Goal: Task Accomplishment & Management: Use online tool/utility

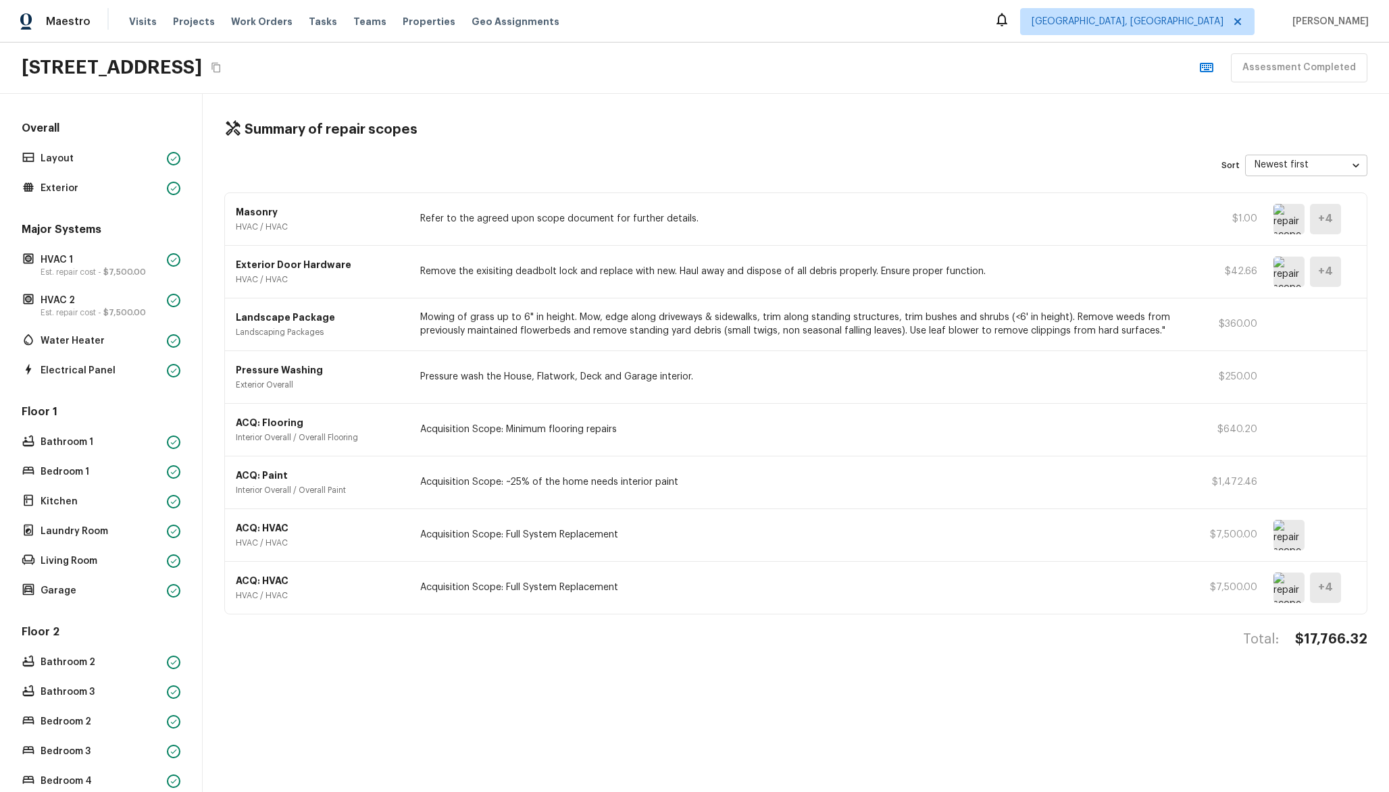
click at [1287, 279] on img at bounding box center [1288, 272] width 31 height 30
click at [1331, 272] on h5 "+ 4" at bounding box center [1325, 271] width 15 height 15
click at [97, 271] on p "Est. repair cost - $7,500.00" at bounding box center [101, 272] width 121 height 11
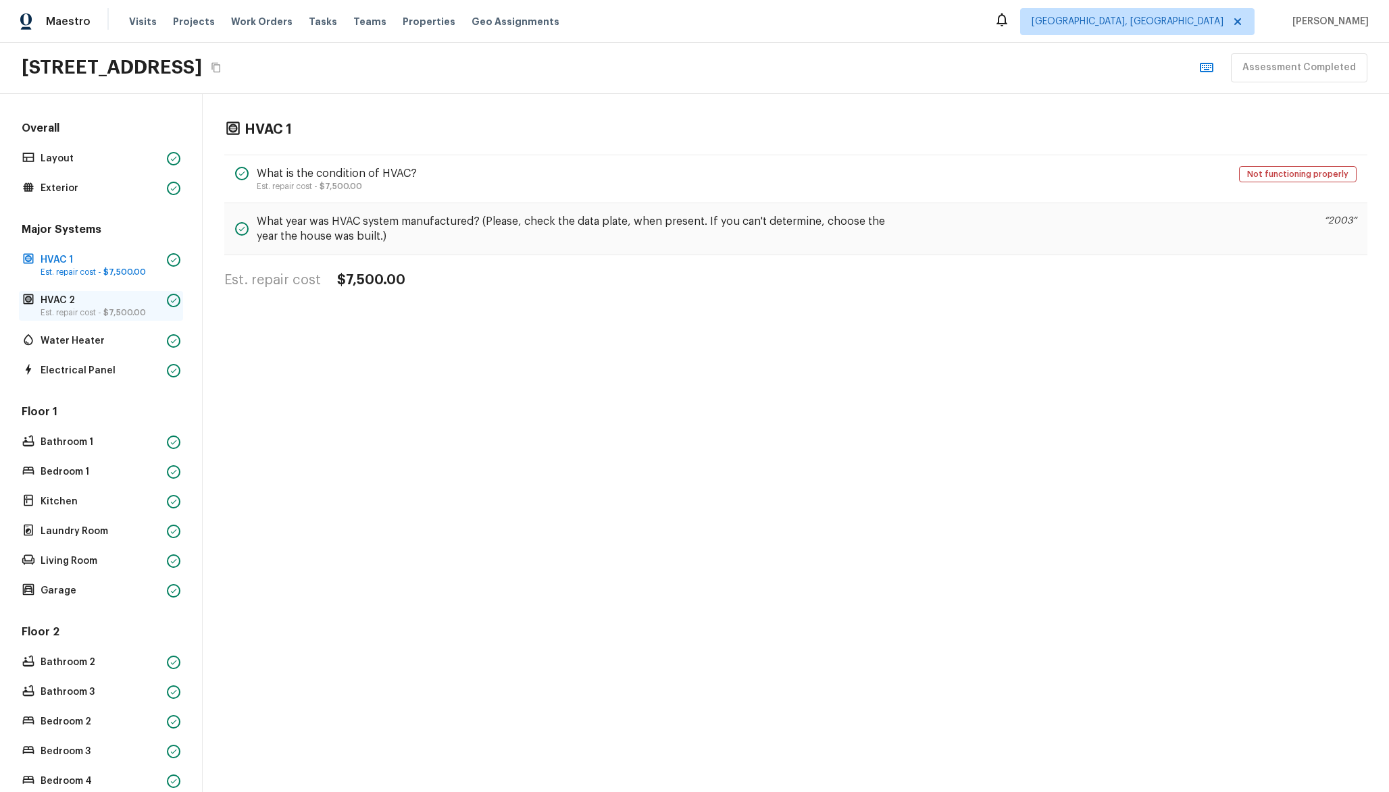
click at [133, 301] on p "HVAC 2" at bounding box center [101, 301] width 121 height 14
click at [124, 344] on p "Water Heater" at bounding box center [101, 341] width 121 height 14
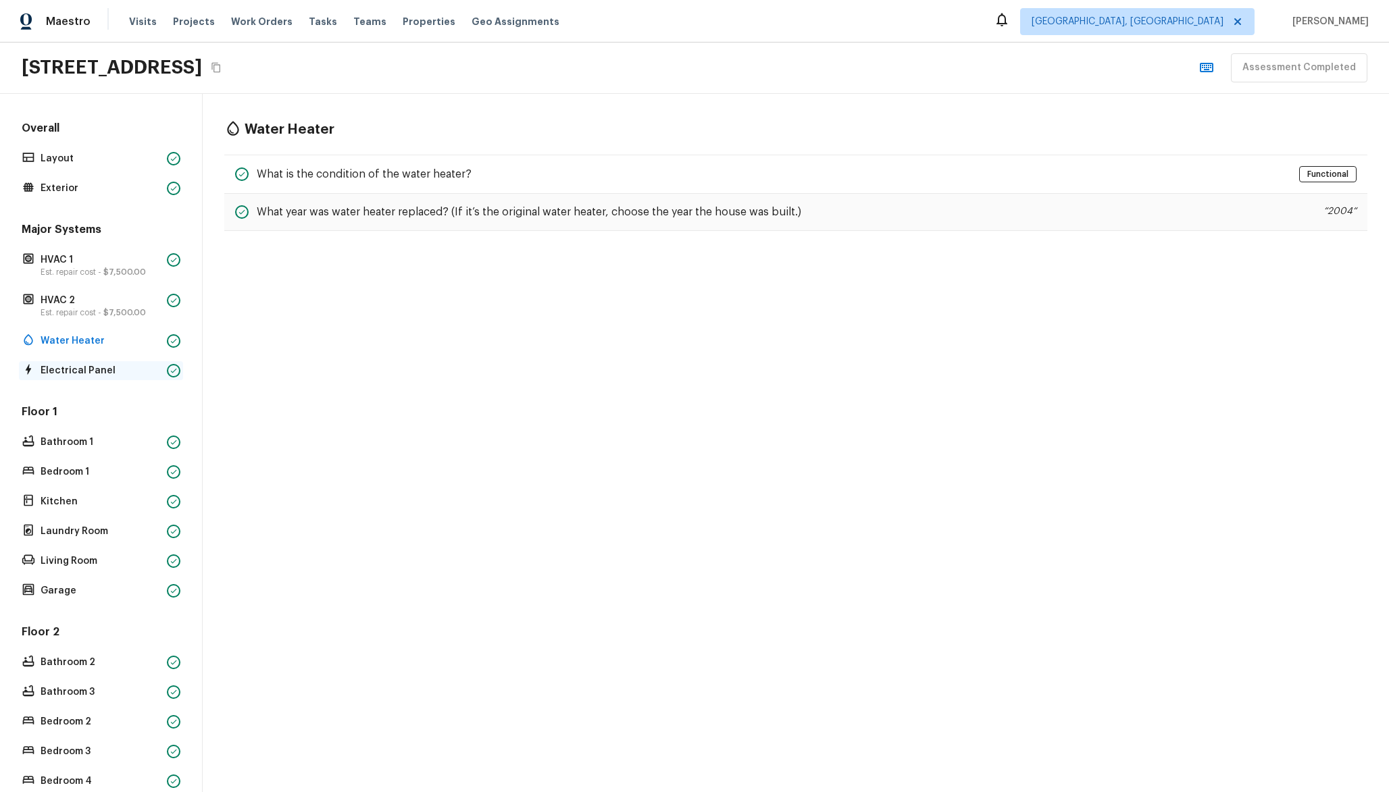
click at [140, 365] on p "Electrical Panel" at bounding box center [101, 371] width 121 height 14
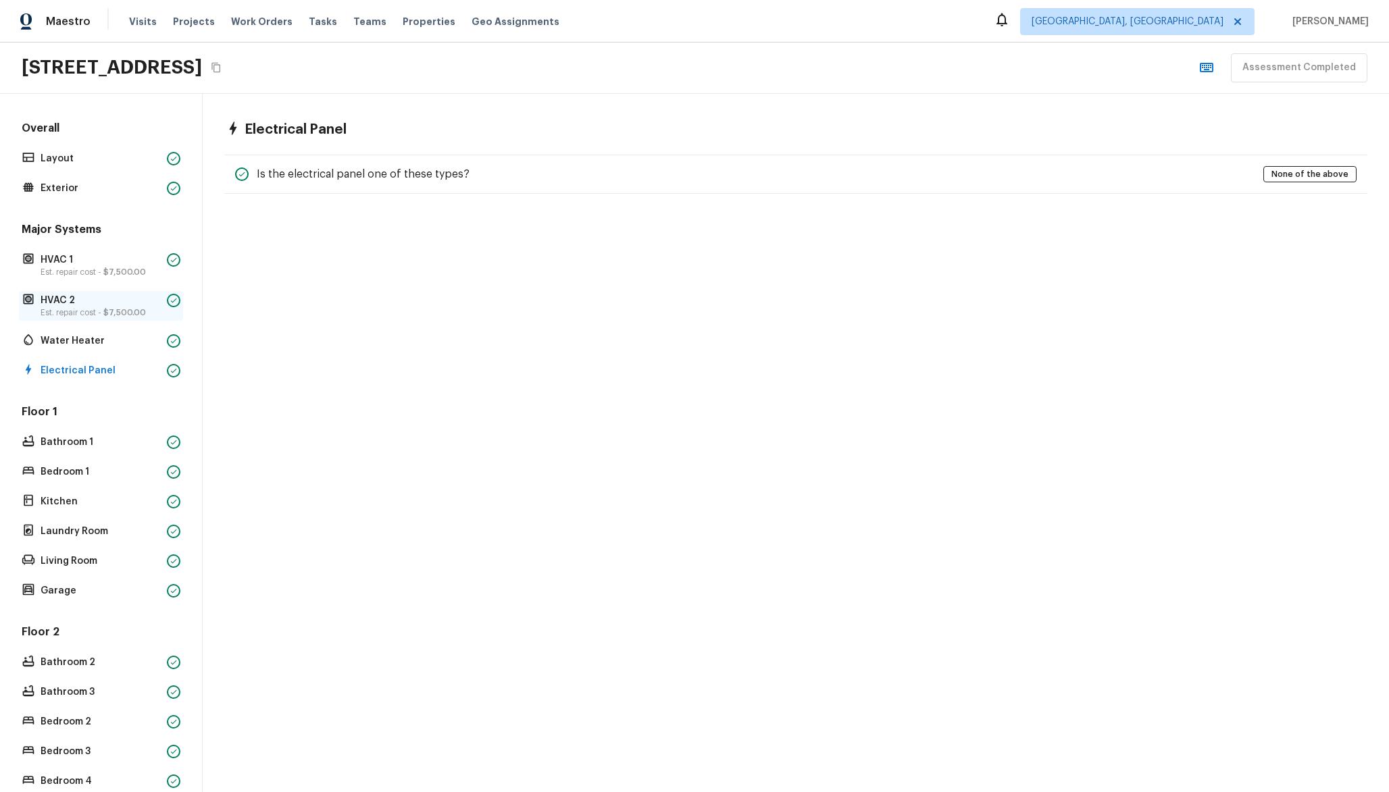
click at [156, 309] on p "Est. repair cost - $7,500.00" at bounding box center [101, 312] width 121 height 11
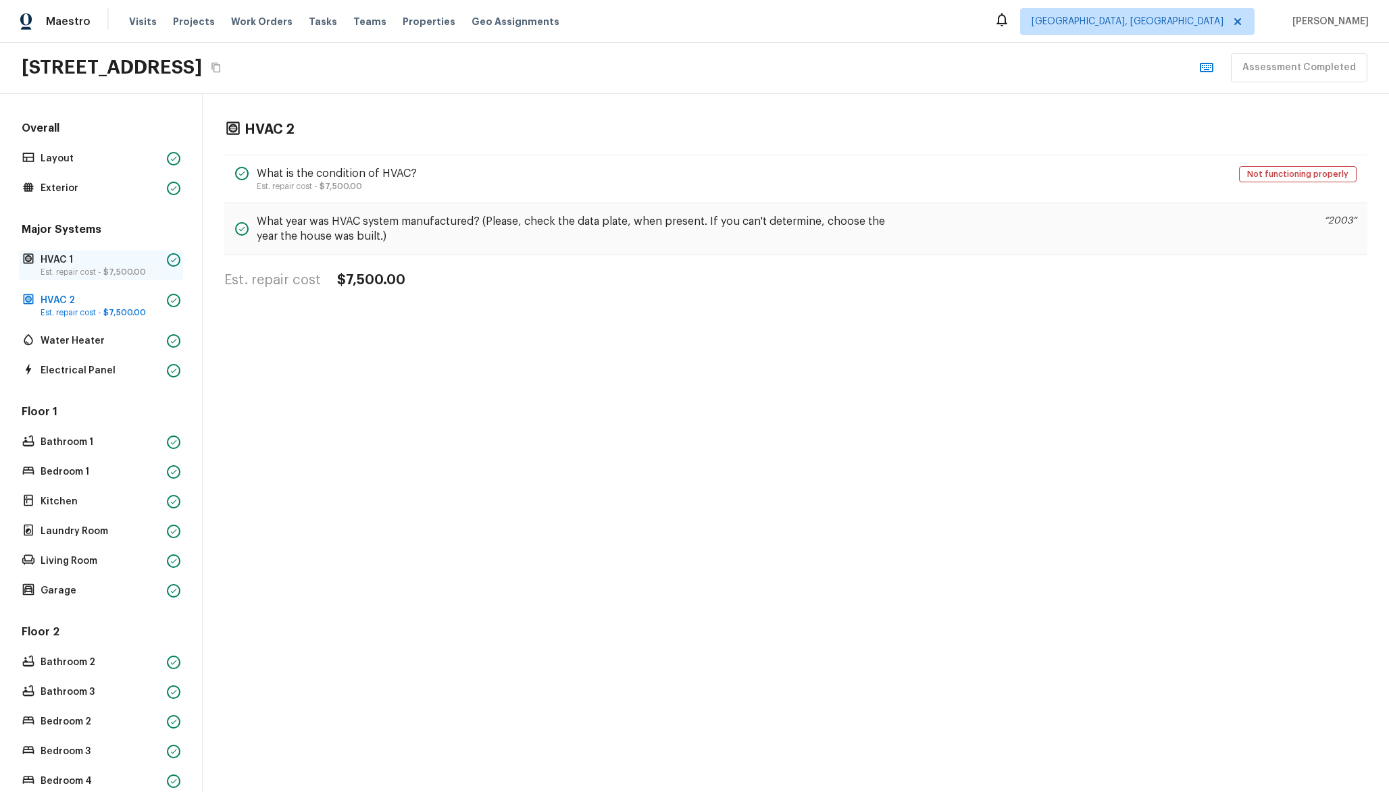
click at [158, 275] on p "Est. repair cost - $7,500.00" at bounding box center [101, 272] width 121 height 11
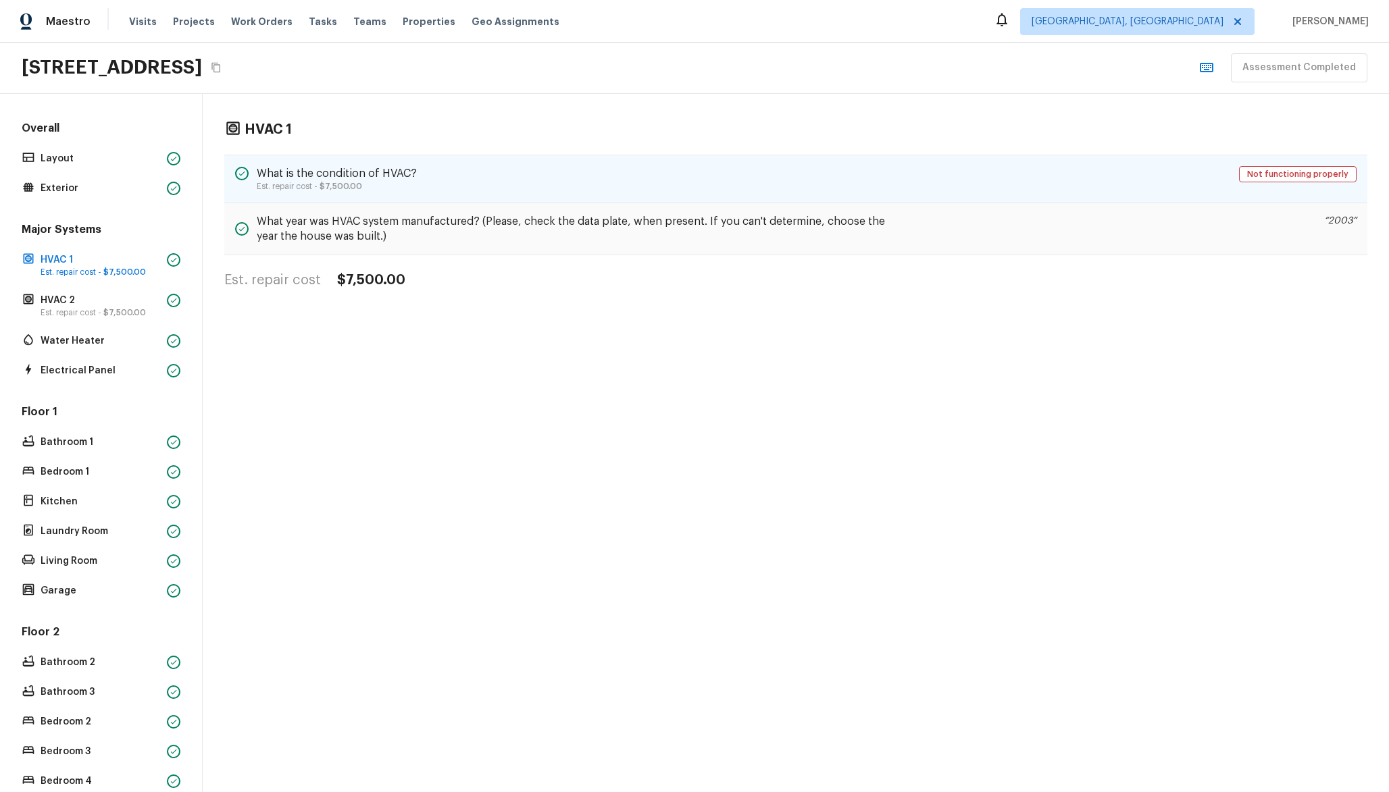
click at [395, 179] on h5 "What is the condition of HVAC?" at bounding box center [337, 173] width 160 height 15
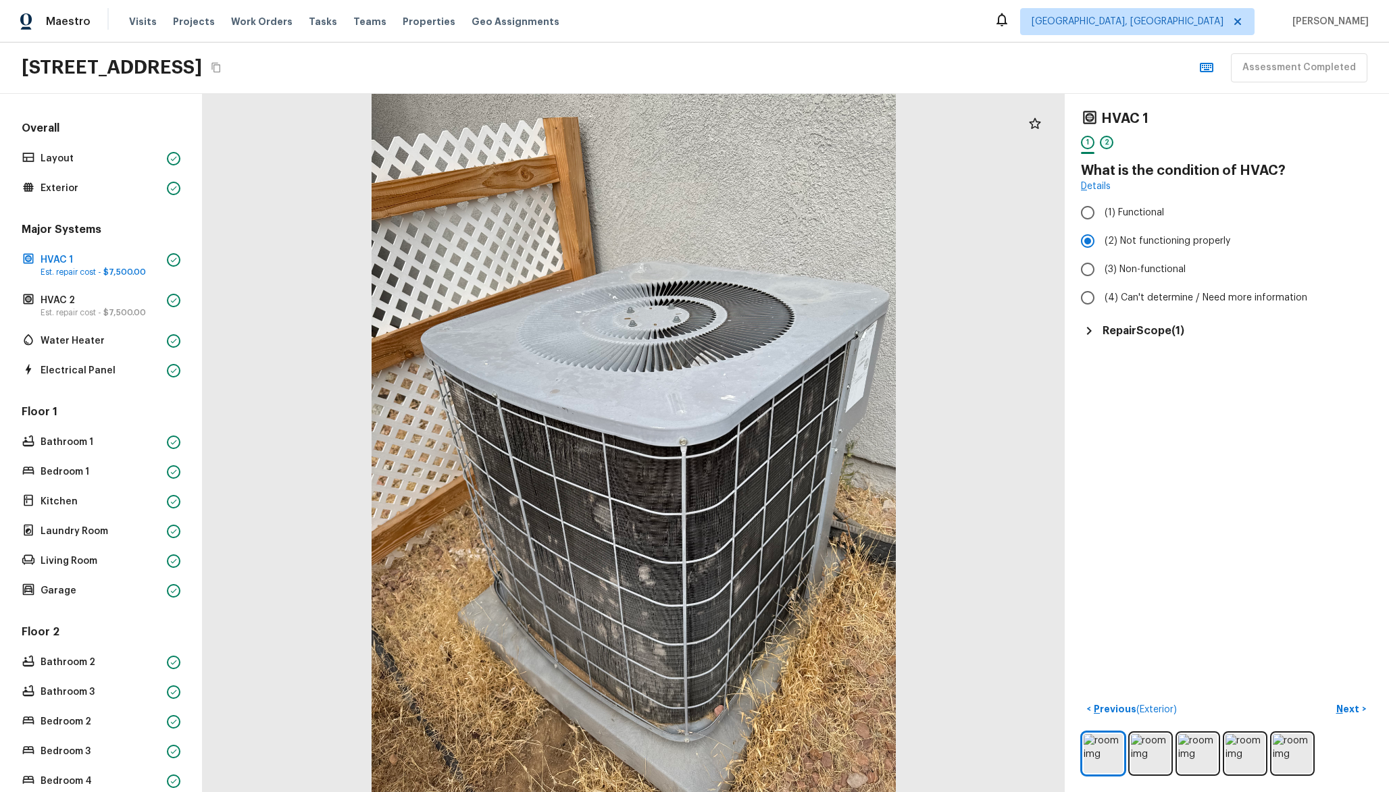
click at [1106, 138] on div "2" at bounding box center [1107, 143] width 14 height 14
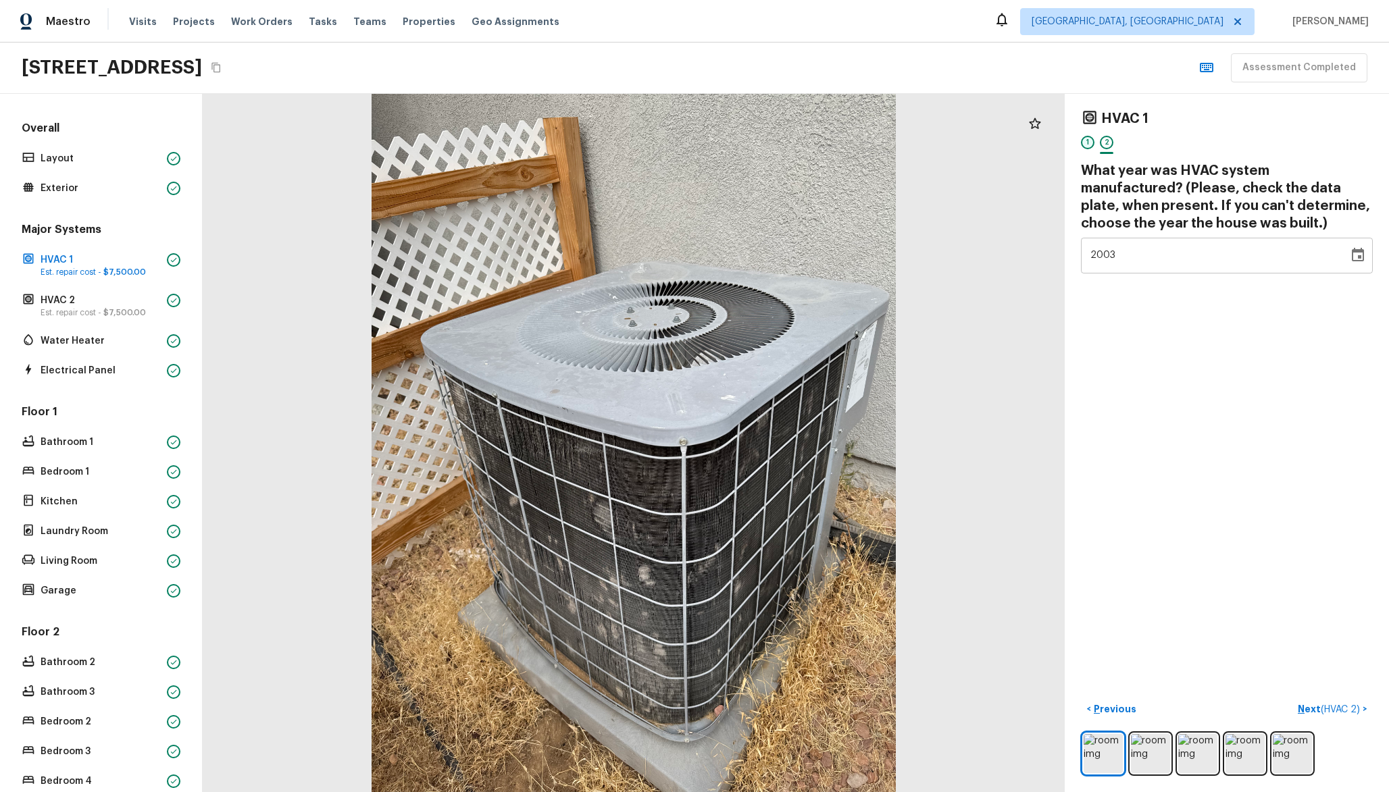
click at [1092, 143] on div "1" at bounding box center [1088, 143] width 14 height 14
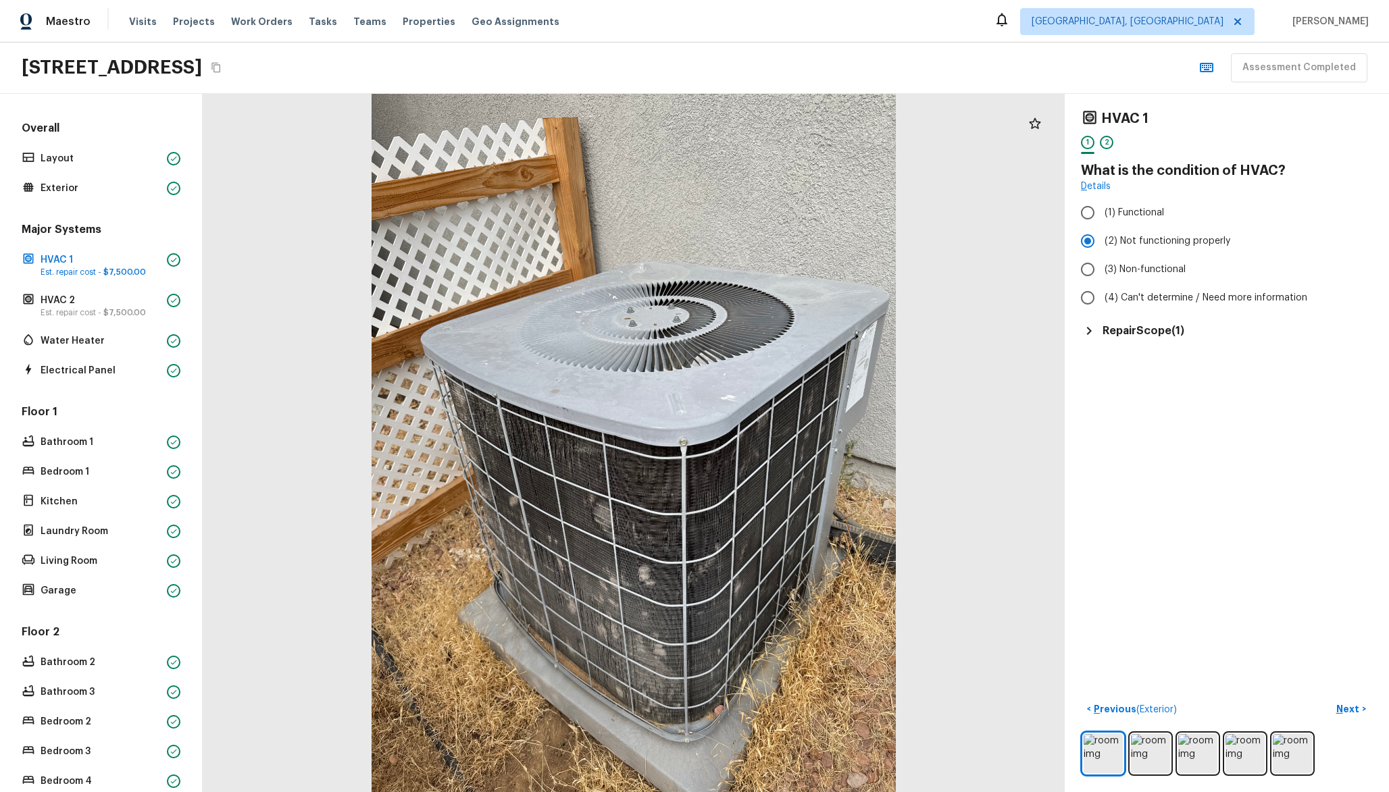
click at [1113, 143] on div "1 2" at bounding box center [1227, 146] width 292 height 21
click at [1106, 143] on div "2" at bounding box center [1107, 143] width 14 height 14
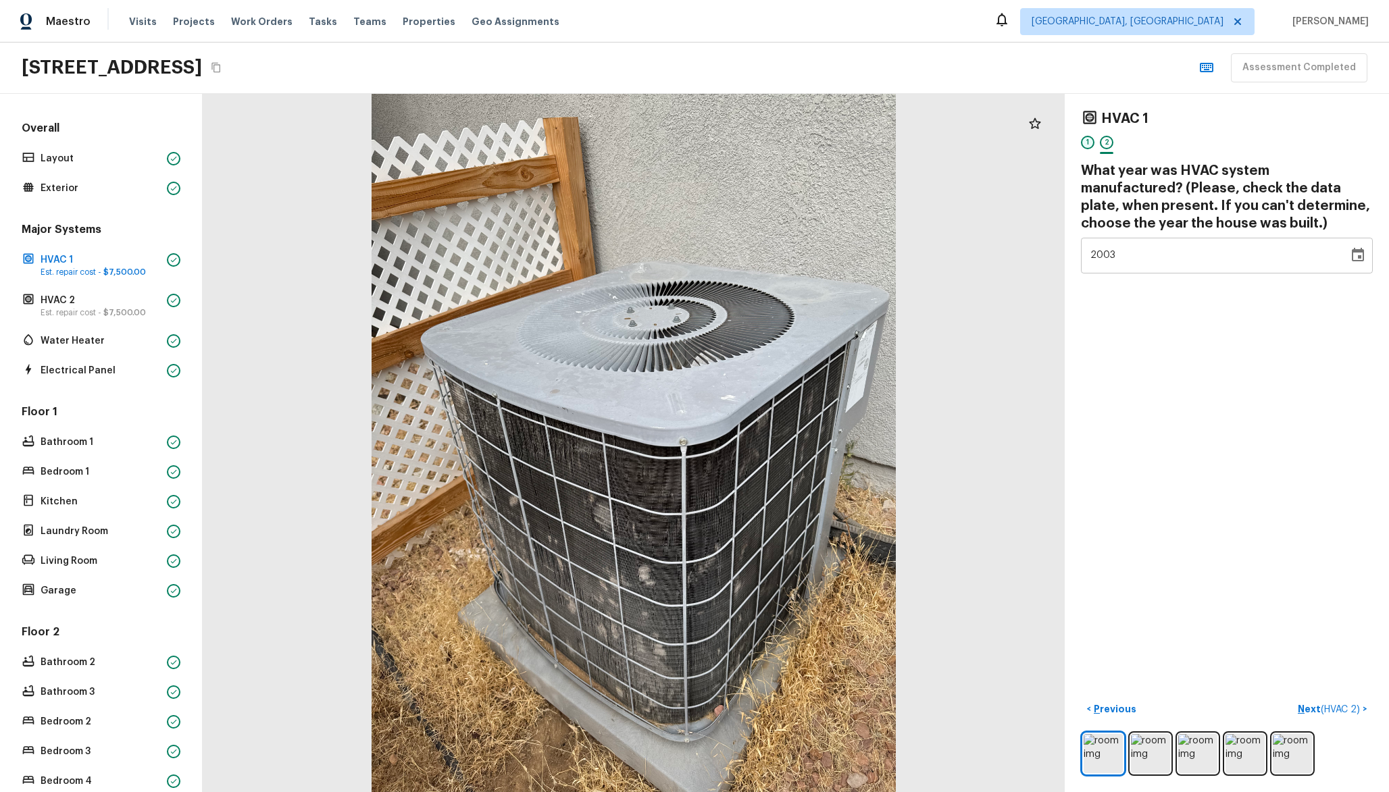
click at [1093, 143] on div "1" at bounding box center [1088, 143] width 14 height 14
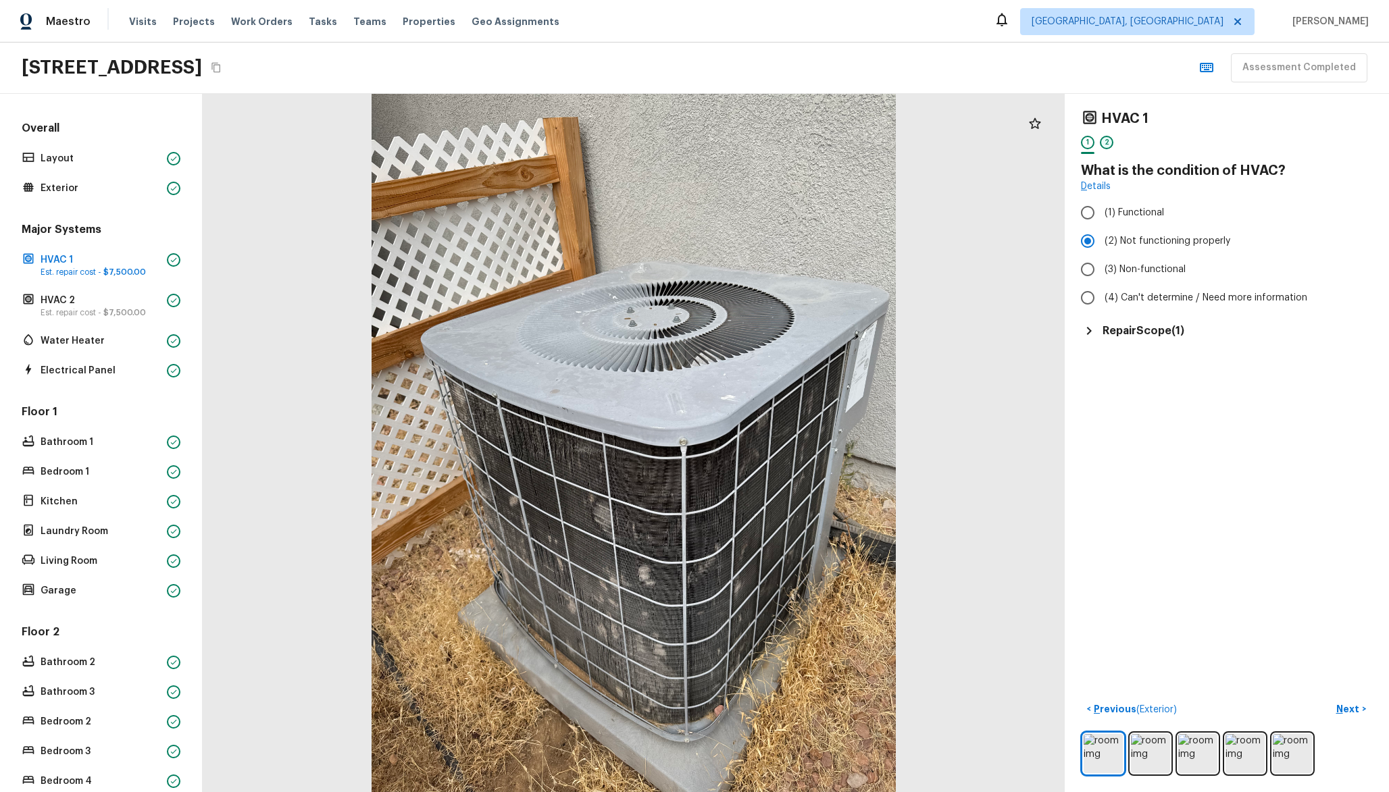
click at [1109, 143] on div "2" at bounding box center [1107, 143] width 14 height 14
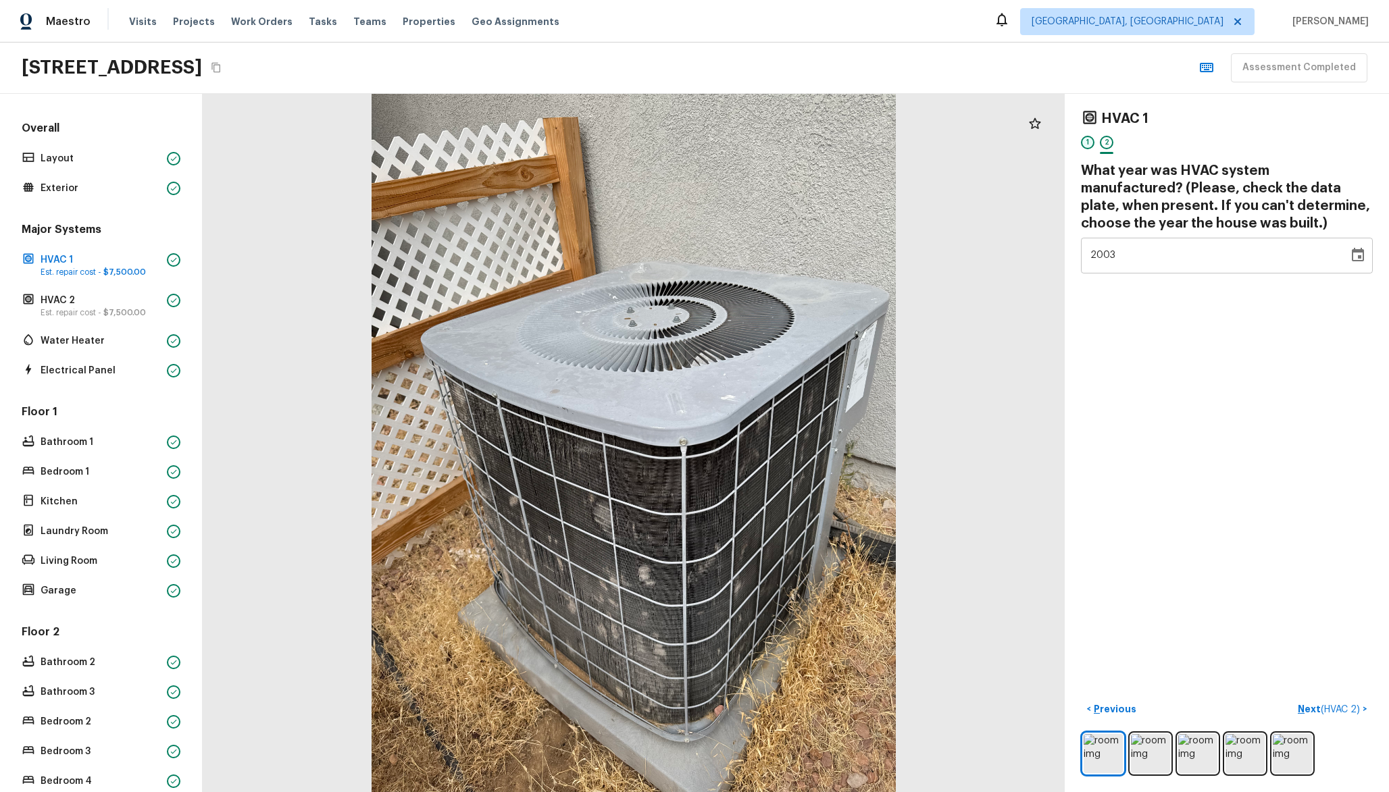
click at [1086, 143] on div "1" at bounding box center [1088, 143] width 14 height 14
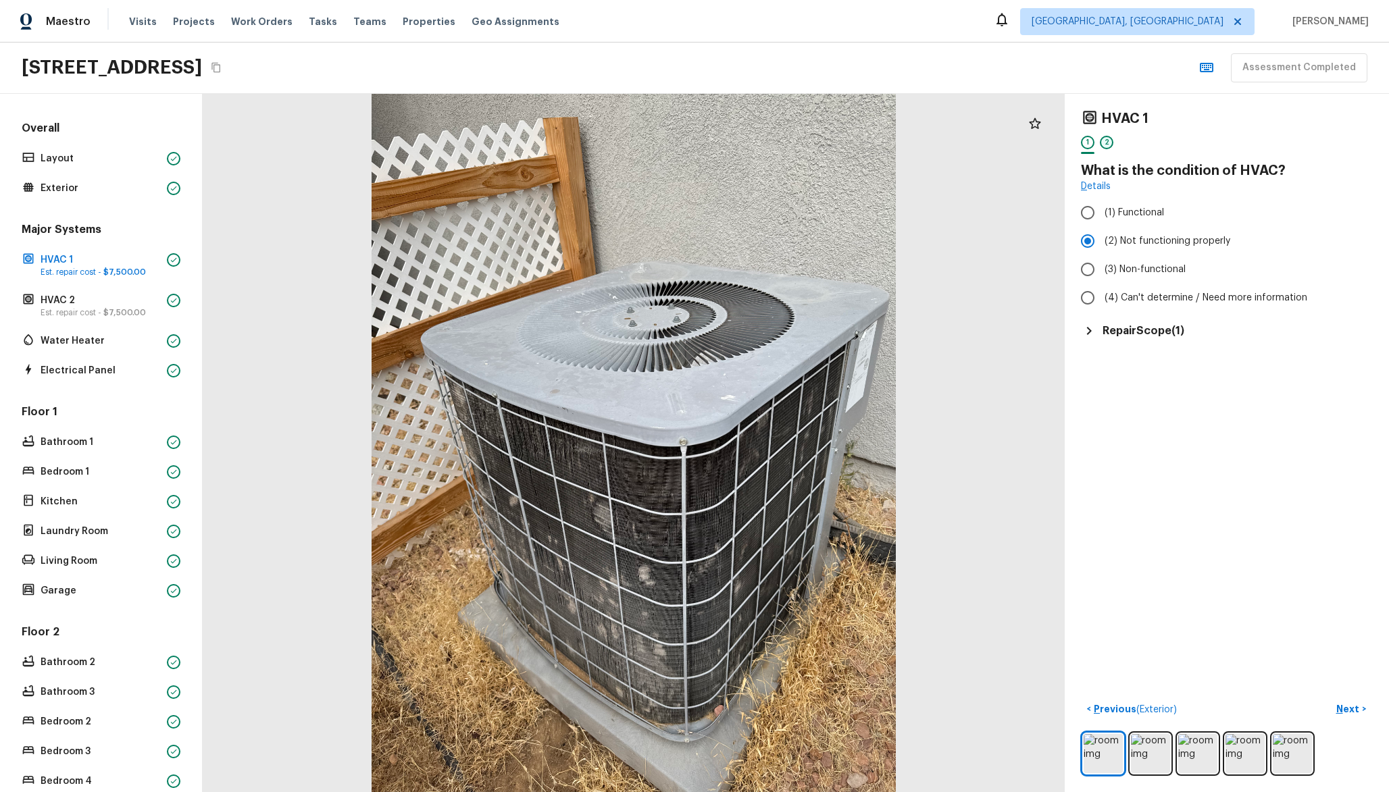
click at [1104, 146] on div "2" at bounding box center [1107, 143] width 14 height 14
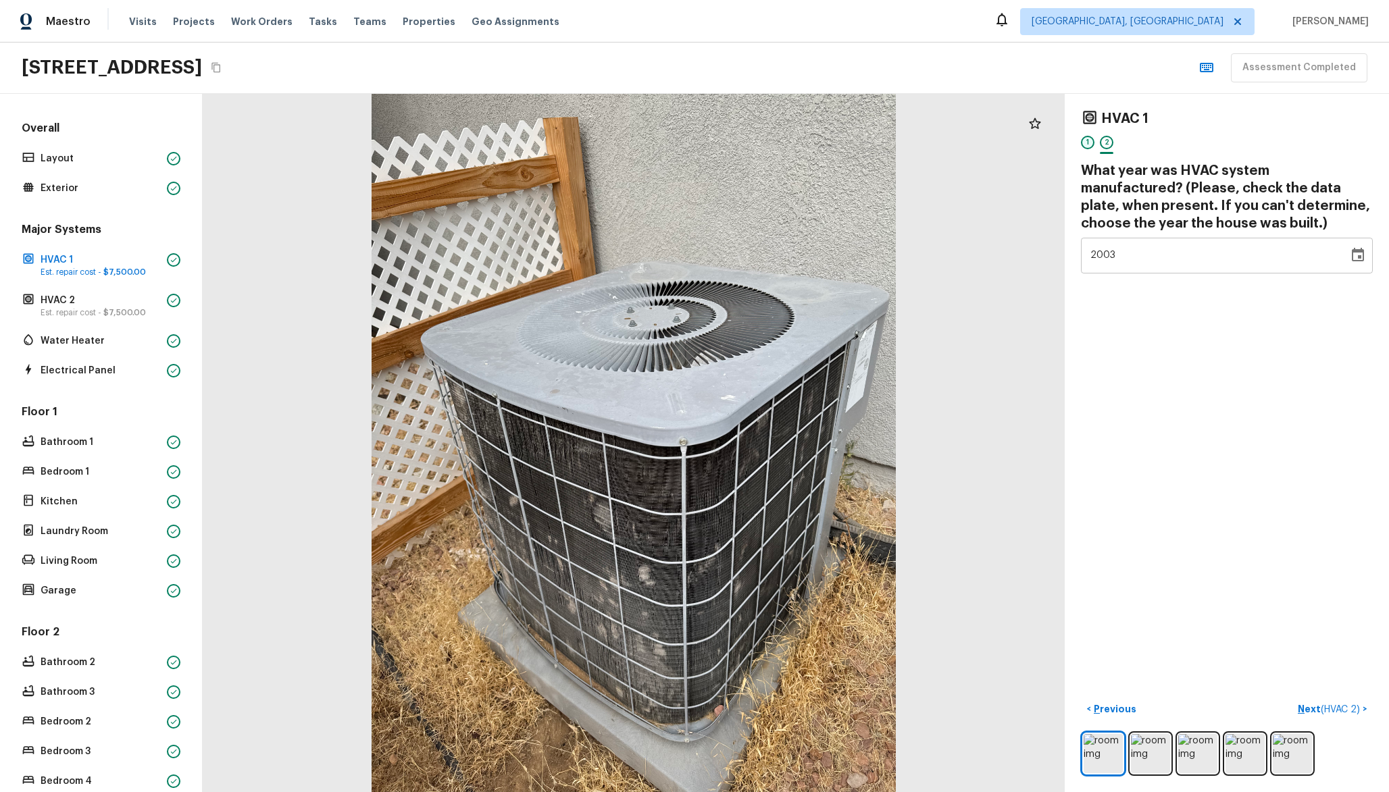
click at [1088, 145] on div "1" at bounding box center [1088, 143] width 14 height 14
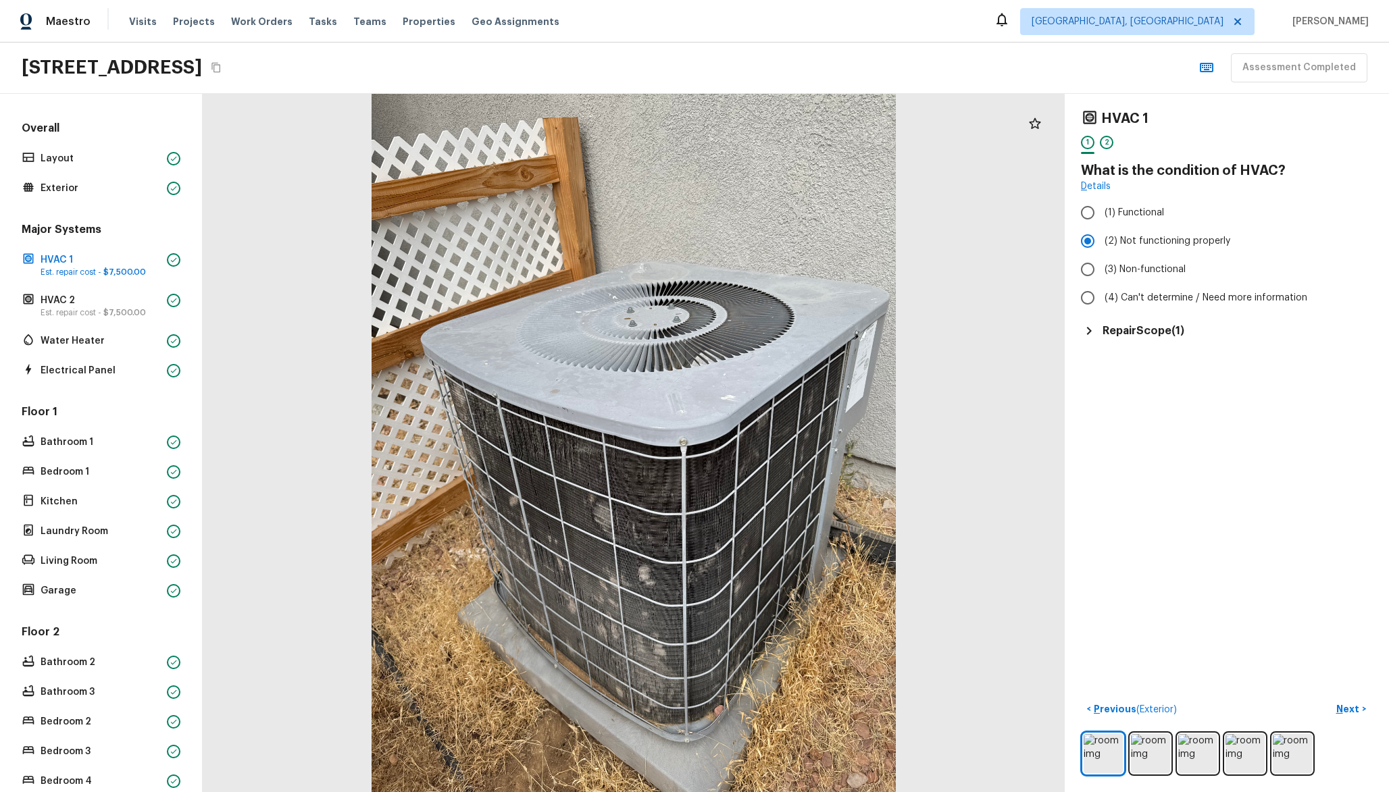
click at [113, 459] on div "Floor 1 Bathroom 1 Bedroom 1 Kitchen Laundry Room Living Room Garage" at bounding box center [101, 503] width 164 height 196
click at [103, 452] on div "Floor 1 Bathroom 1 Bedroom 1 Kitchen Laundry Room Living Room Garage" at bounding box center [101, 503] width 164 height 196
click at [82, 438] on p "Bathroom 1" at bounding box center [101, 443] width 121 height 14
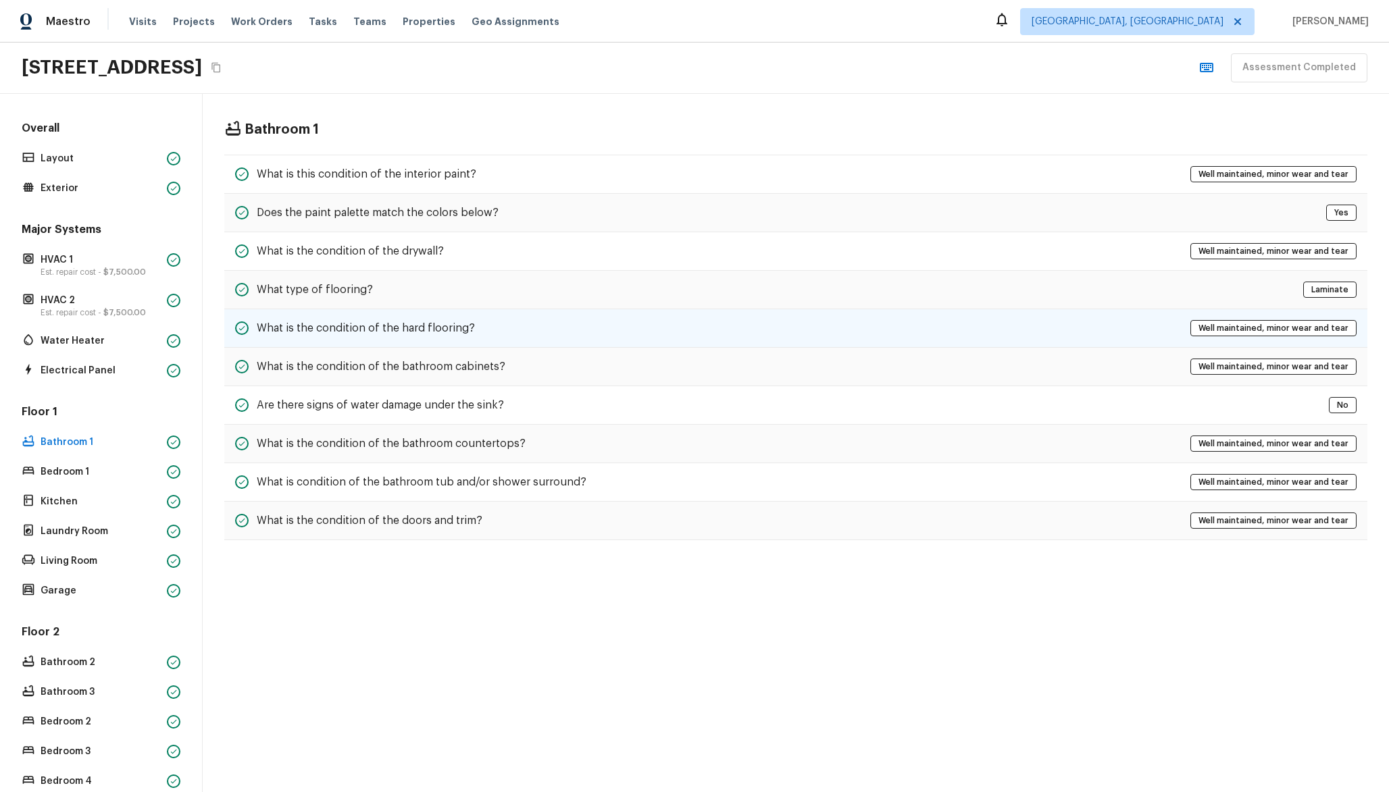
click at [531, 330] on div "What is the condition of the hard flooring? Well maintained, minor wear and tear" at bounding box center [795, 328] width 1143 height 39
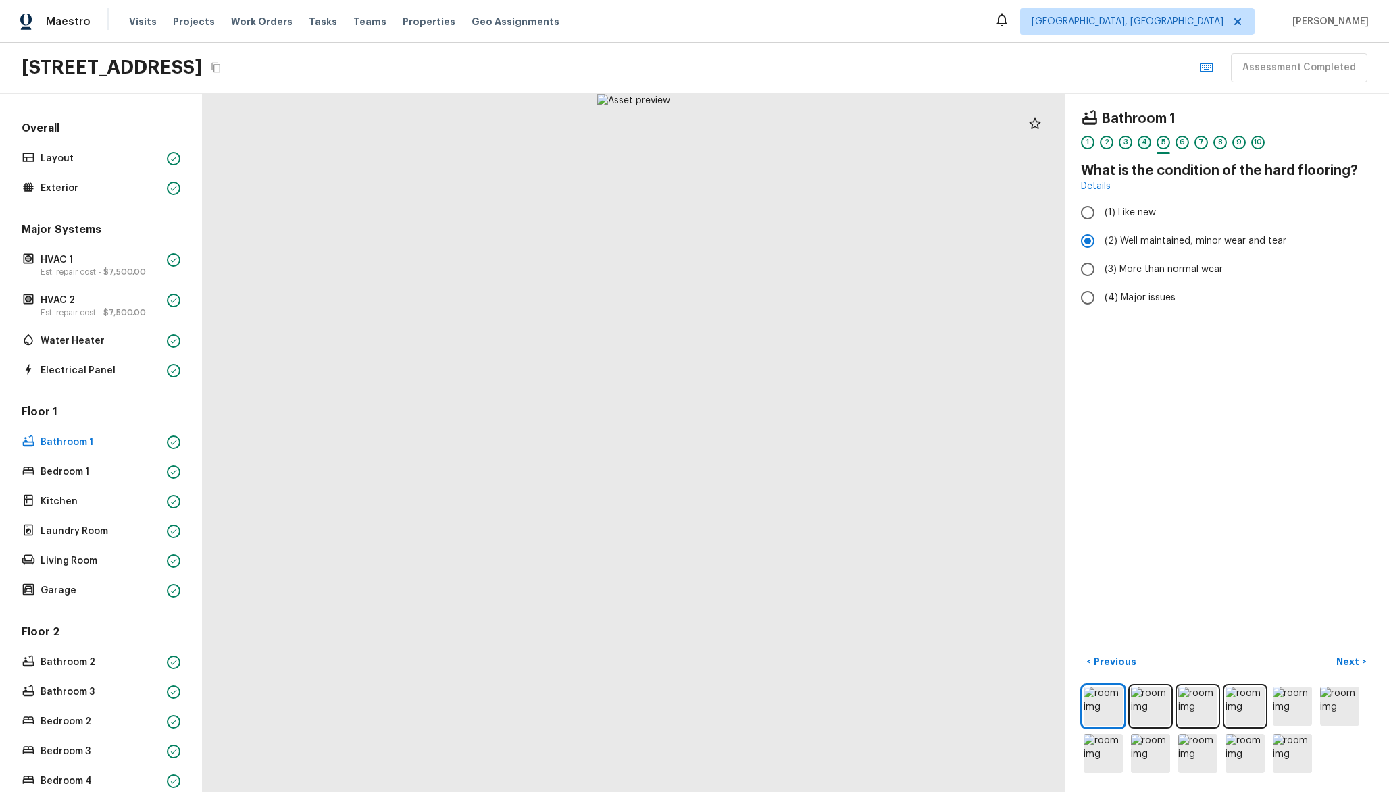
click at [1149, 147] on div "4" at bounding box center [1145, 143] width 14 height 14
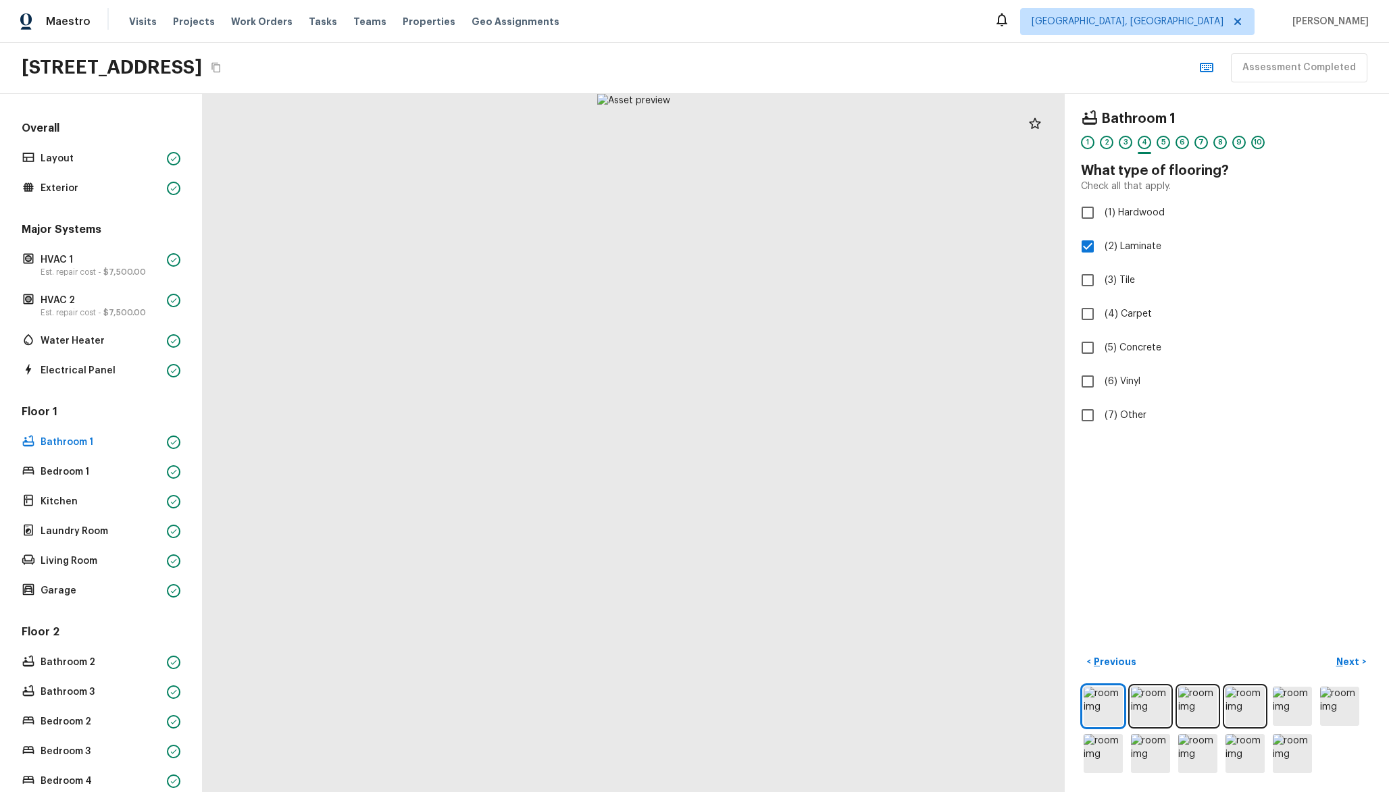
click at [1155, 145] on div "1 2 3 4 5 6 7 8 9 10" at bounding box center [1227, 146] width 292 height 21
click at [1163, 143] on div "5" at bounding box center [1163, 143] width 14 height 14
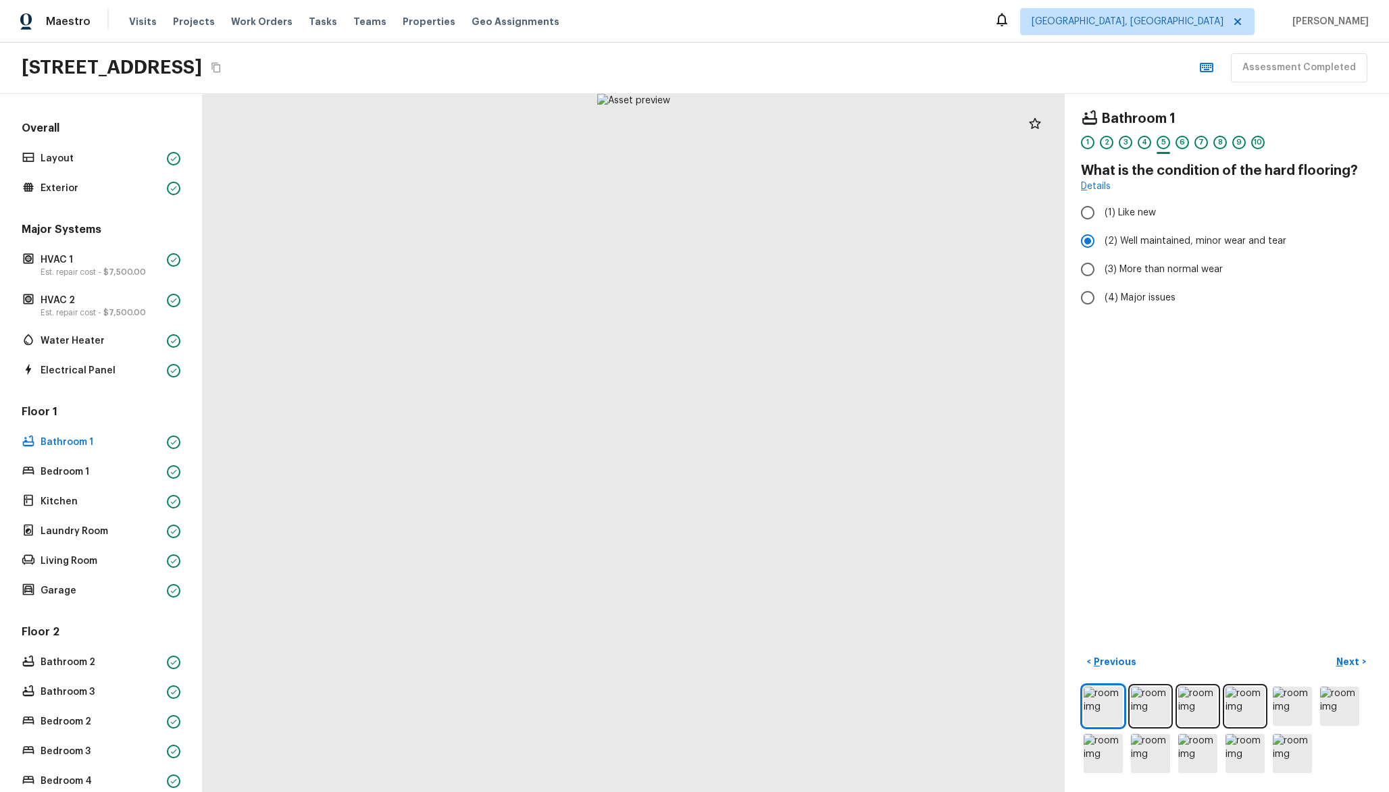
click at [1180, 141] on div "6" at bounding box center [1182, 143] width 14 height 14
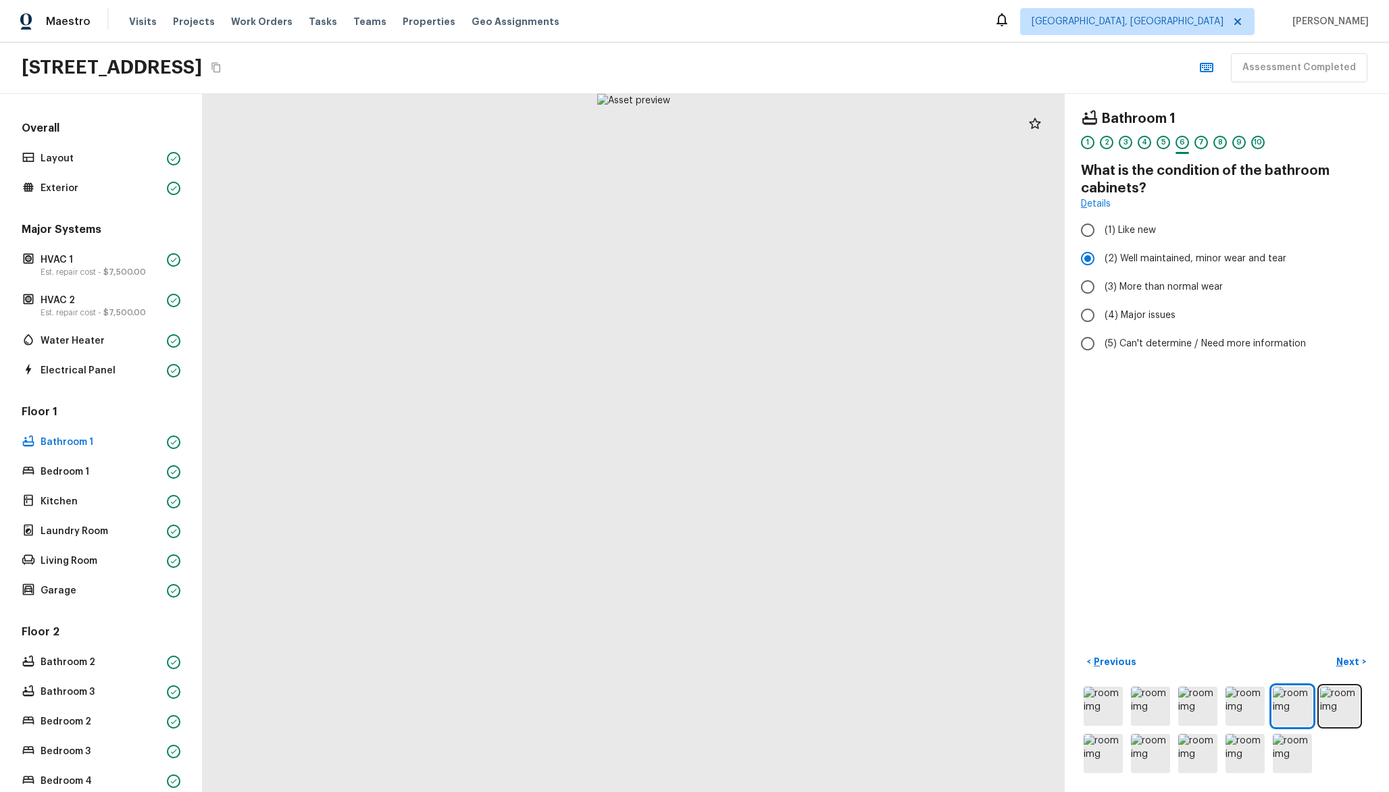
click at [1151, 141] on div "1 2 3 4 5 6 7 8 9 10" at bounding box center [1227, 146] width 292 height 21
click at [1159, 141] on div "5" at bounding box center [1163, 143] width 14 height 14
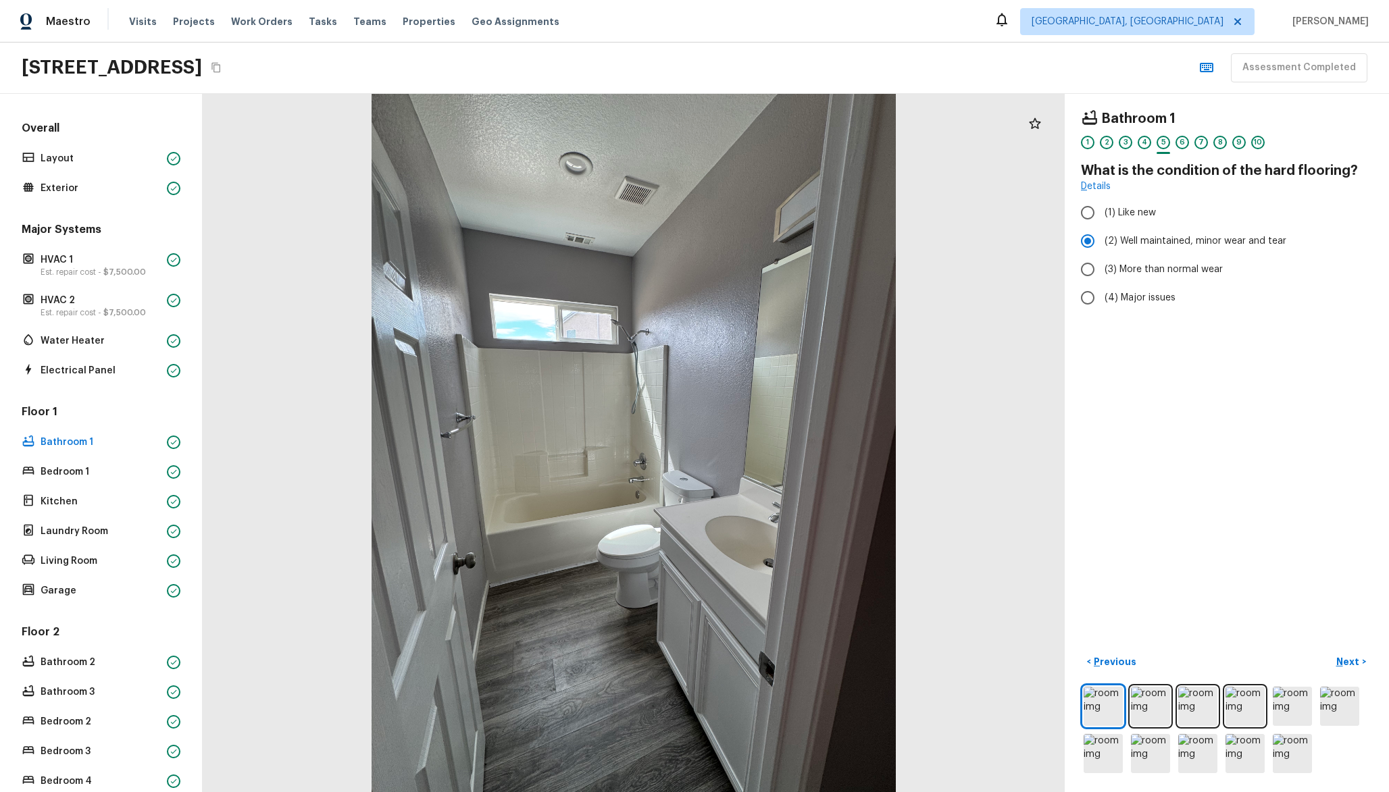
click at [1154, 142] on div "1 2 3 4 5 6 7 8 9 10" at bounding box center [1227, 146] width 292 height 21
click at [1150, 142] on div "4" at bounding box center [1145, 143] width 14 height 14
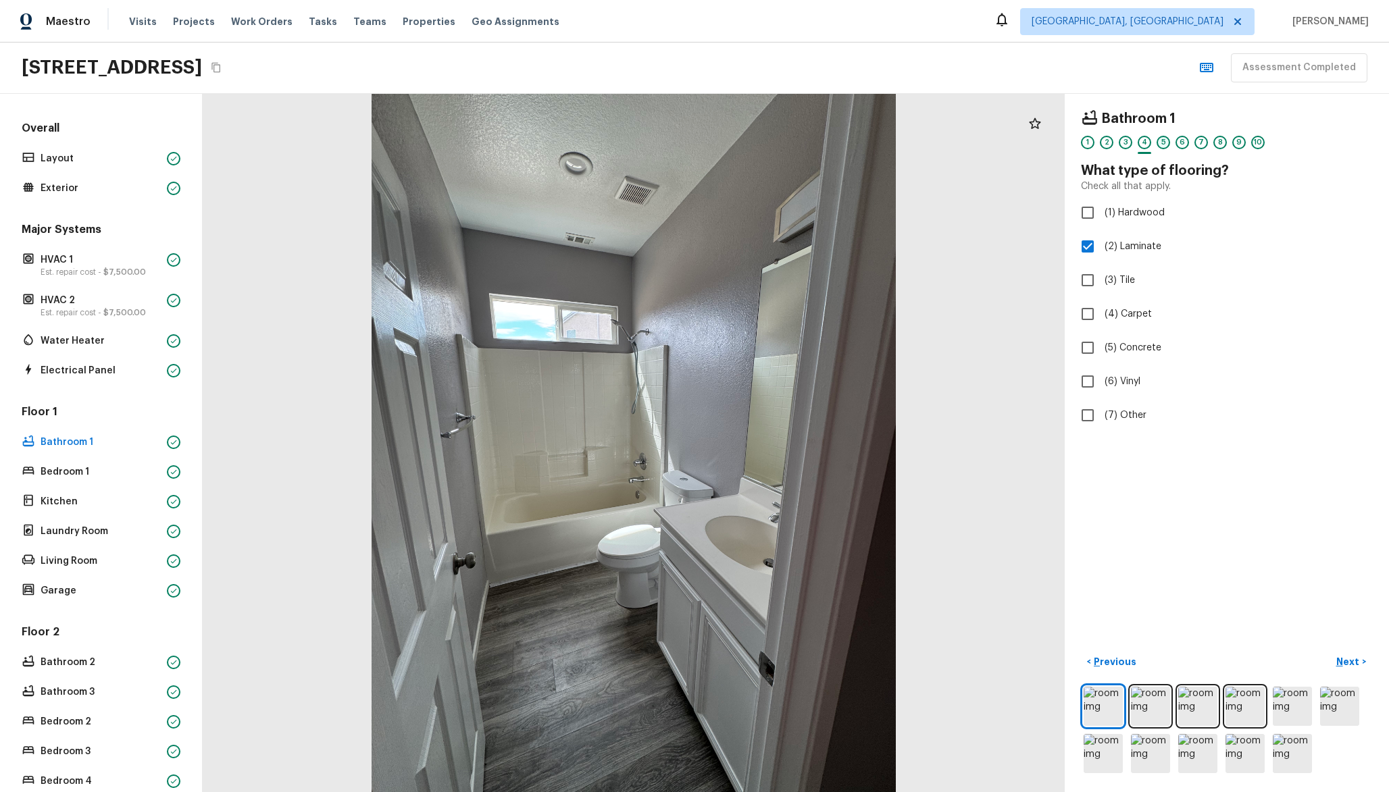
click at [1163, 144] on div "5" at bounding box center [1163, 143] width 14 height 14
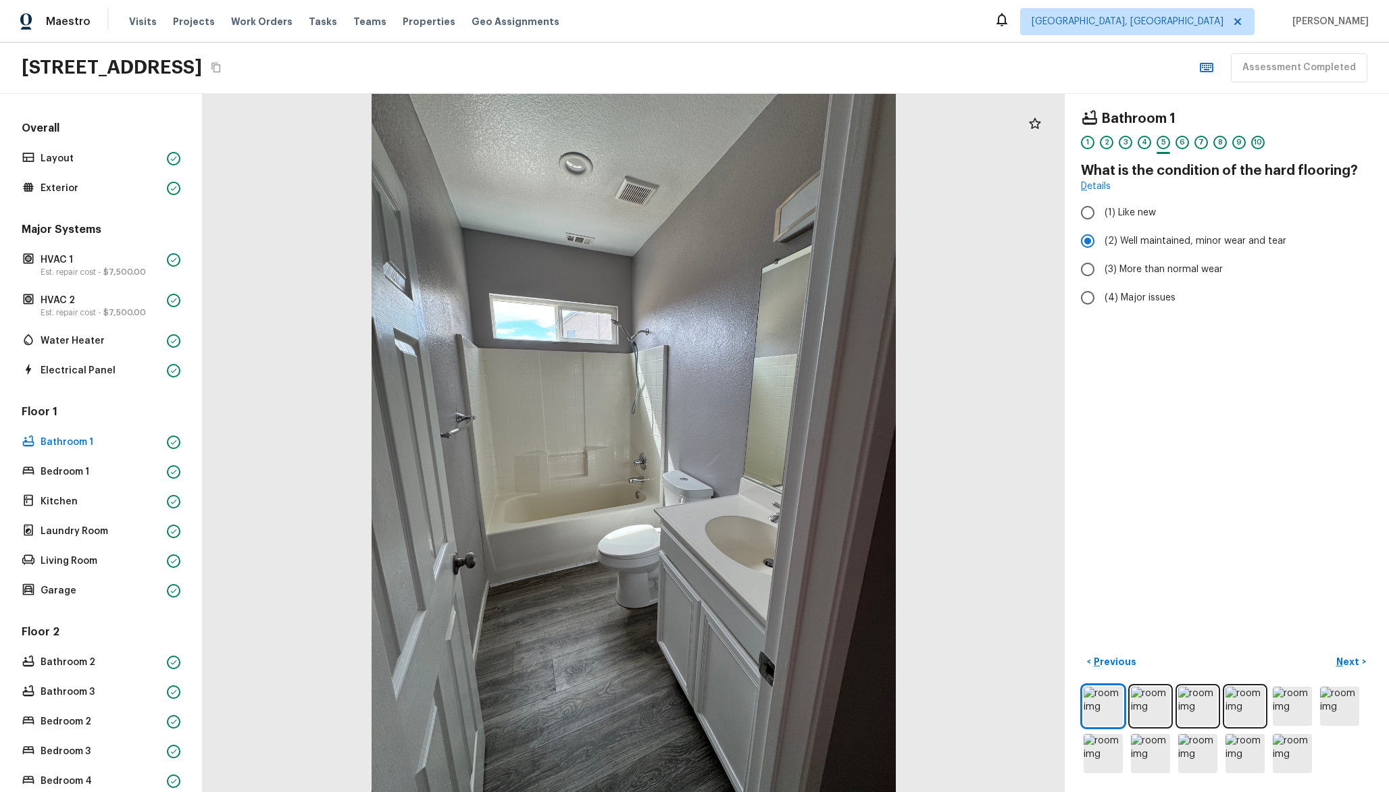
click at [1151, 144] on div "1 2 3 4 5 6 7 8 9 10" at bounding box center [1227, 146] width 292 height 21
click at [1146, 144] on div "4" at bounding box center [1145, 143] width 14 height 14
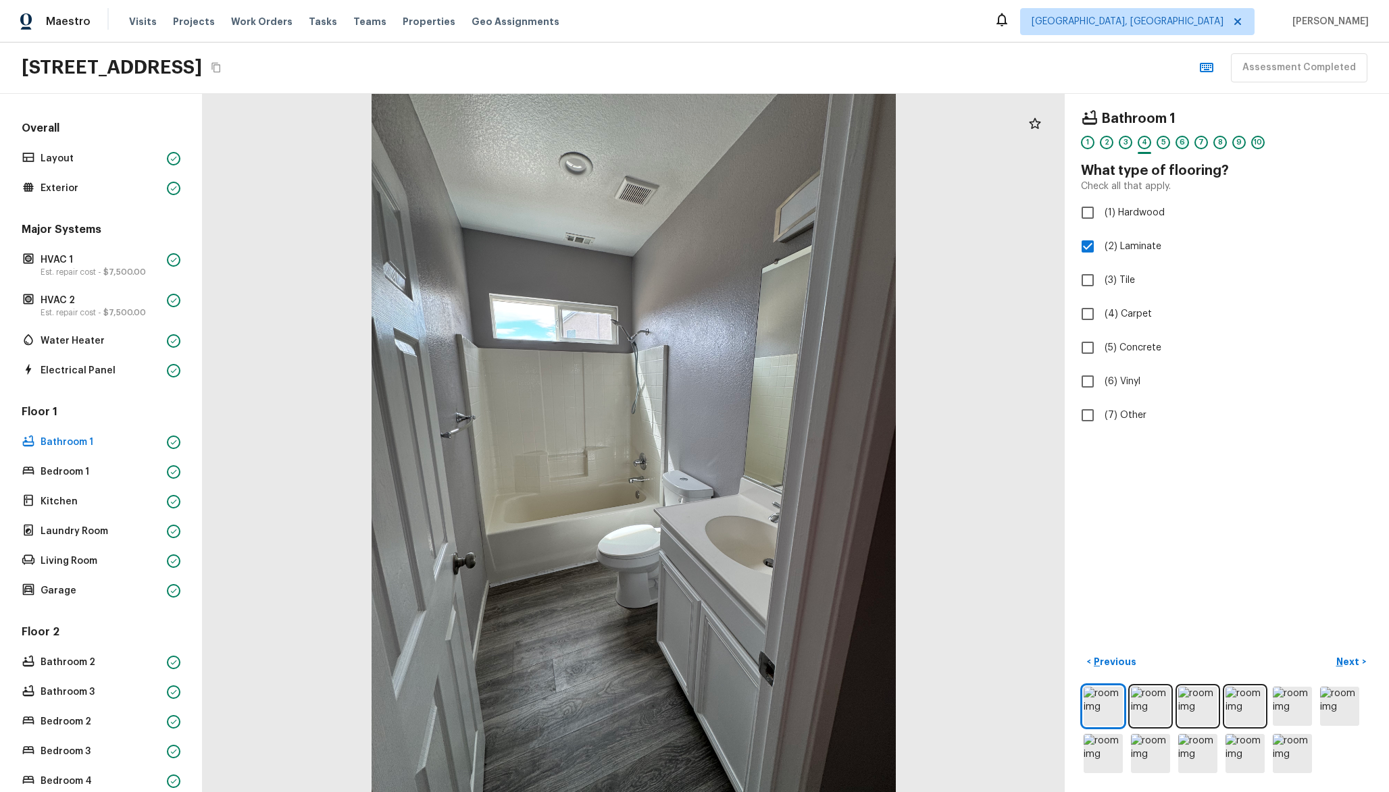
click at [1177, 144] on div "6" at bounding box center [1182, 143] width 14 height 14
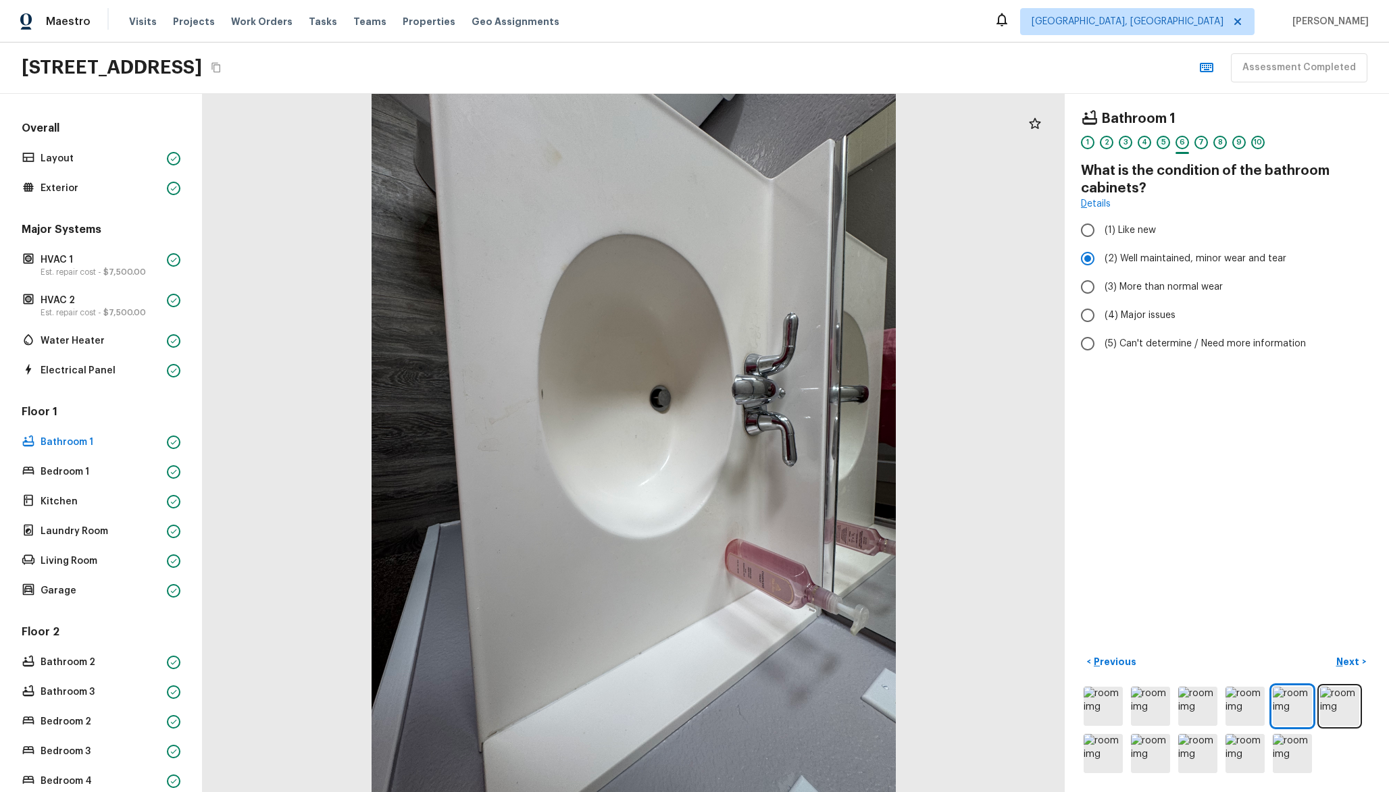
click at [1167, 145] on div "5" at bounding box center [1163, 143] width 14 height 14
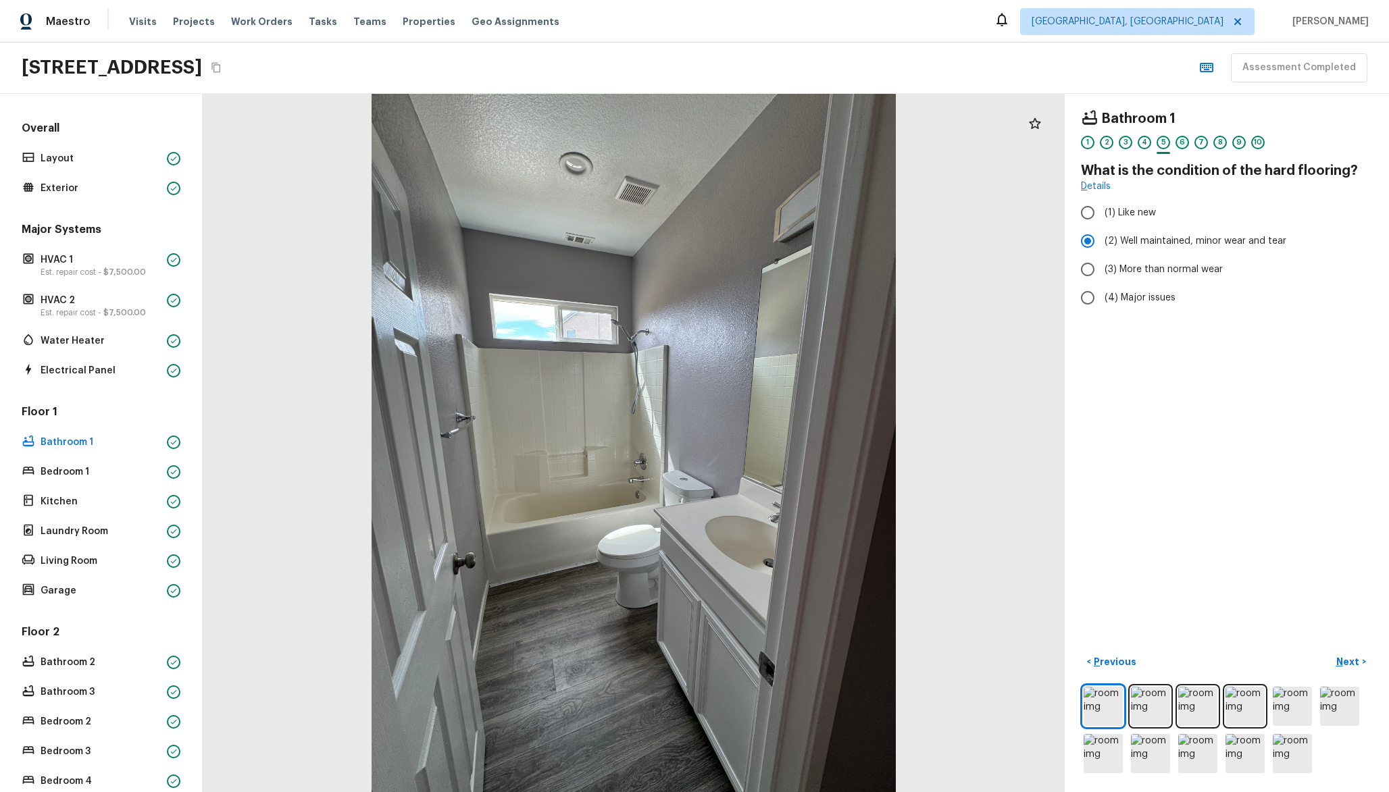
click at [1188, 145] on div "6" at bounding box center [1182, 143] width 14 height 14
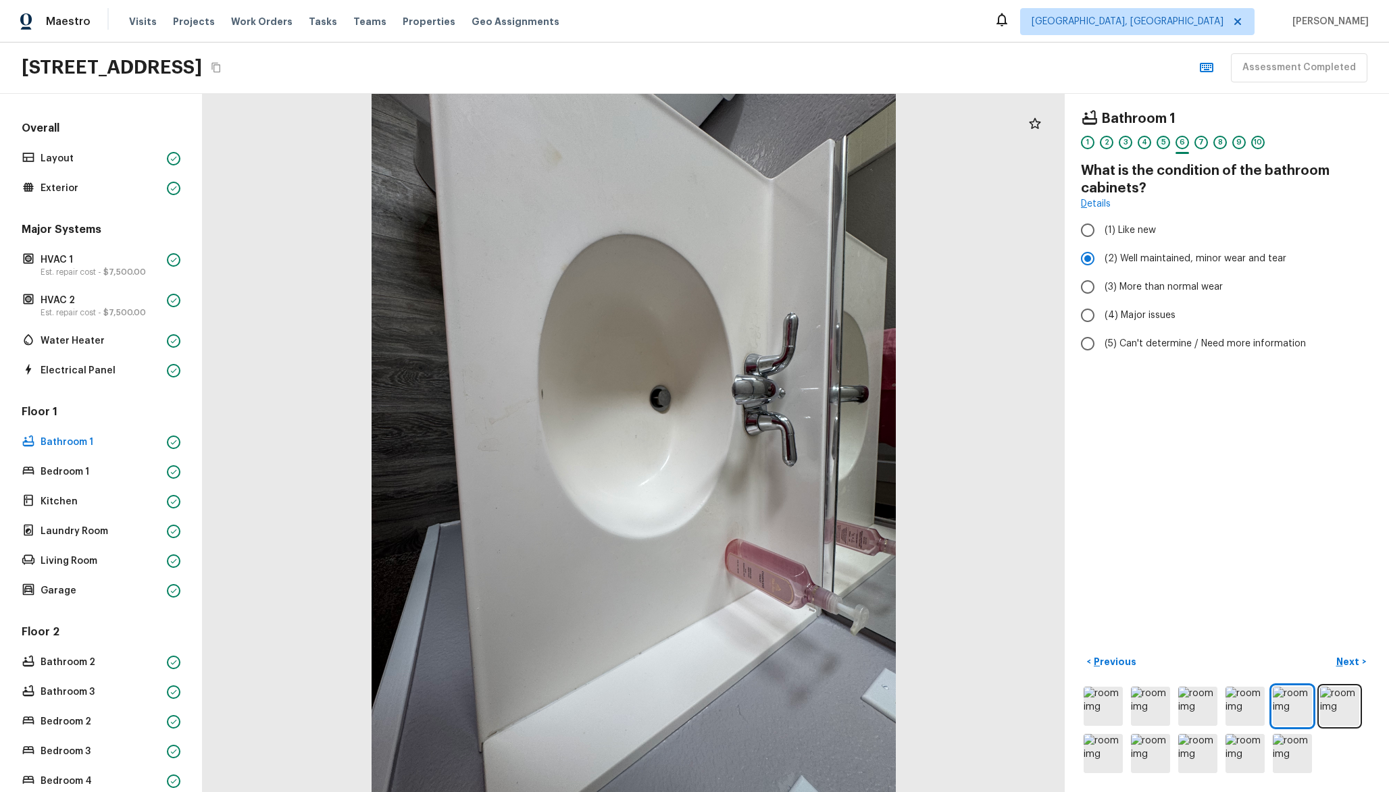
click at [1163, 142] on div "5" at bounding box center [1163, 143] width 14 height 14
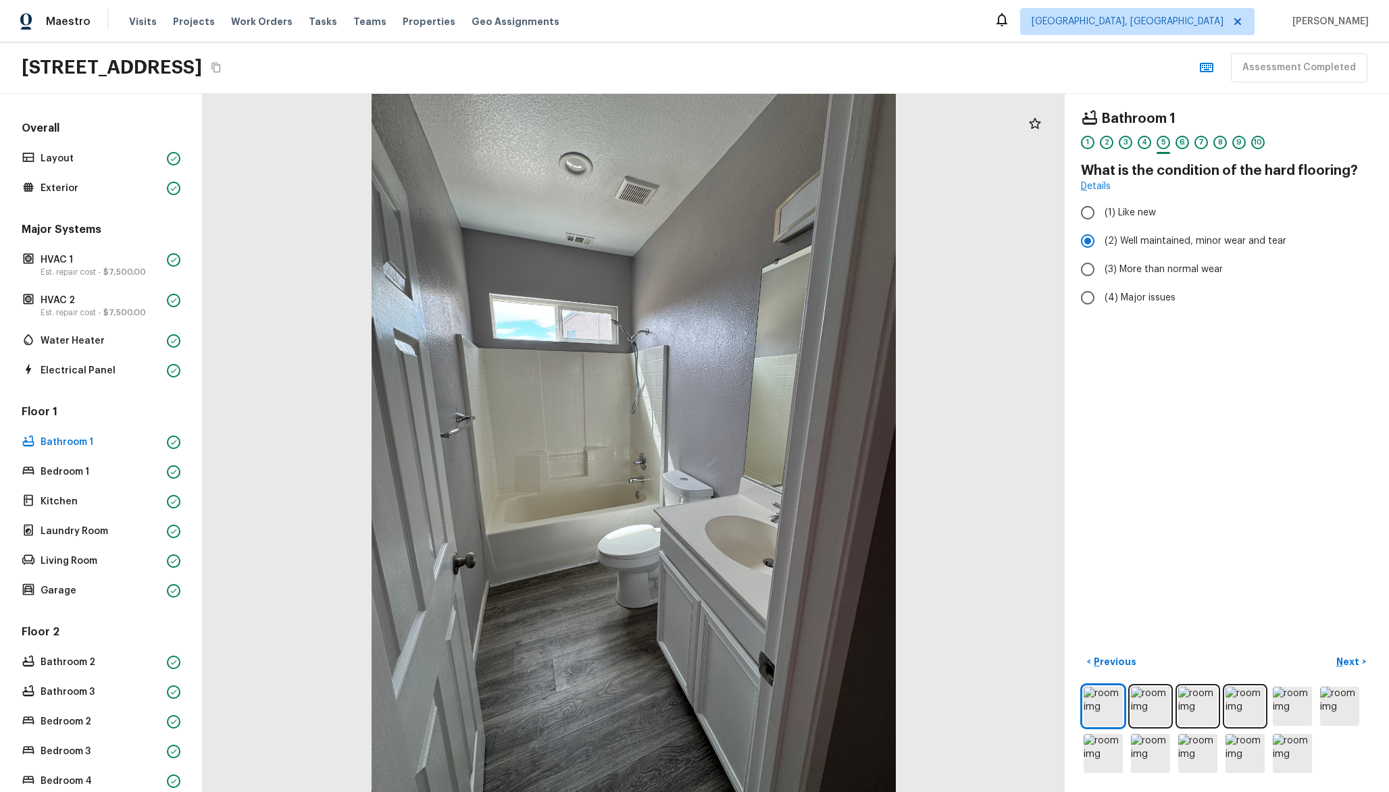
click at [1183, 145] on div "6" at bounding box center [1182, 143] width 14 height 14
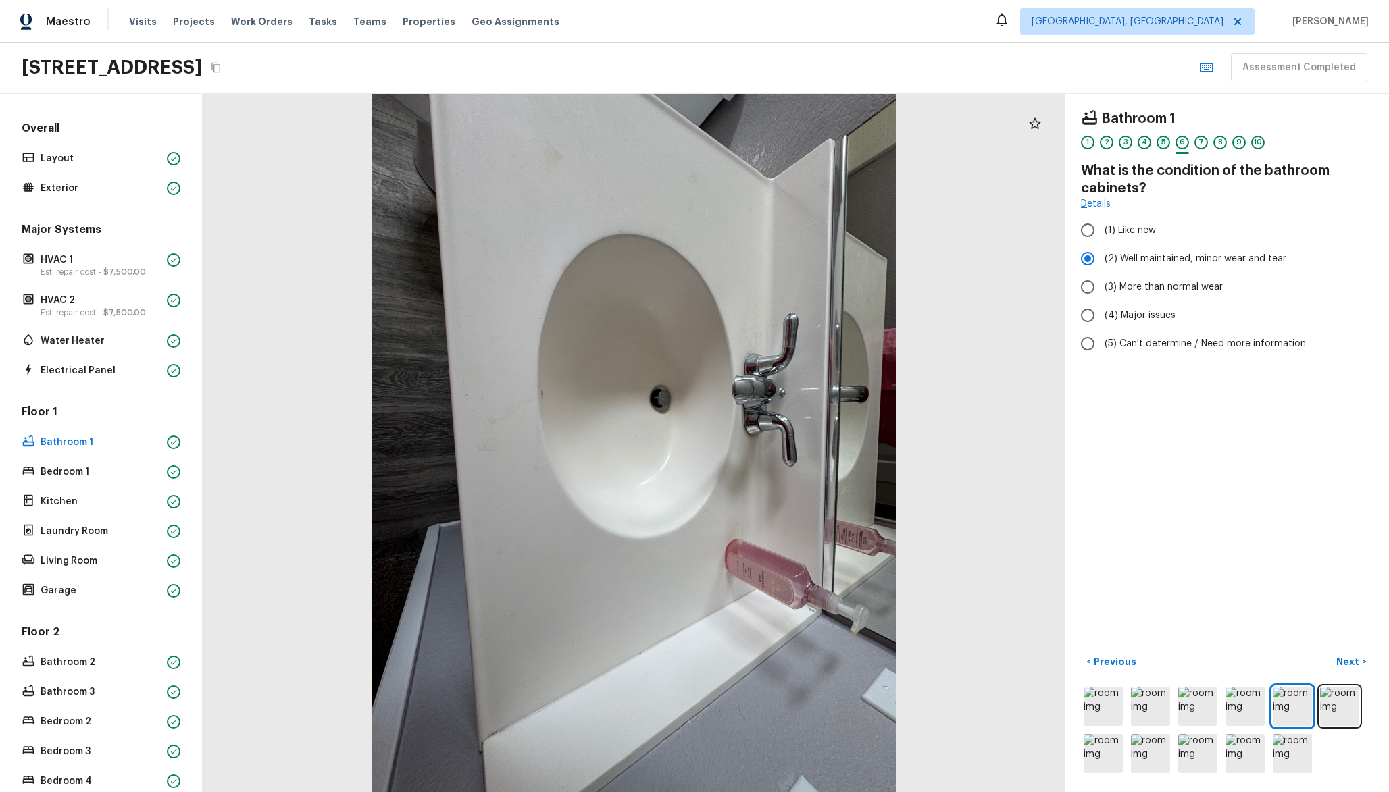
click at [1165, 144] on div "5" at bounding box center [1163, 143] width 14 height 14
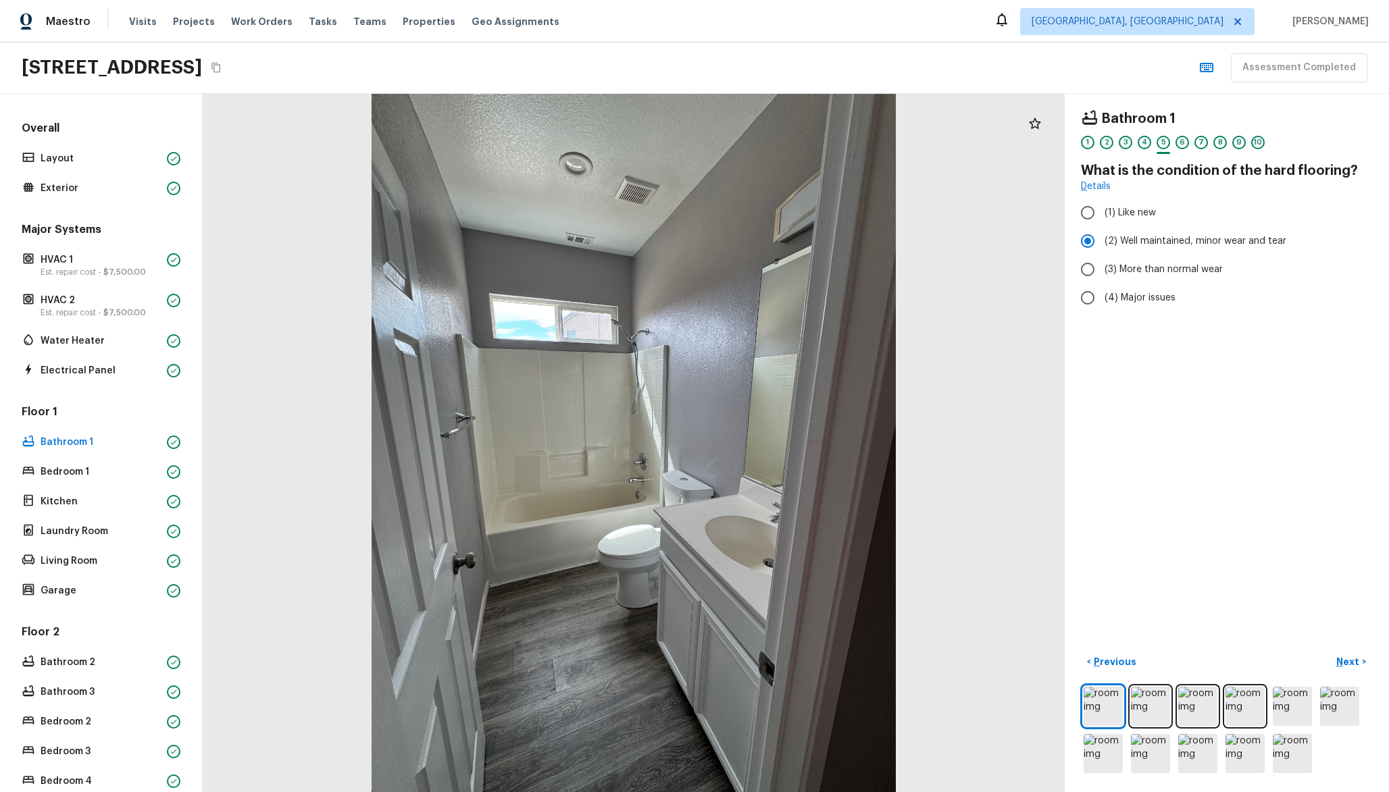
click at [1151, 145] on div "4" at bounding box center [1145, 146] width 14 height 21
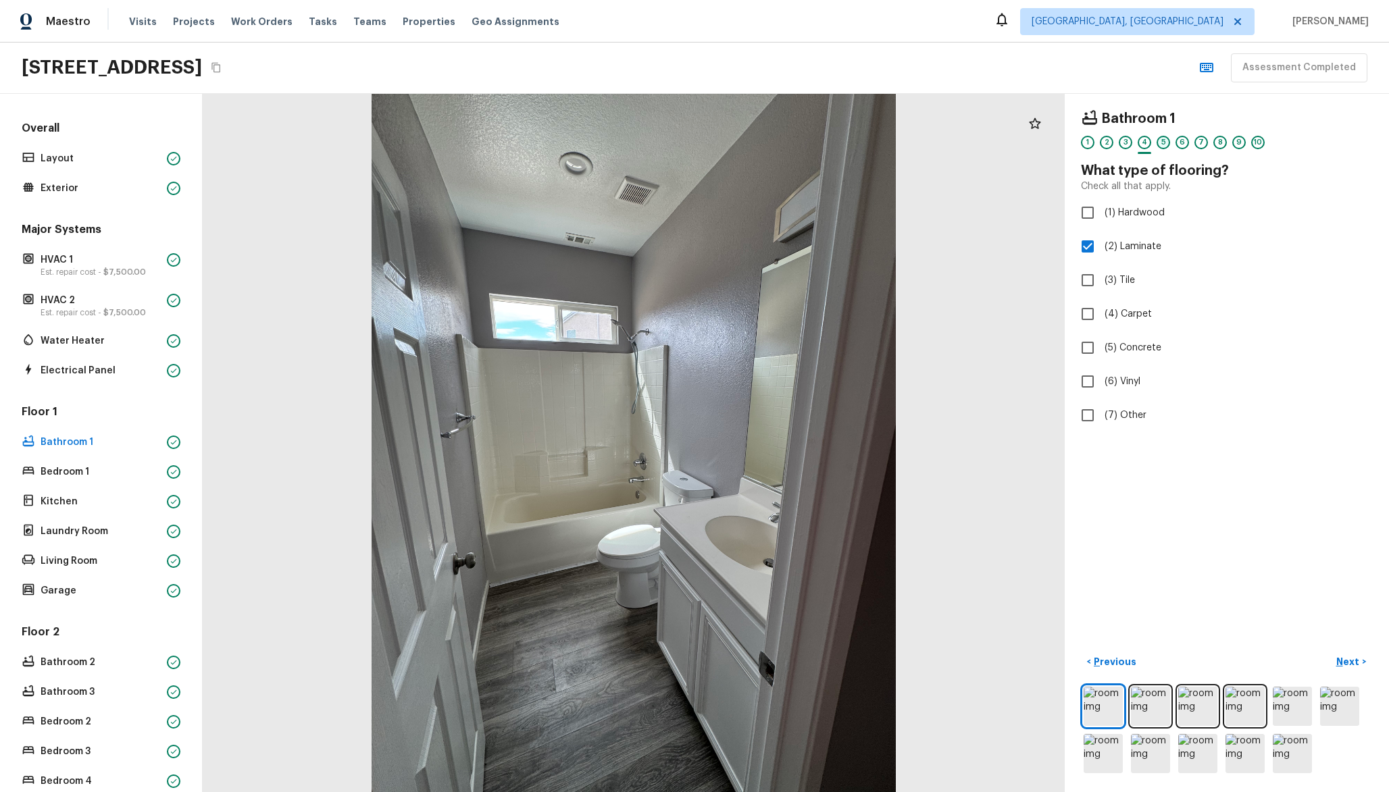
click at [1163, 146] on div "5" at bounding box center [1163, 143] width 14 height 14
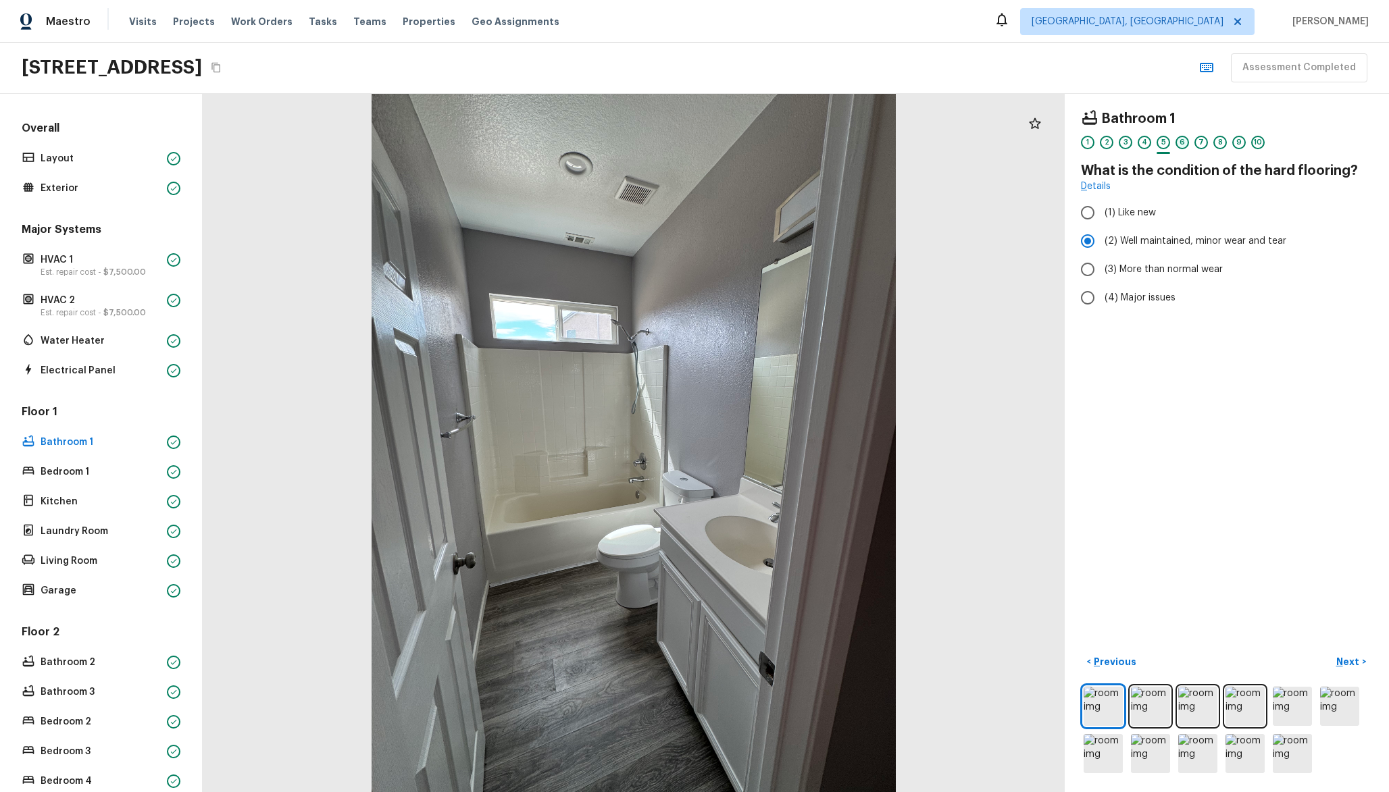
click at [1177, 146] on div "6" at bounding box center [1182, 143] width 14 height 14
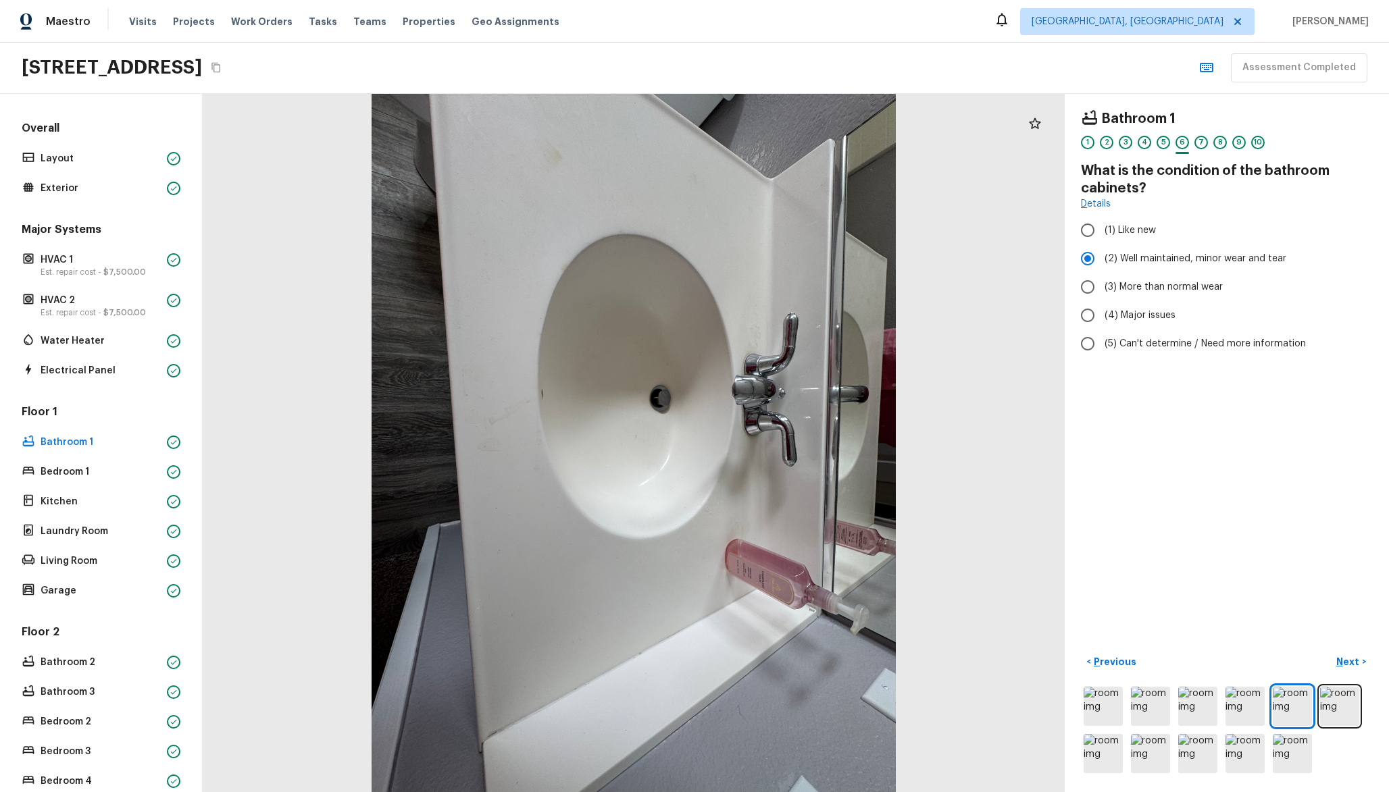
click at [1156, 145] on div "1 2 3 4 5 6 7 8 9 10" at bounding box center [1227, 146] width 292 height 21
click at [1161, 145] on div "5" at bounding box center [1163, 143] width 14 height 14
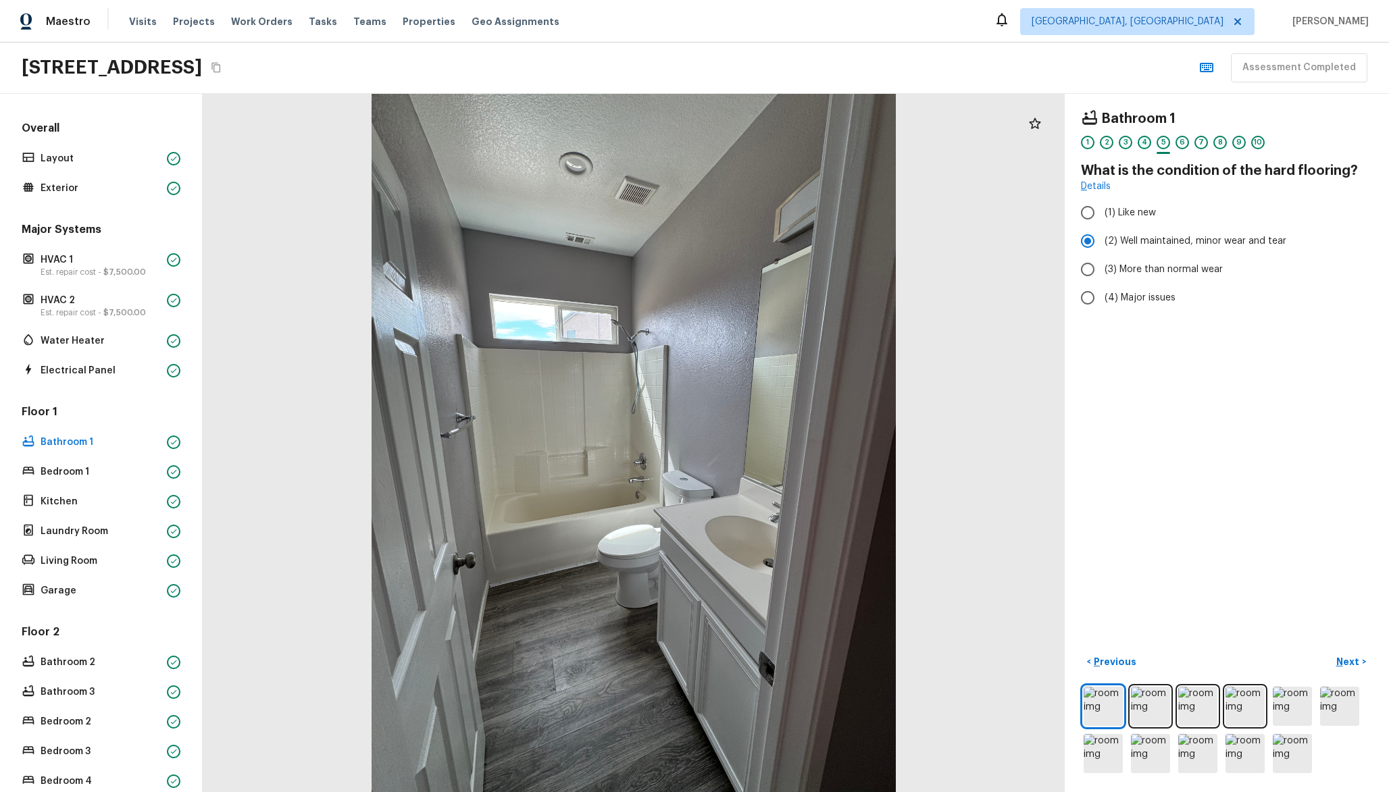
click at [1150, 145] on div "4" at bounding box center [1145, 143] width 14 height 14
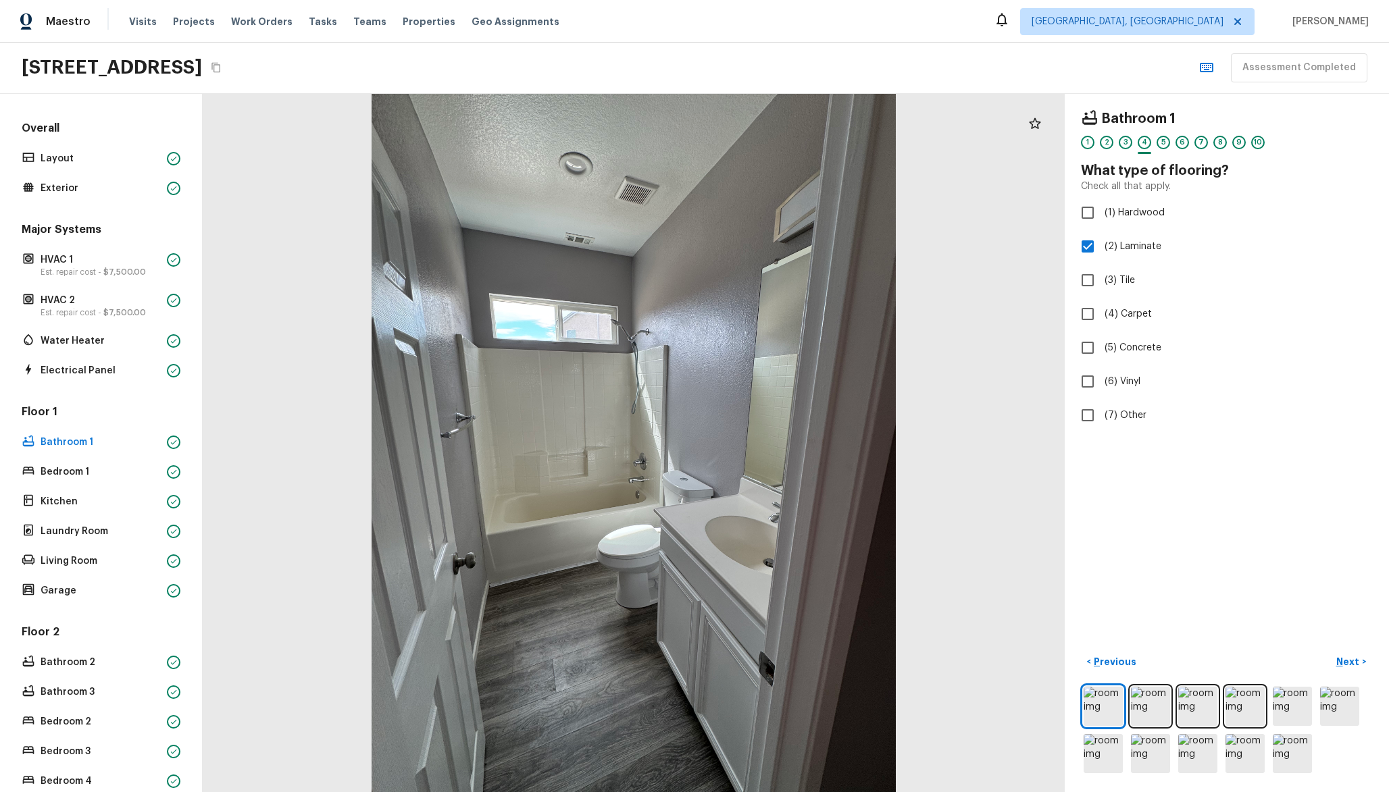
click at [1171, 145] on div "1 2 3 4 5 6 7 8 9 10" at bounding box center [1227, 146] width 292 height 21
click at [1157, 143] on div "5" at bounding box center [1163, 143] width 14 height 14
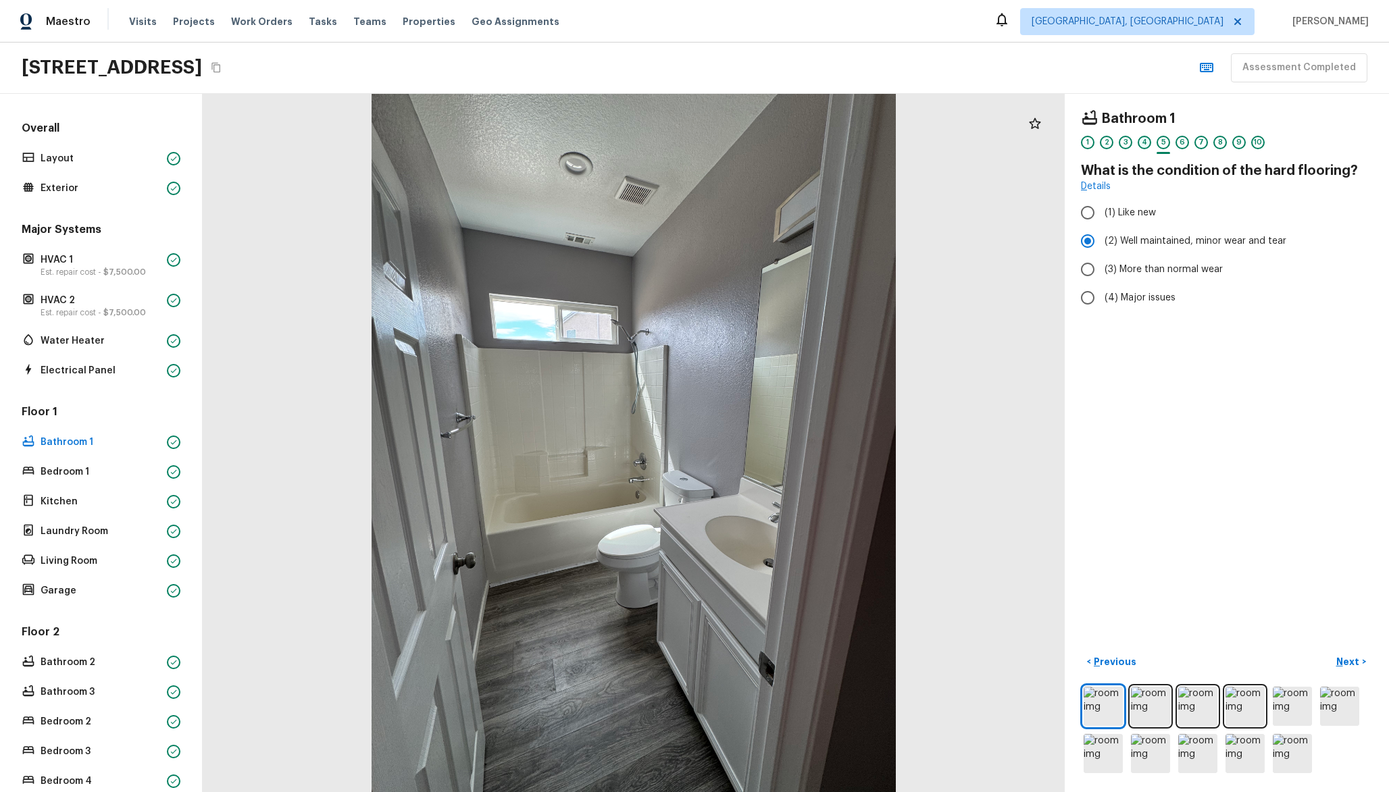
click at [1141, 145] on div "4" at bounding box center [1145, 143] width 14 height 14
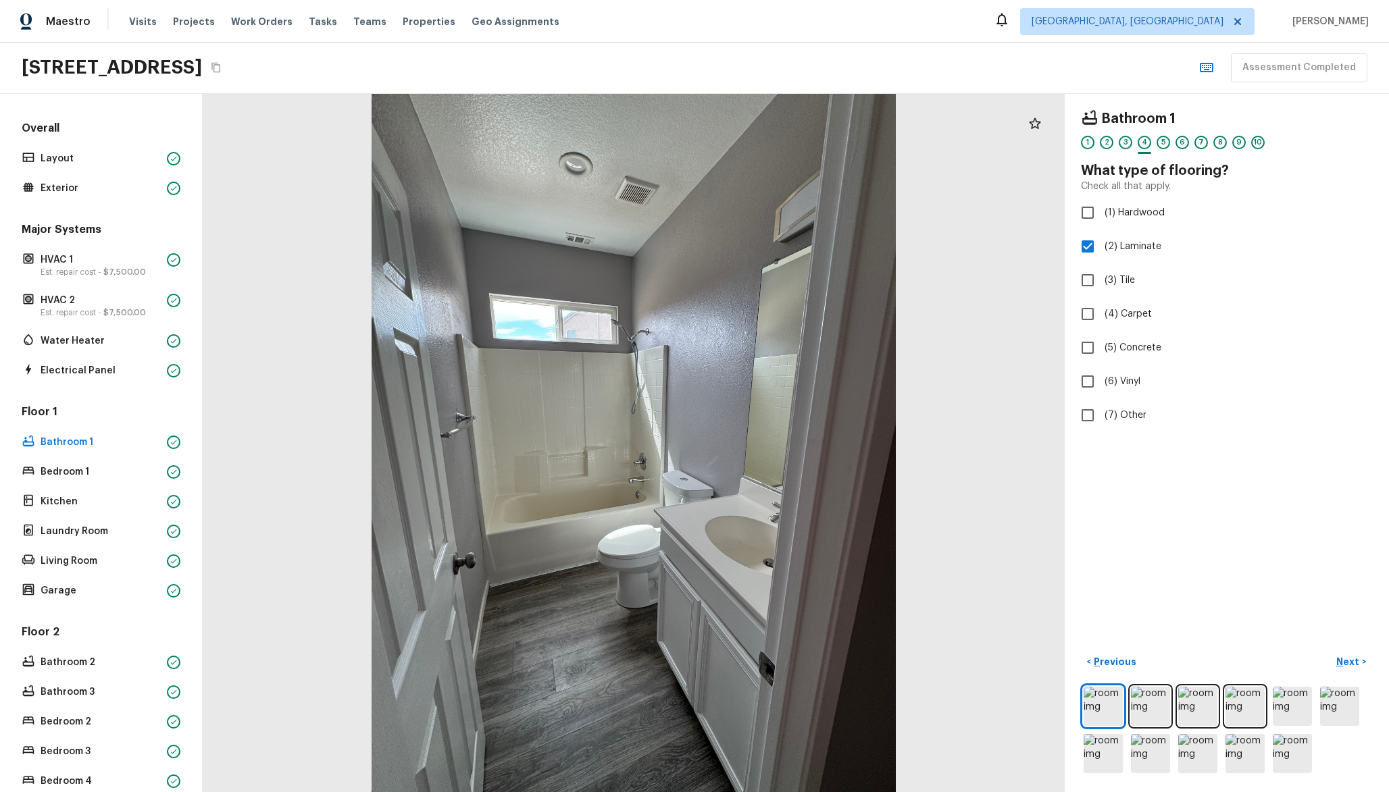
click at [1170, 149] on div "5" at bounding box center [1163, 146] width 14 height 21
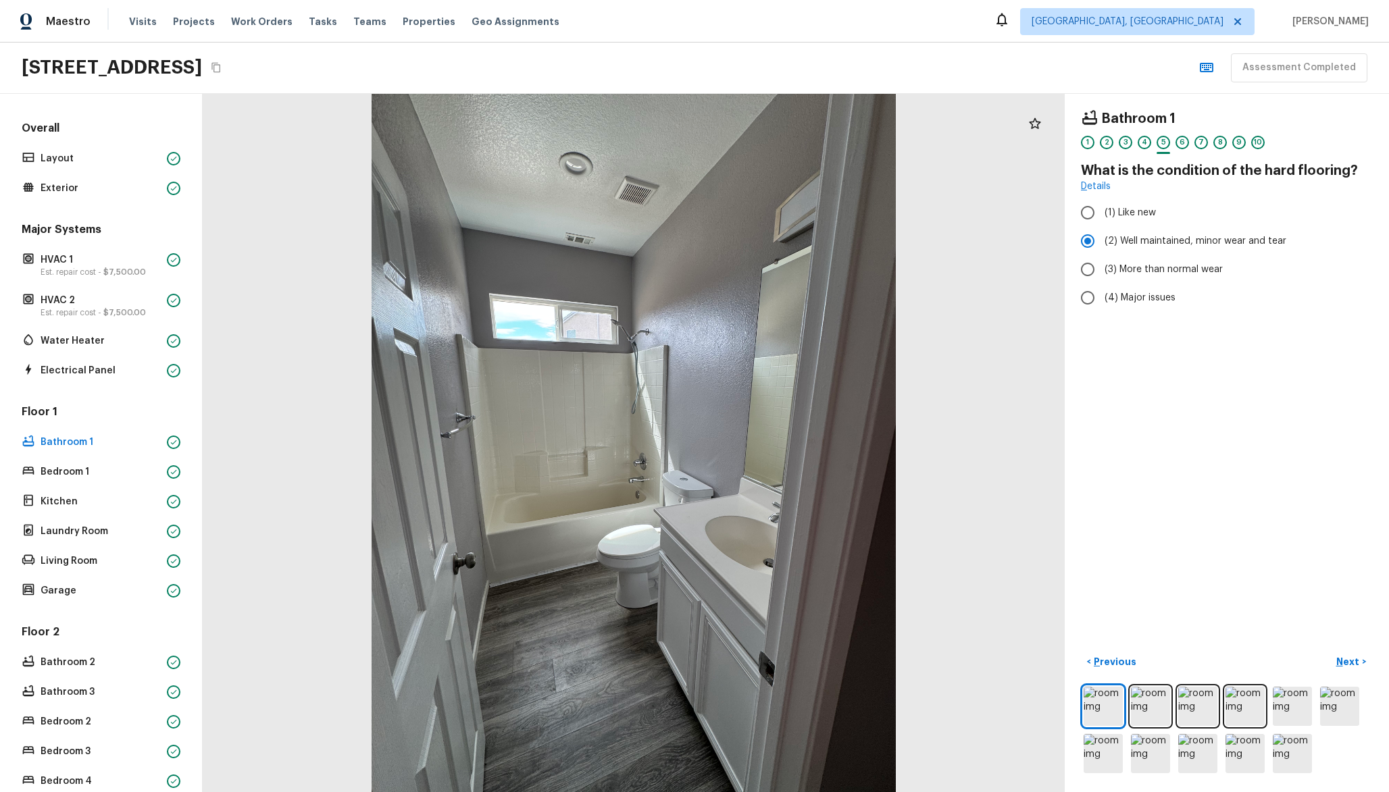
click at [1151, 143] on div "1 2 3 4 5 6 7 8 9 10" at bounding box center [1227, 146] width 292 height 21
click at [1147, 143] on div "4" at bounding box center [1145, 143] width 14 height 14
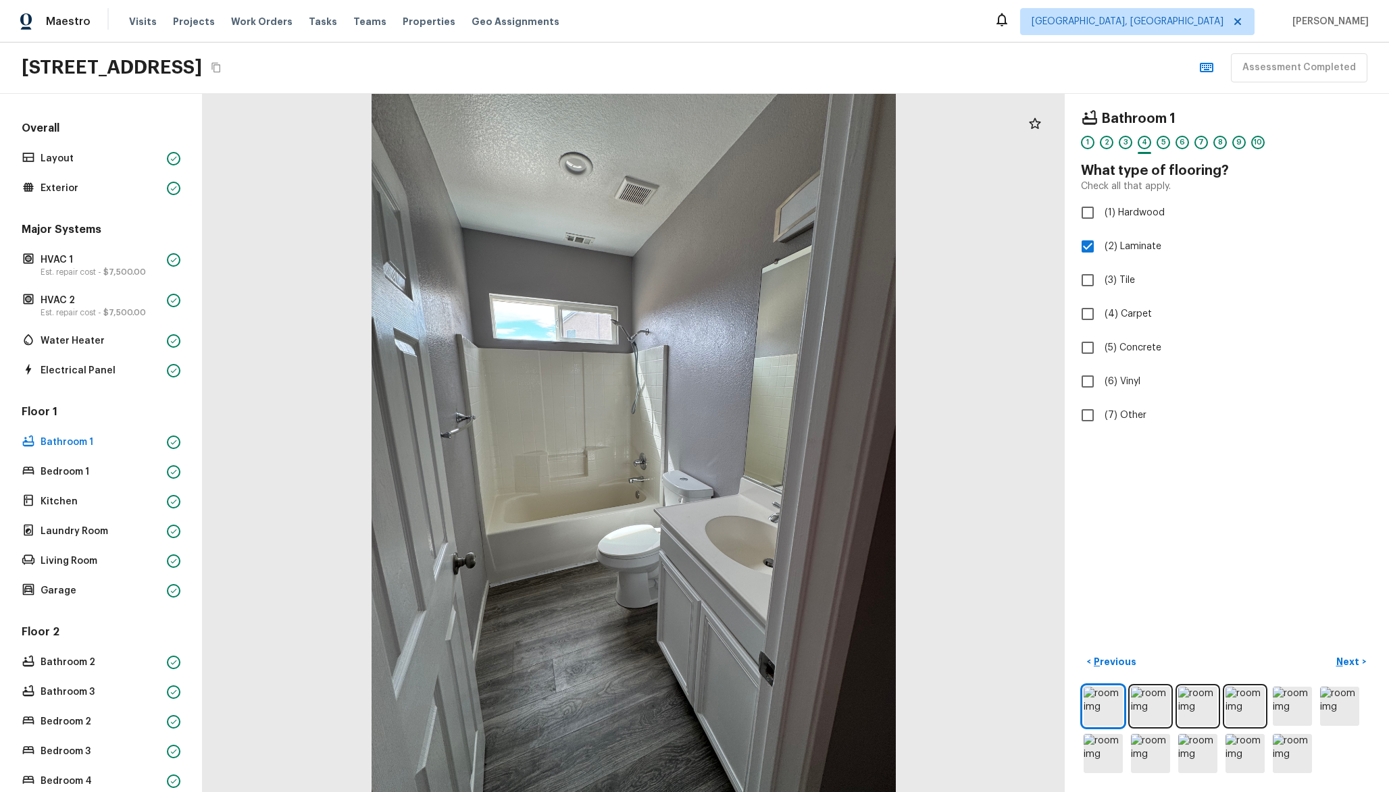
click at [1173, 144] on div "1 2 3 4 5 6 7 8 9 10" at bounding box center [1227, 146] width 292 height 21
click at [1181, 144] on div "6" at bounding box center [1182, 143] width 14 height 14
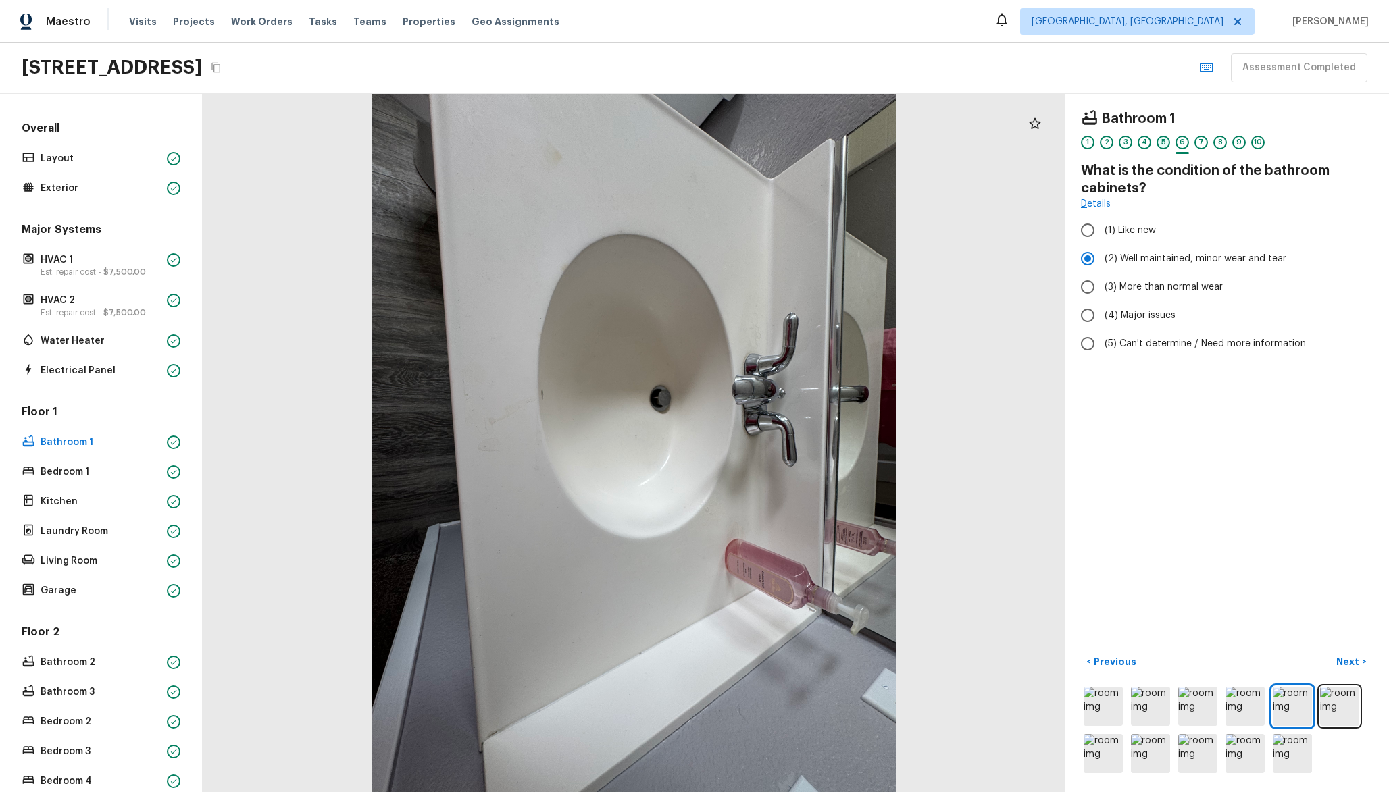
click at [1161, 145] on div "5" at bounding box center [1163, 143] width 14 height 14
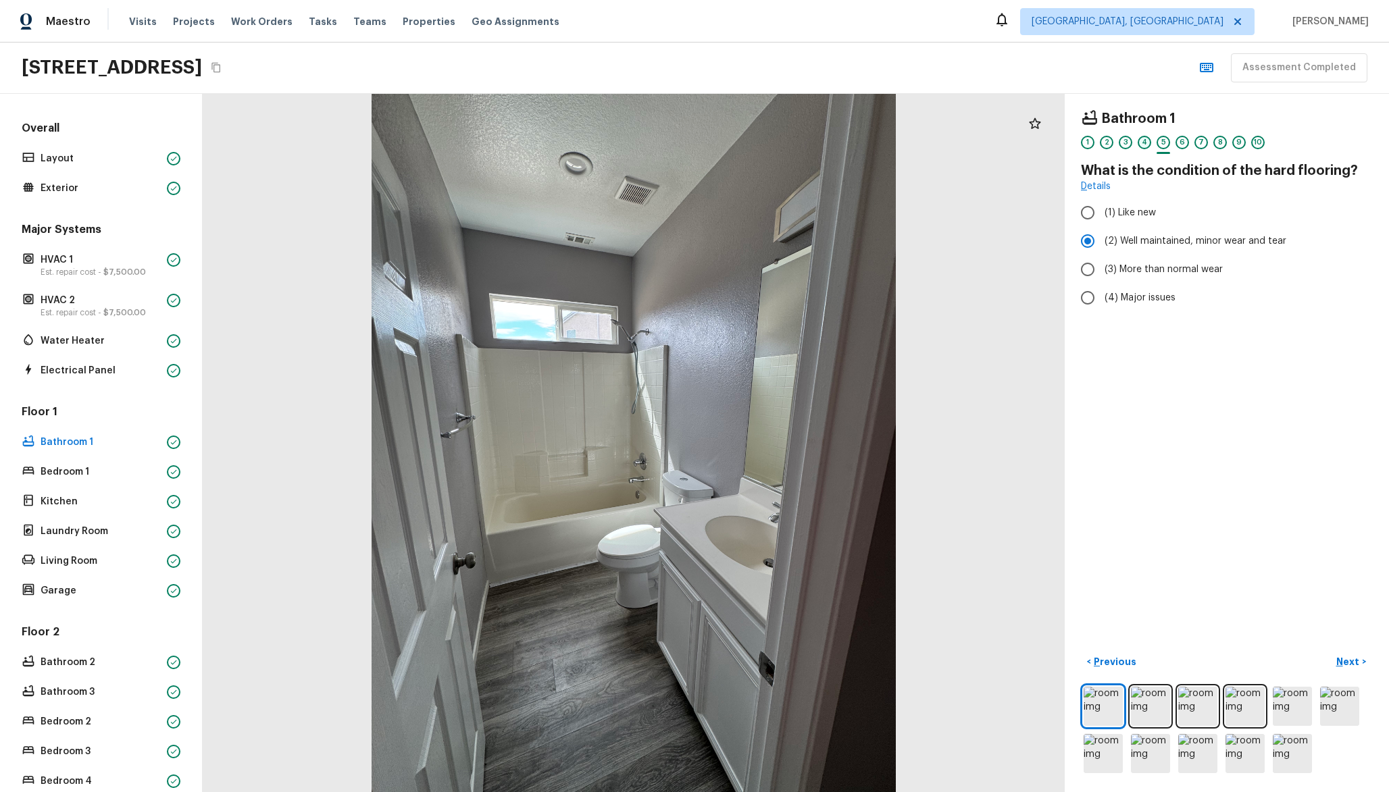
click at [1142, 143] on div "4" at bounding box center [1145, 143] width 14 height 14
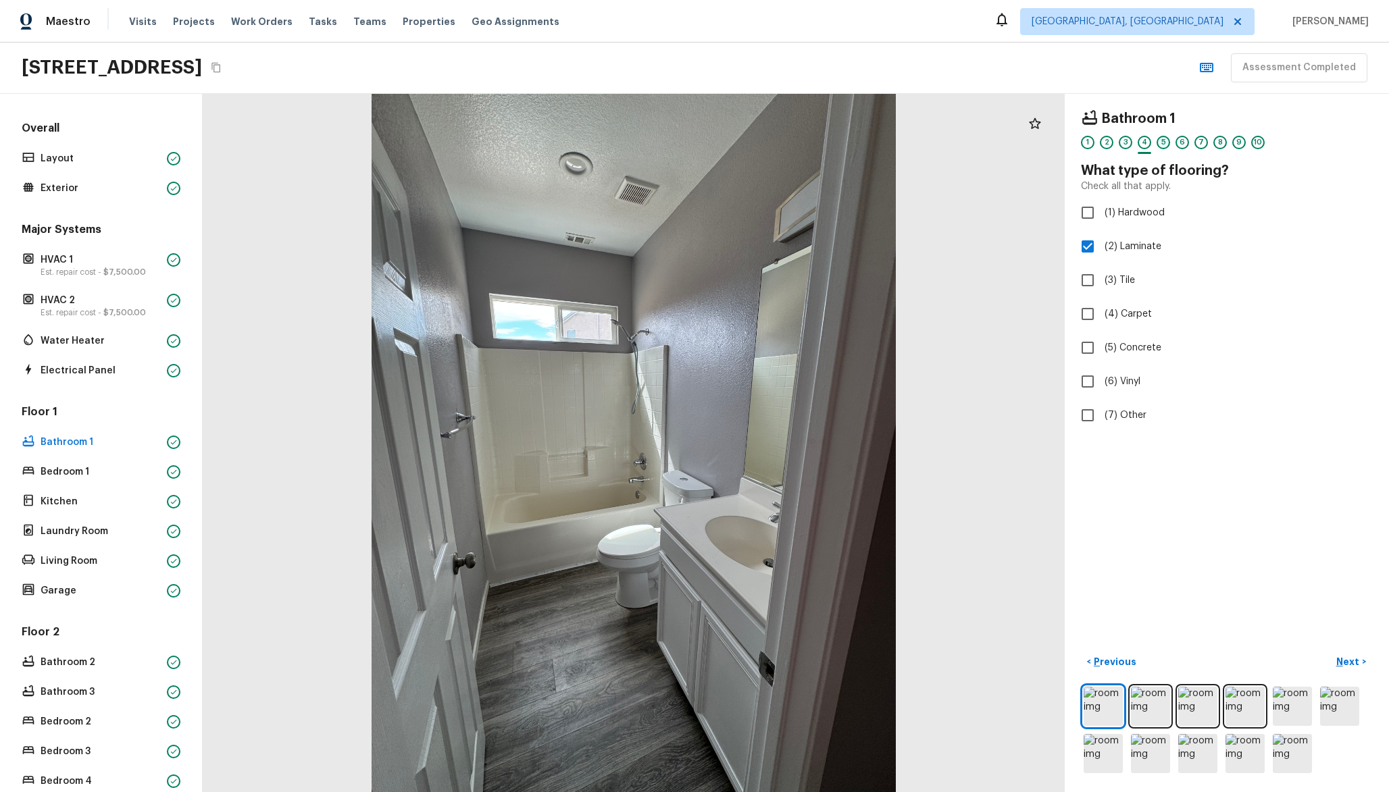
click at [1159, 145] on div "5" at bounding box center [1163, 143] width 14 height 14
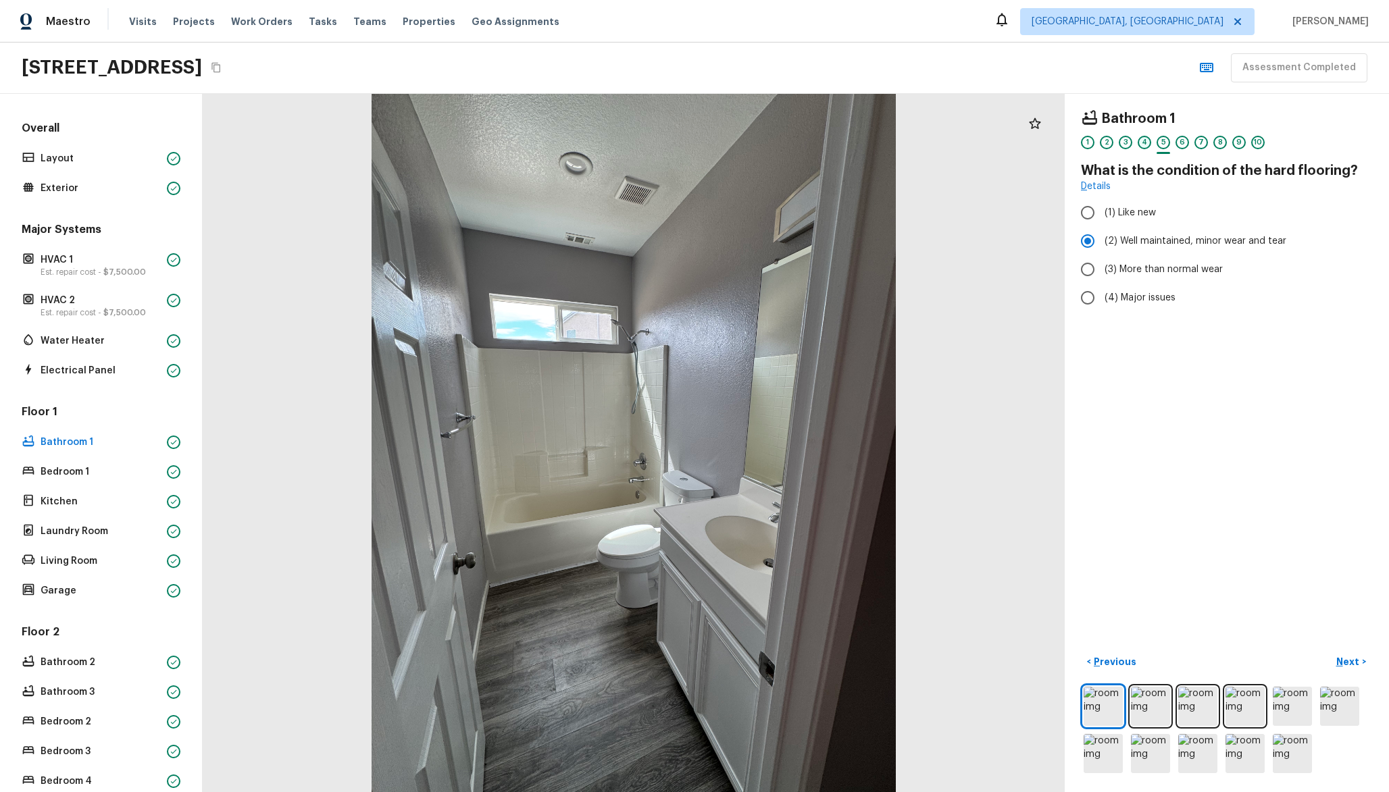
click at [1144, 143] on div "4" at bounding box center [1145, 143] width 14 height 14
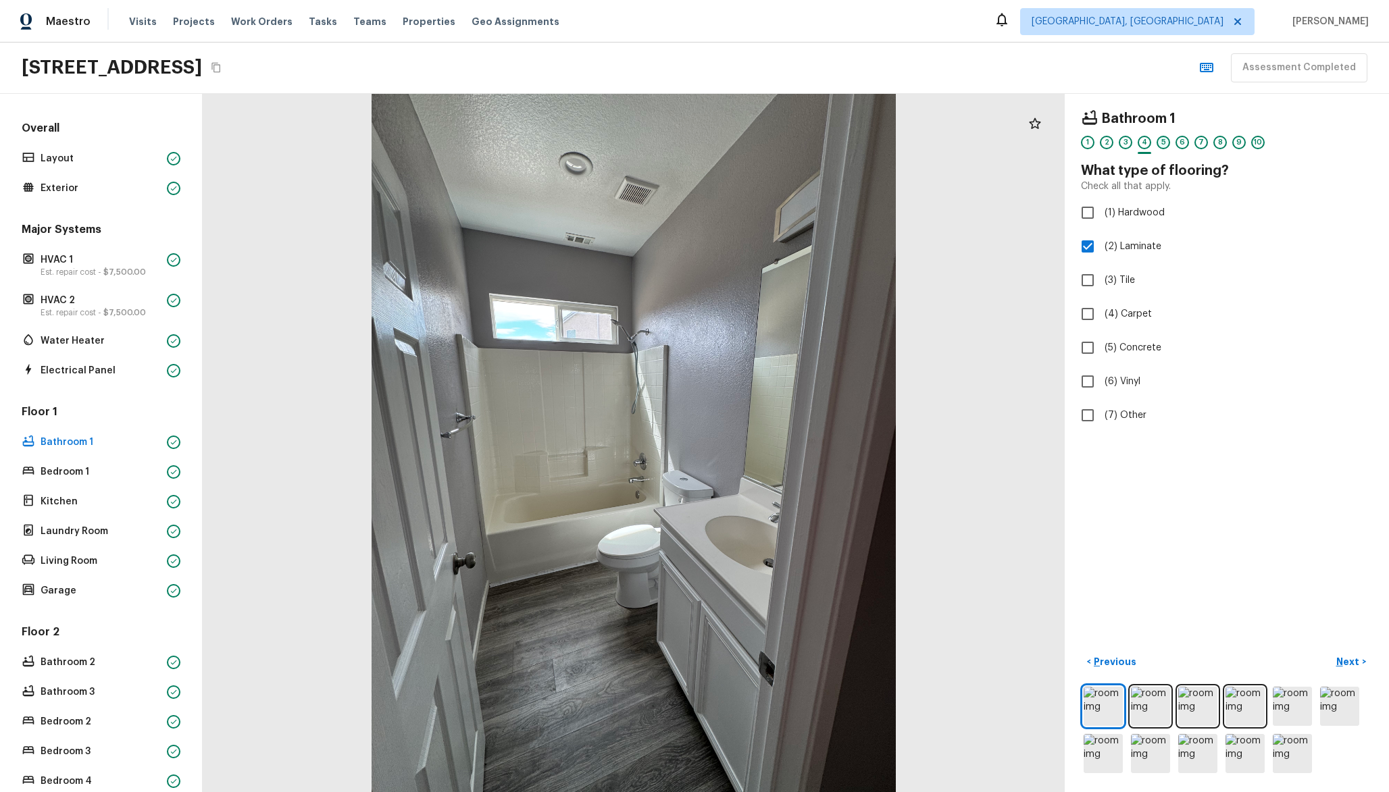
click at [1165, 144] on div "5" at bounding box center [1163, 143] width 14 height 14
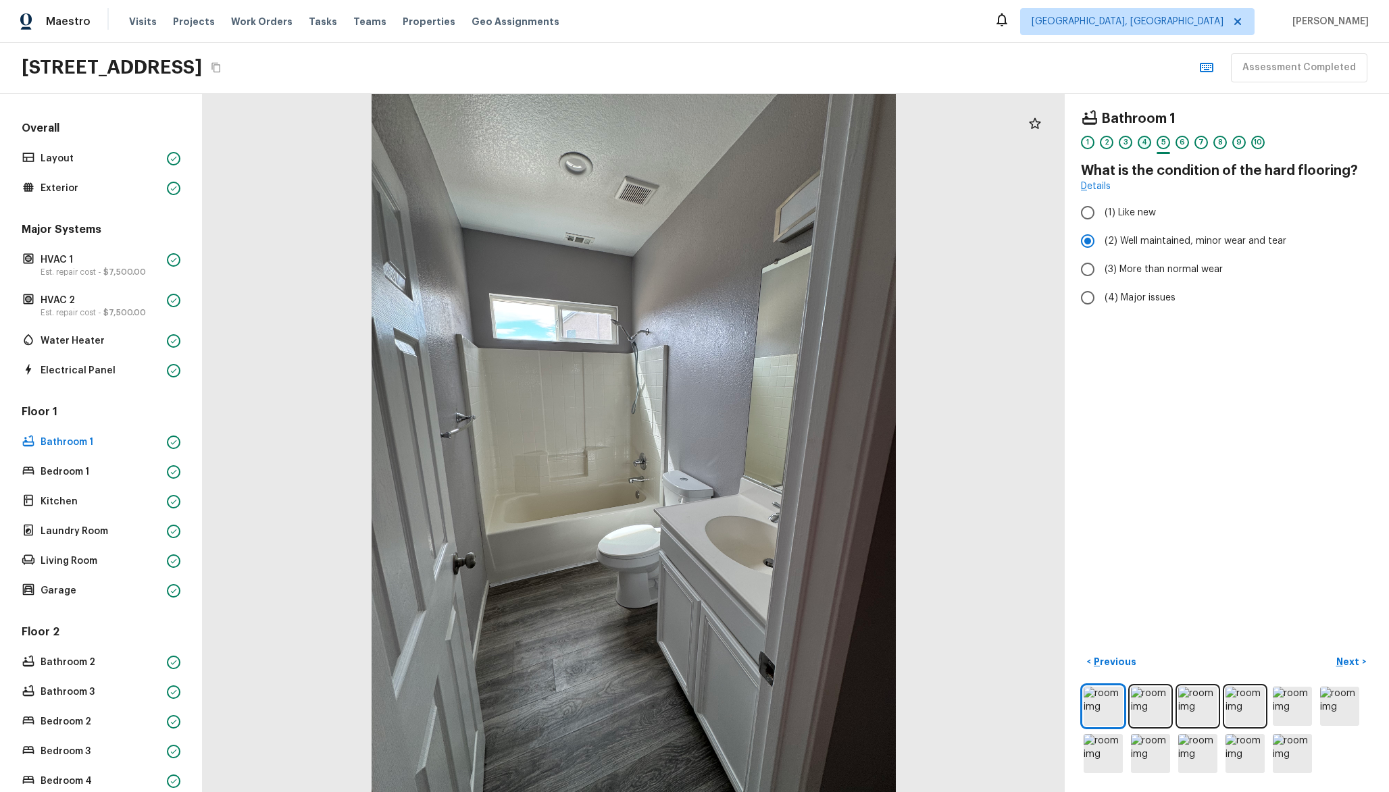
click at [1147, 144] on div "4" at bounding box center [1145, 143] width 14 height 14
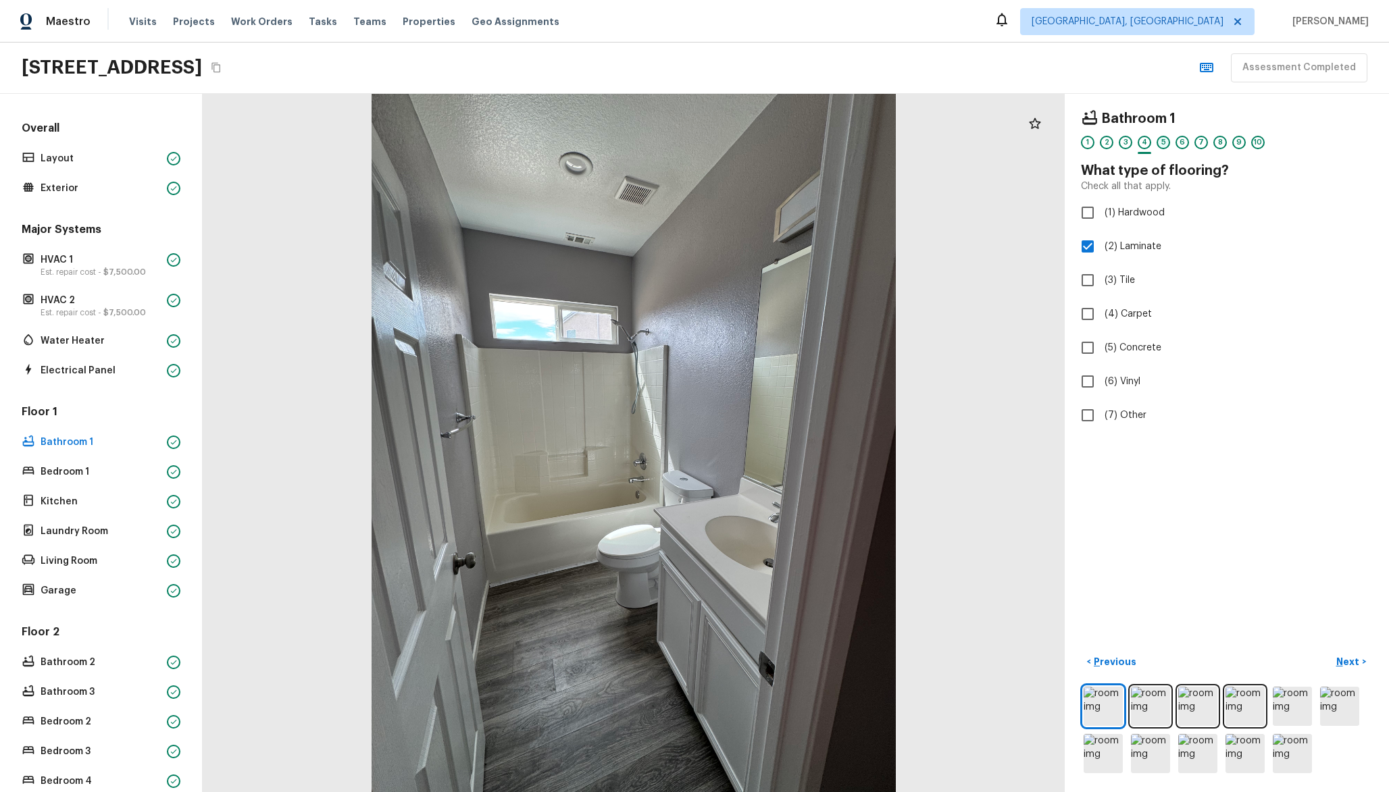
click at [1160, 144] on div "5" at bounding box center [1163, 143] width 14 height 14
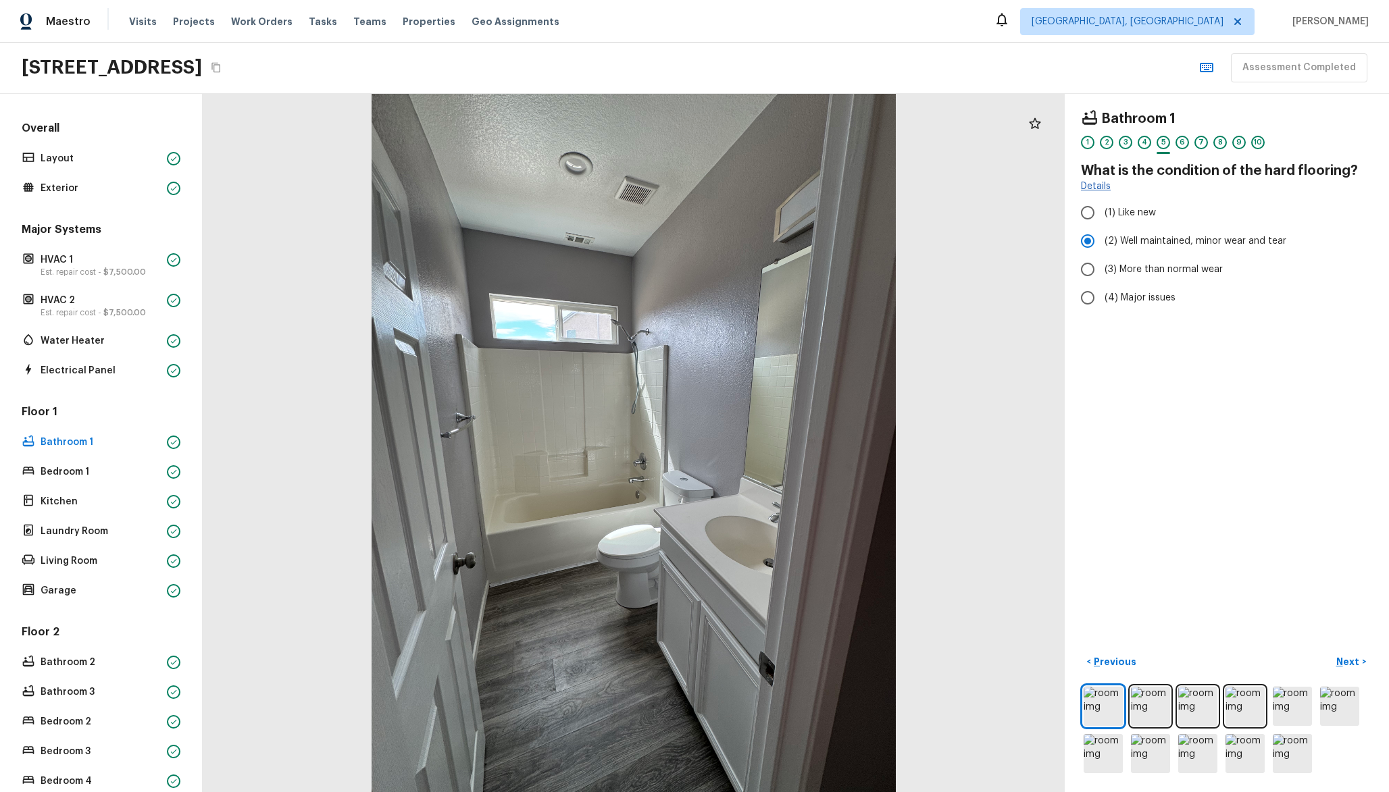
click at [1098, 186] on link "Details" at bounding box center [1096, 187] width 30 height 14
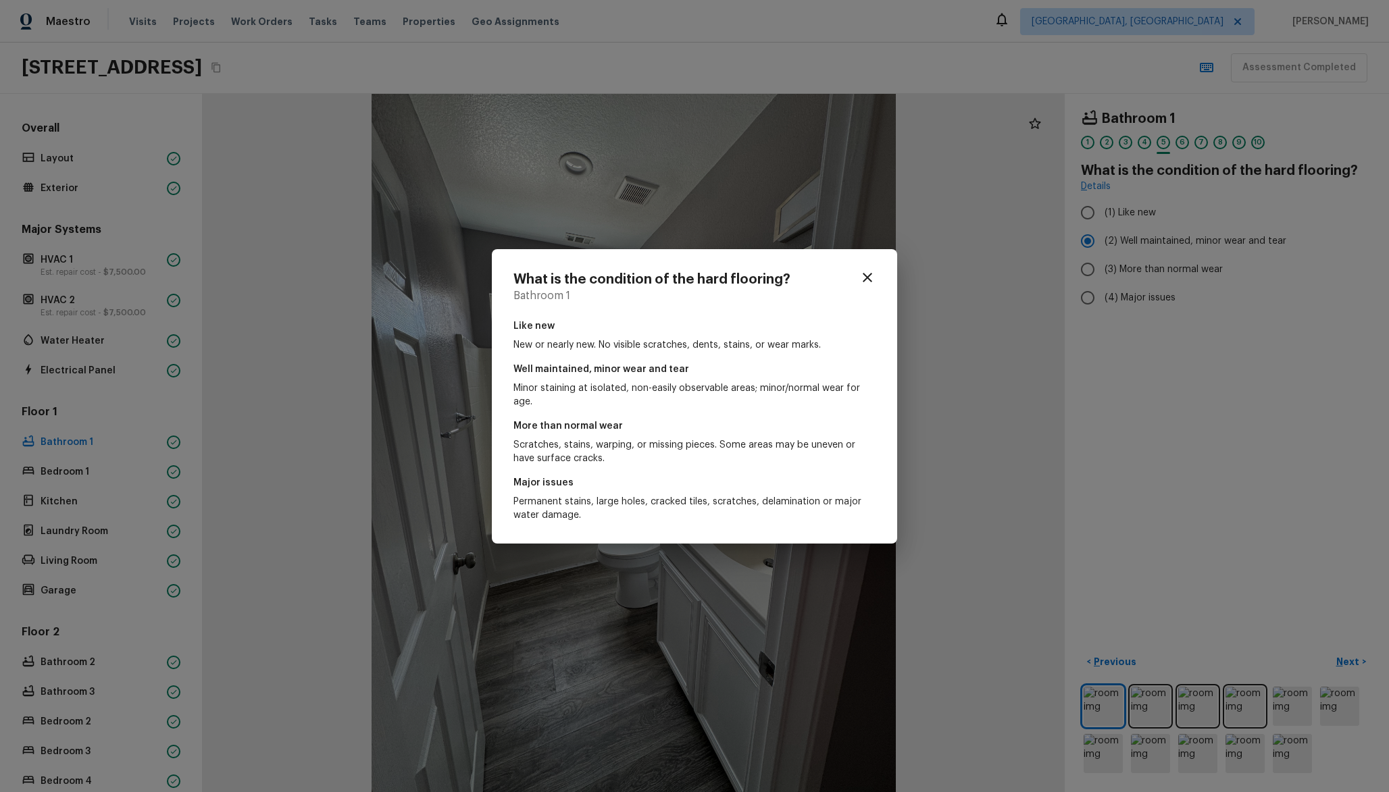
click at [965, 261] on div "What is the condition of the hard flooring? Bathroom 1 Like new New or nearly n…" at bounding box center [694, 396] width 1389 height 792
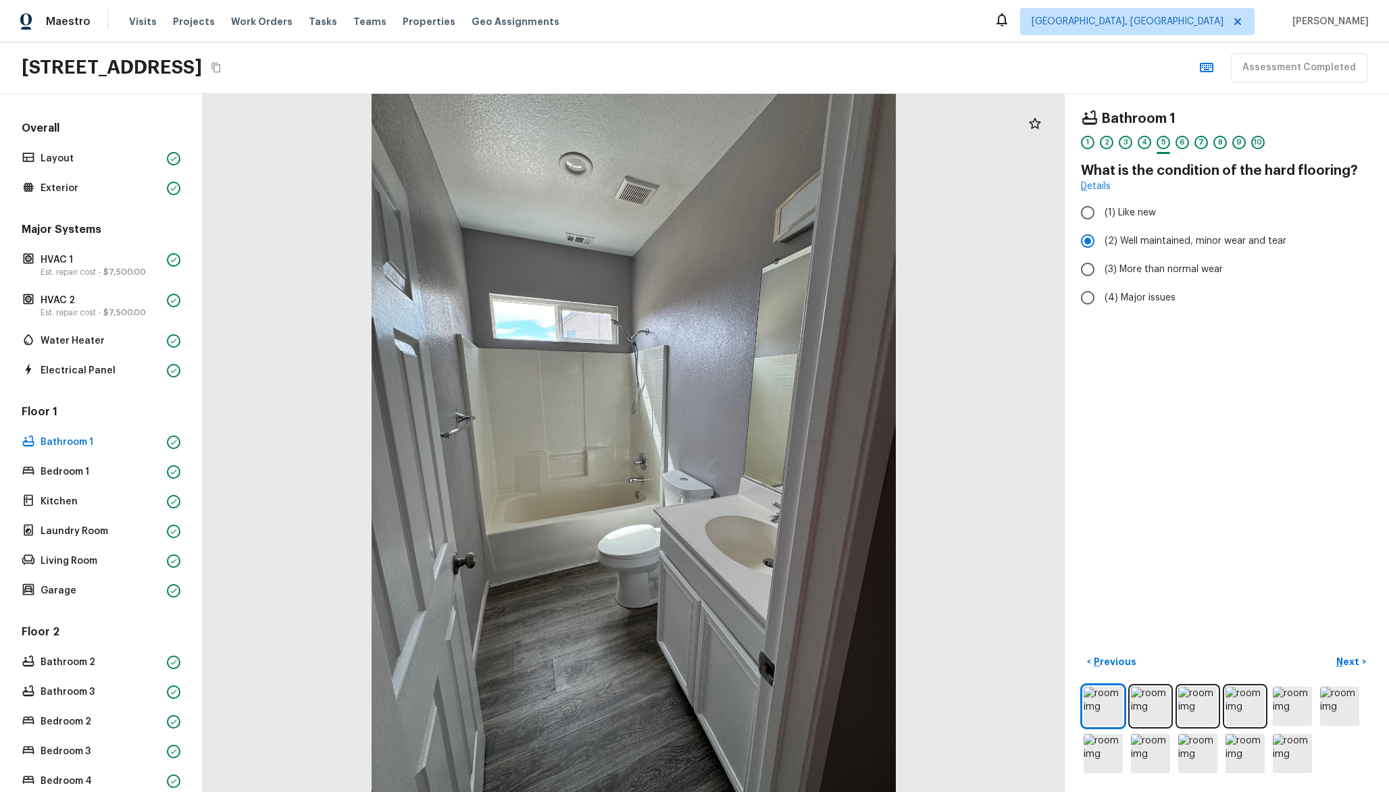
click at [1199, 148] on div "7" at bounding box center [1201, 143] width 14 height 14
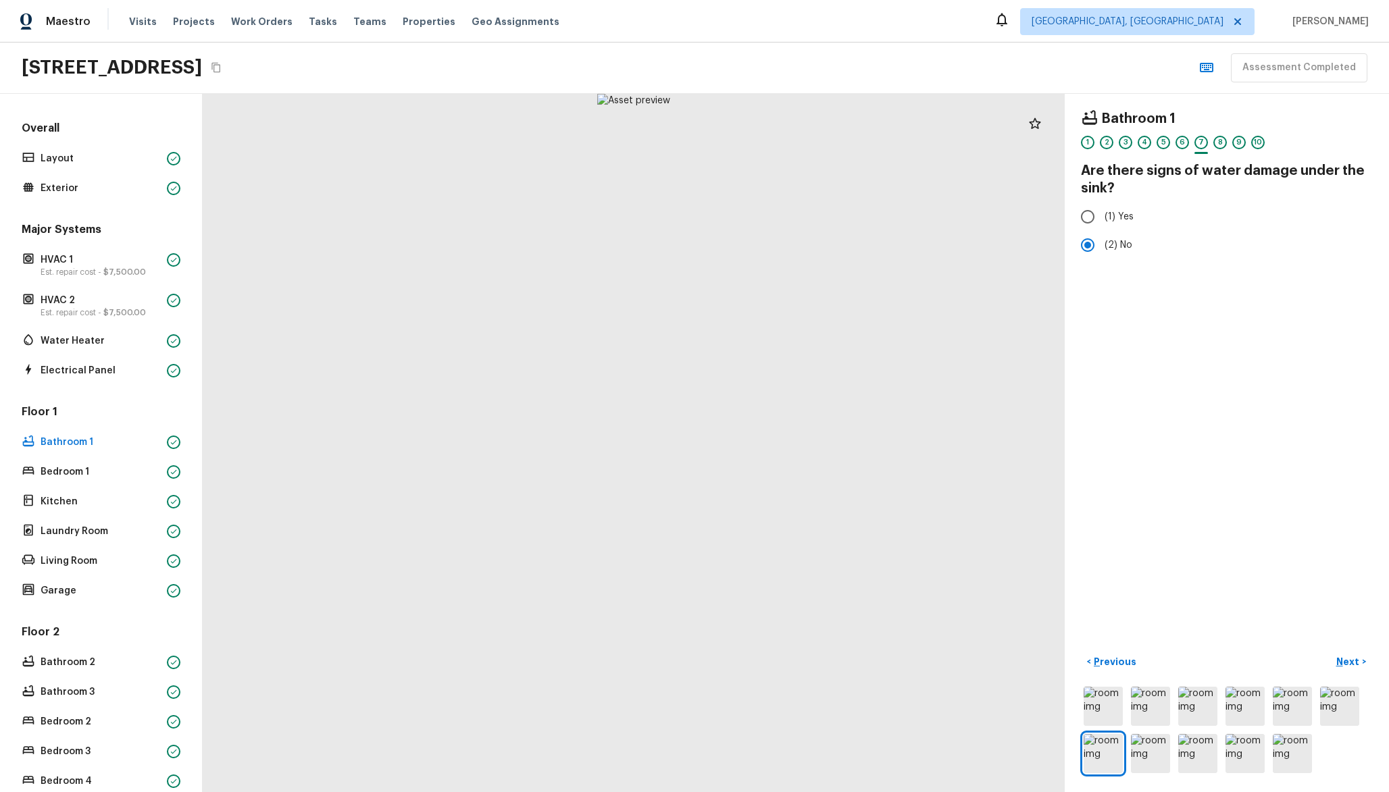
click at [1228, 146] on div "1 2 3 4 5 6 7 8 9 10" at bounding box center [1227, 146] width 292 height 21
click at [1223, 143] on div "8" at bounding box center [1220, 143] width 14 height 14
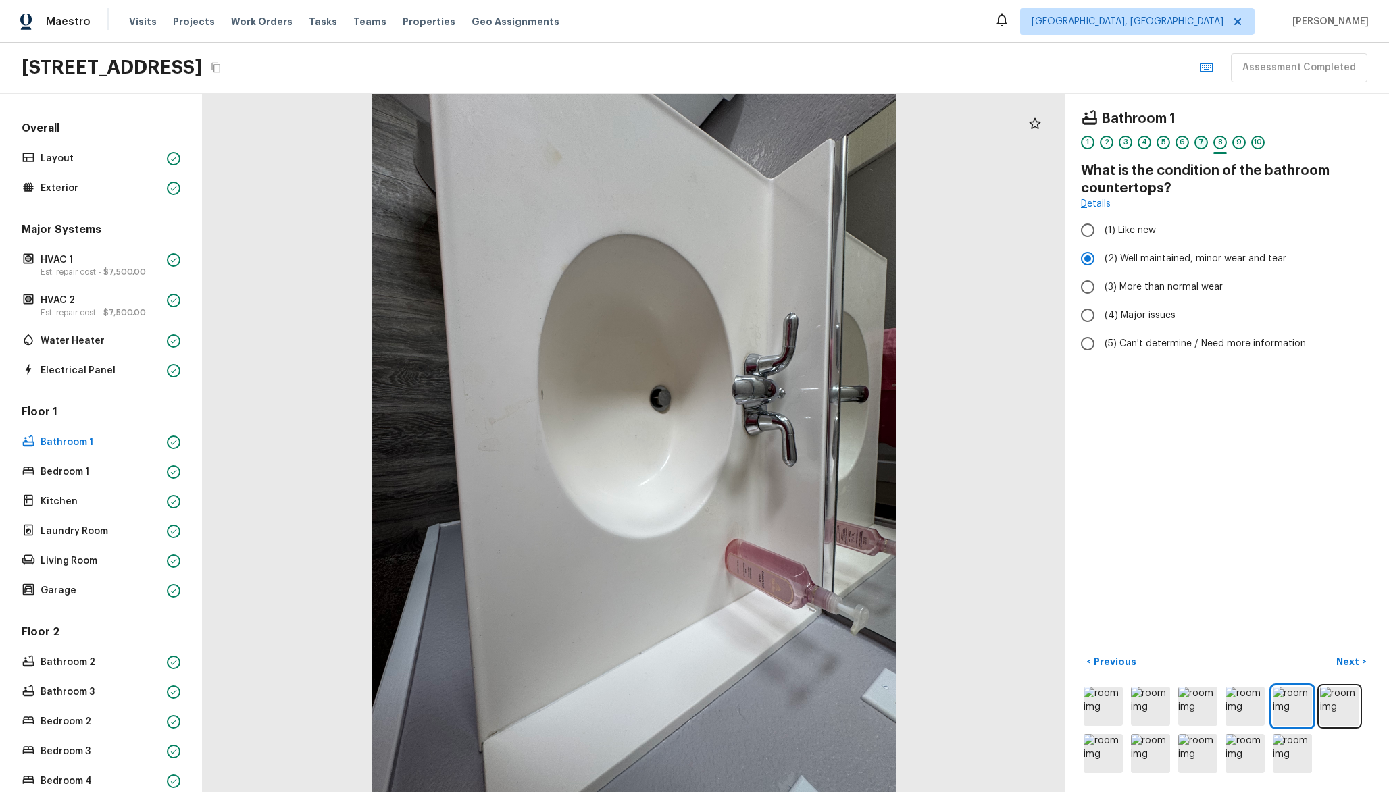
click at [1201, 143] on div "7" at bounding box center [1201, 143] width 14 height 14
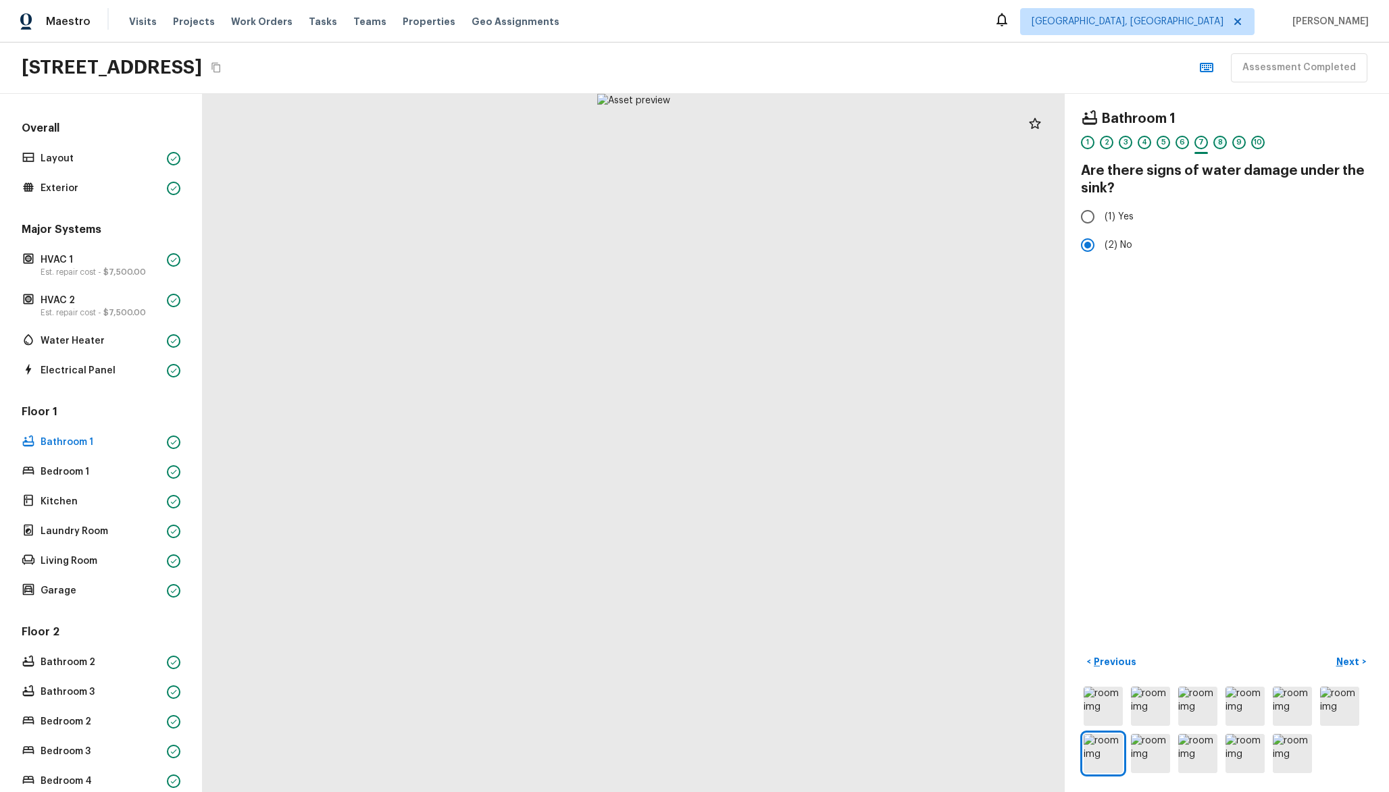
click at [1222, 145] on div "8" at bounding box center [1220, 143] width 14 height 14
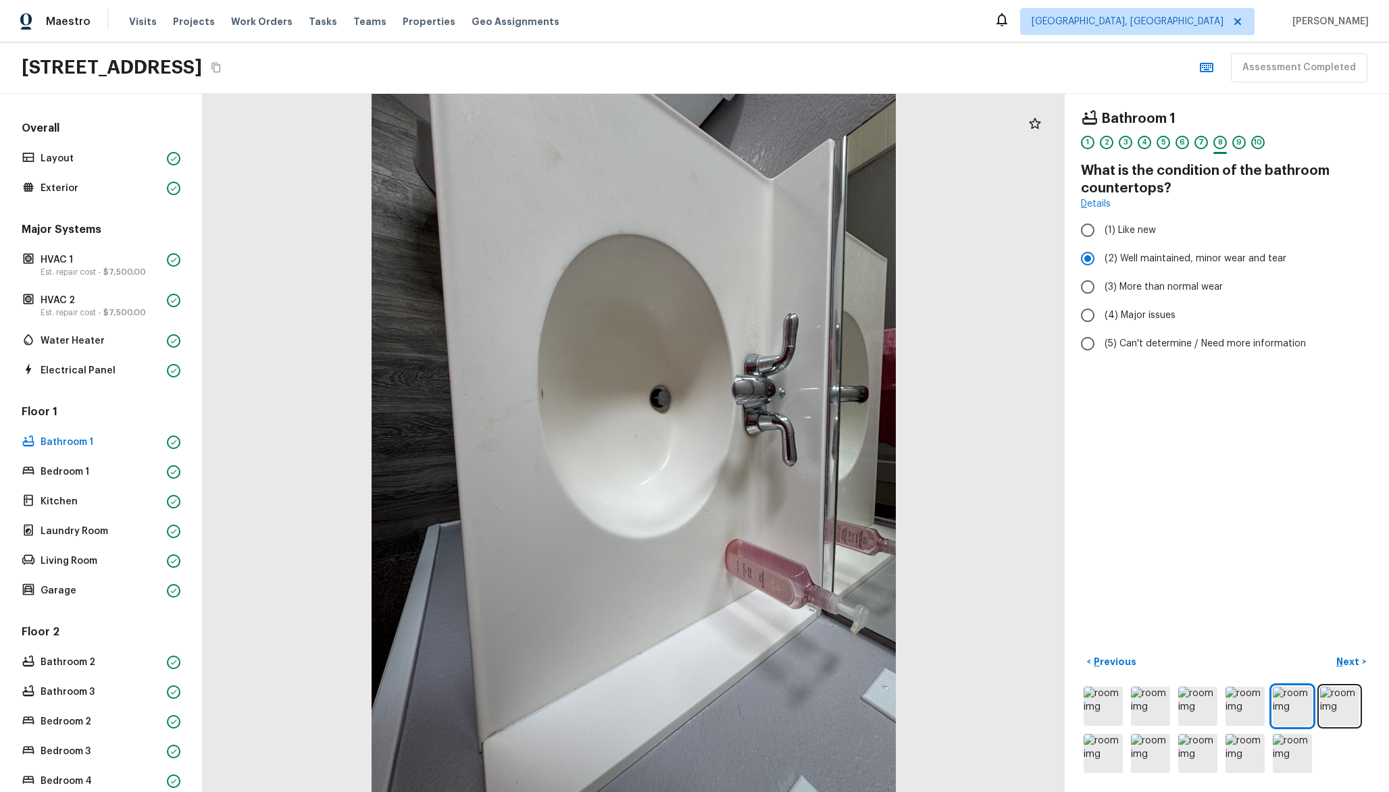
click at [1206, 144] on div "7" at bounding box center [1201, 143] width 14 height 14
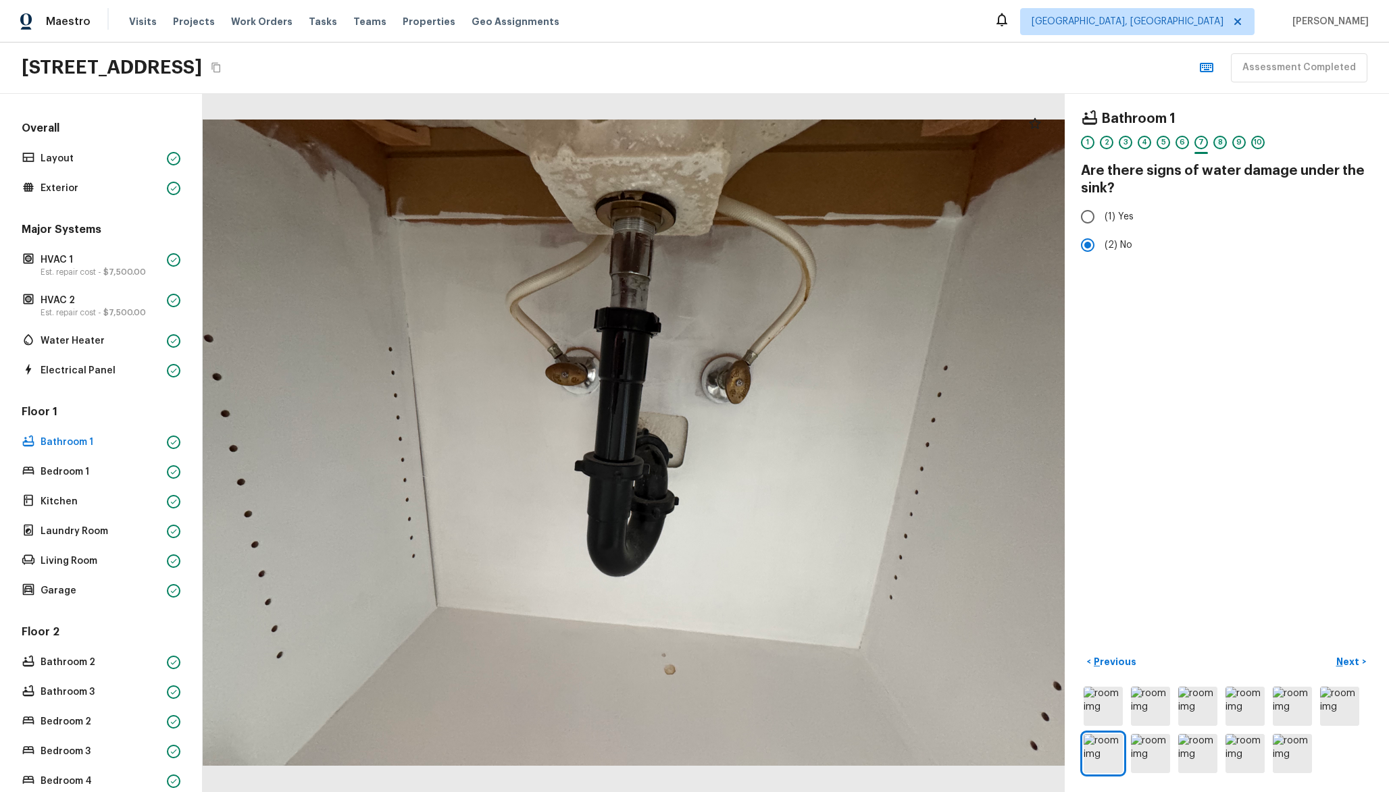
click at [1218, 146] on div "8" at bounding box center [1220, 143] width 14 height 14
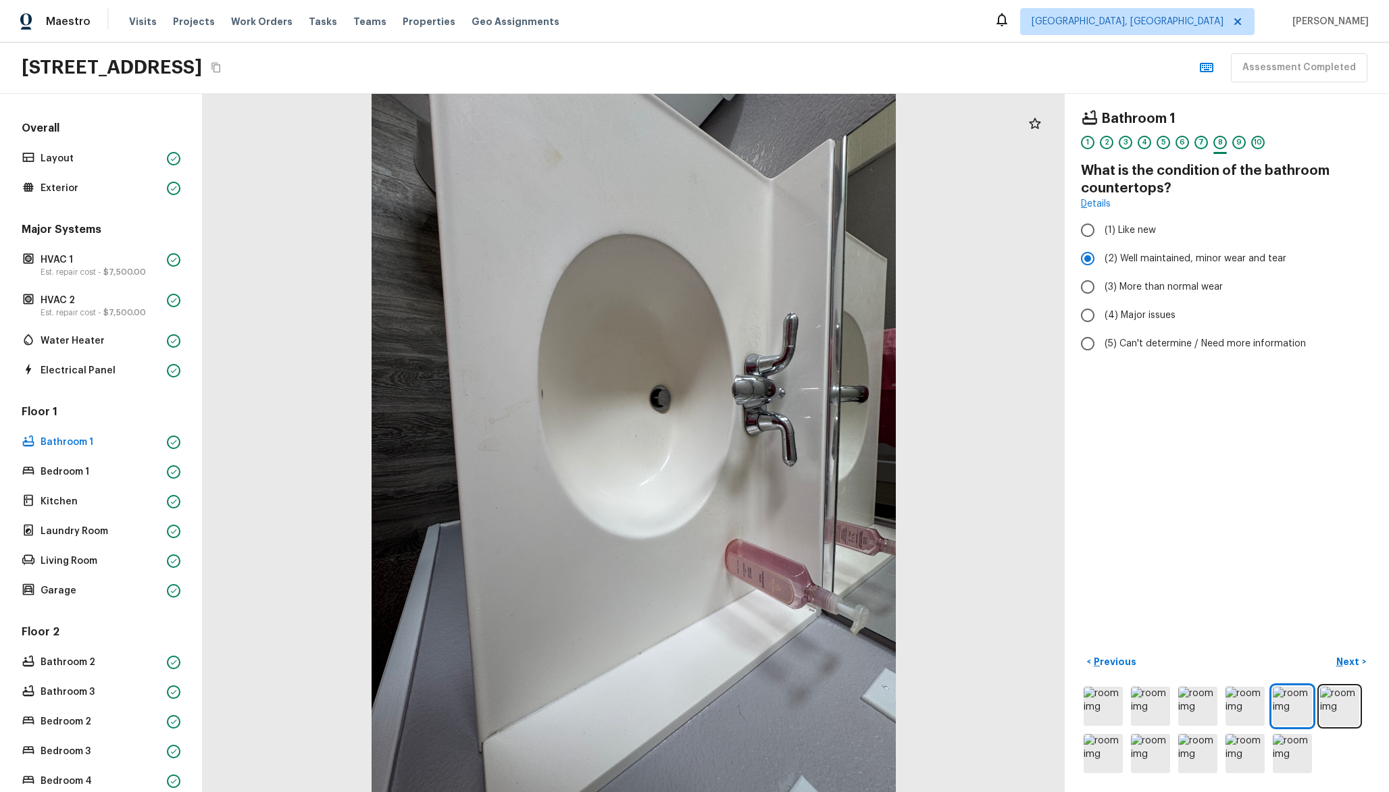
click at [1206, 145] on div "7" at bounding box center [1201, 143] width 14 height 14
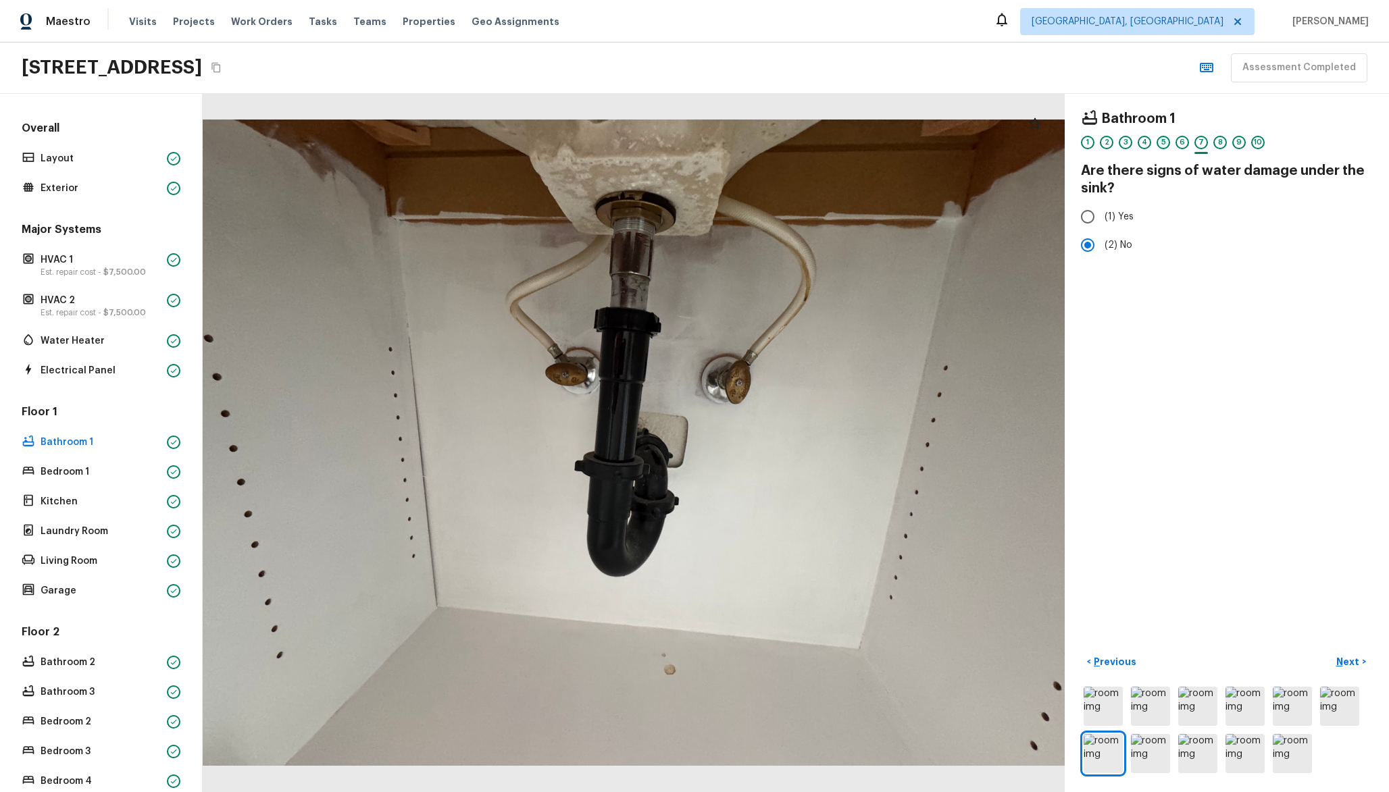
click at [1165, 137] on div "5" at bounding box center [1163, 143] width 14 height 14
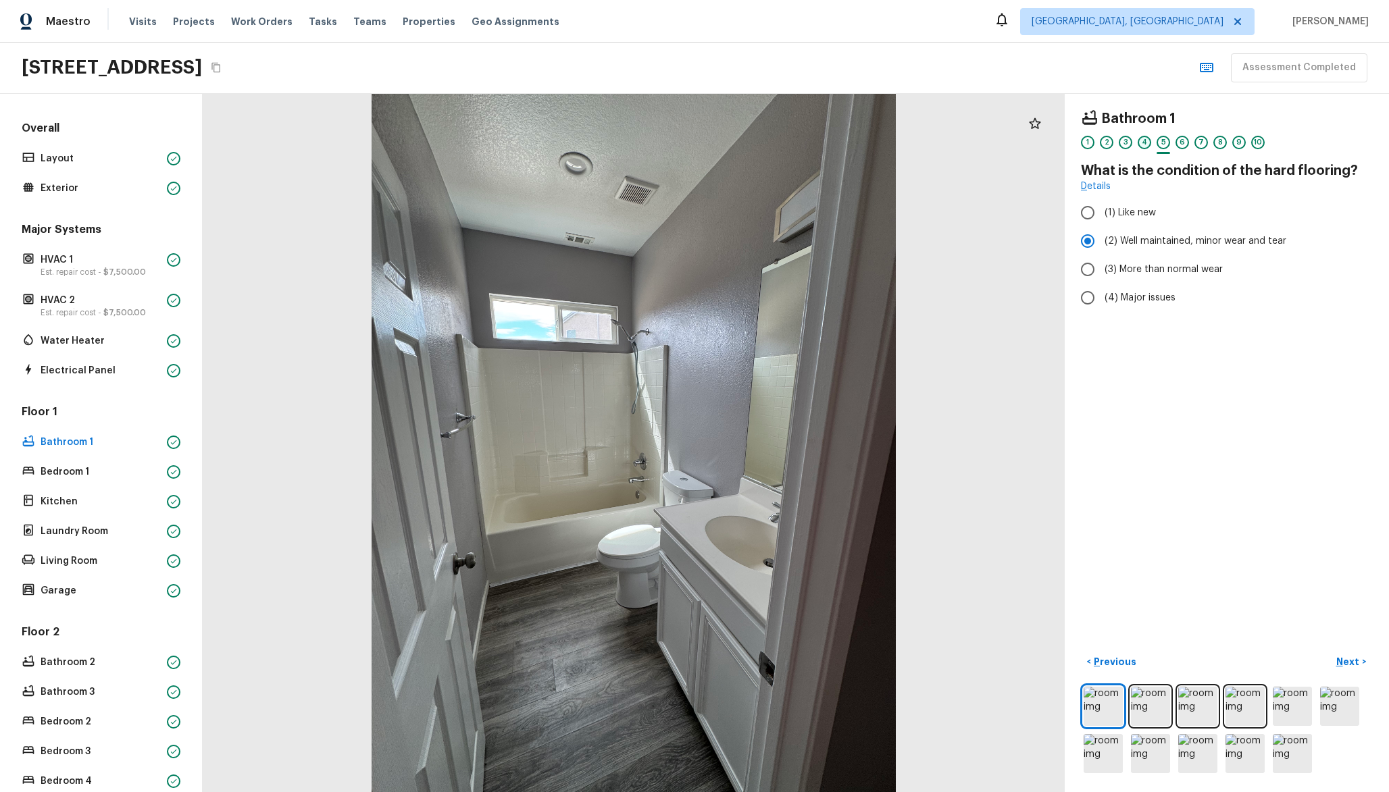
click at [1142, 142] on div "4" at bounding box center [1145, 143] width 14 height 14
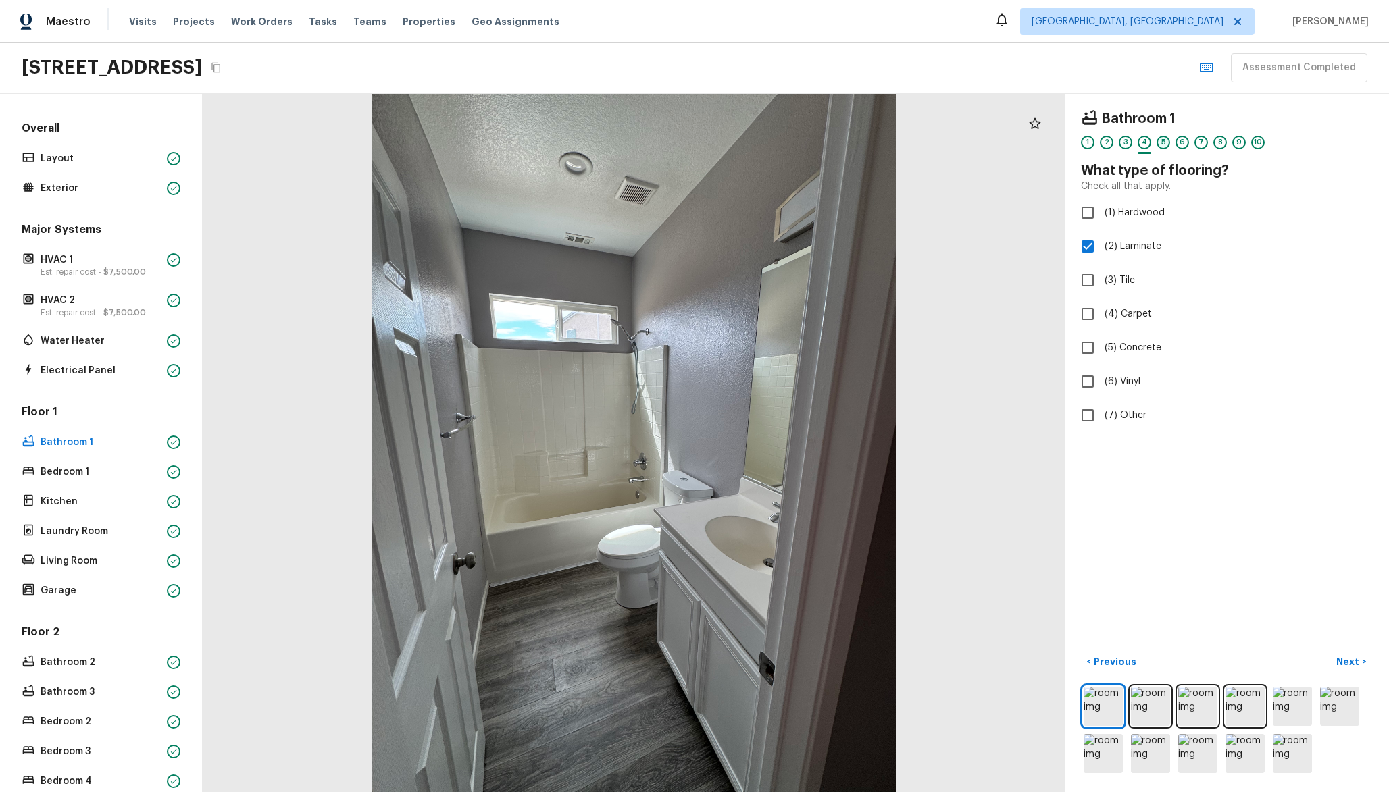
click at [1157, 141] on div "5" at bounding box center [1163, 143] width 14 height 14
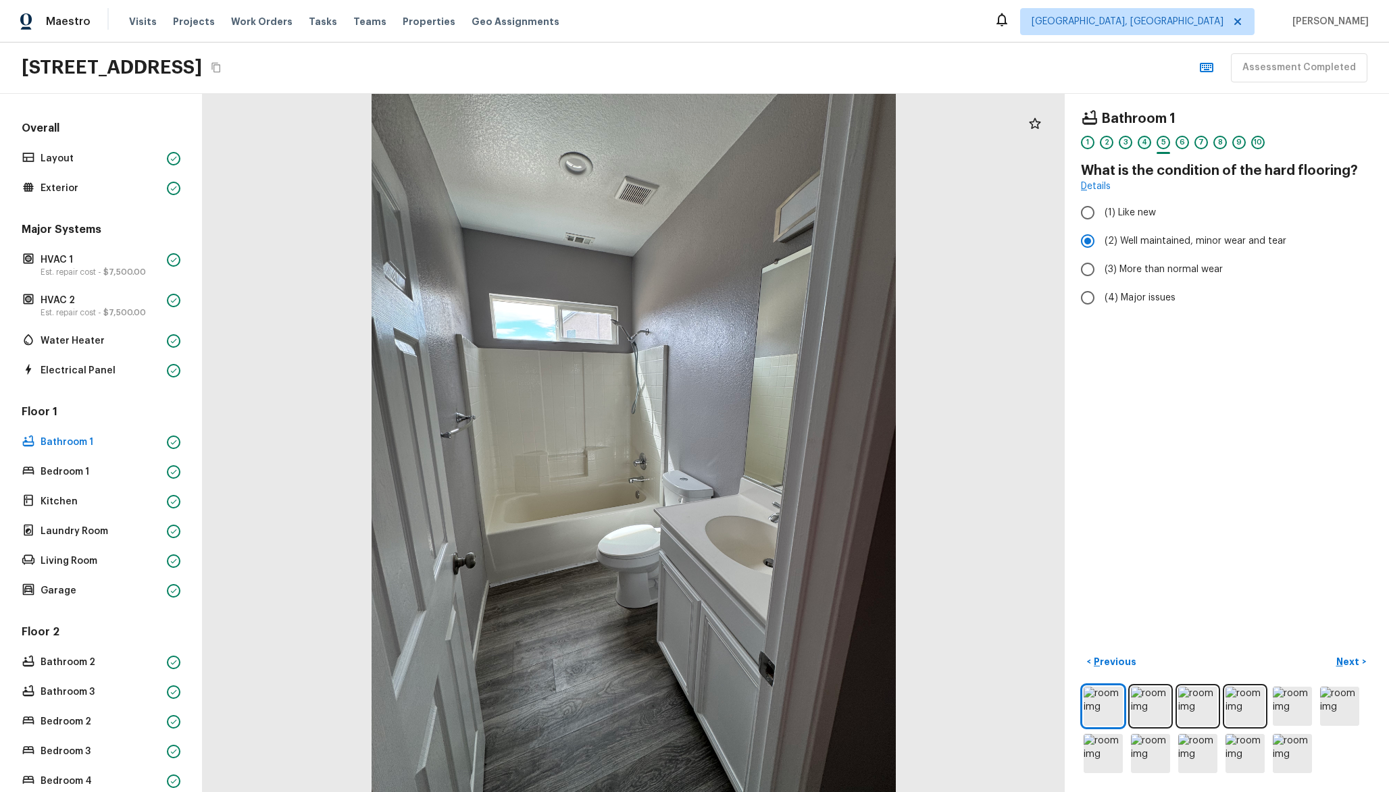
click at [1143, 141] on div "4" at bounding box center [1145, 143] width 14 height 14
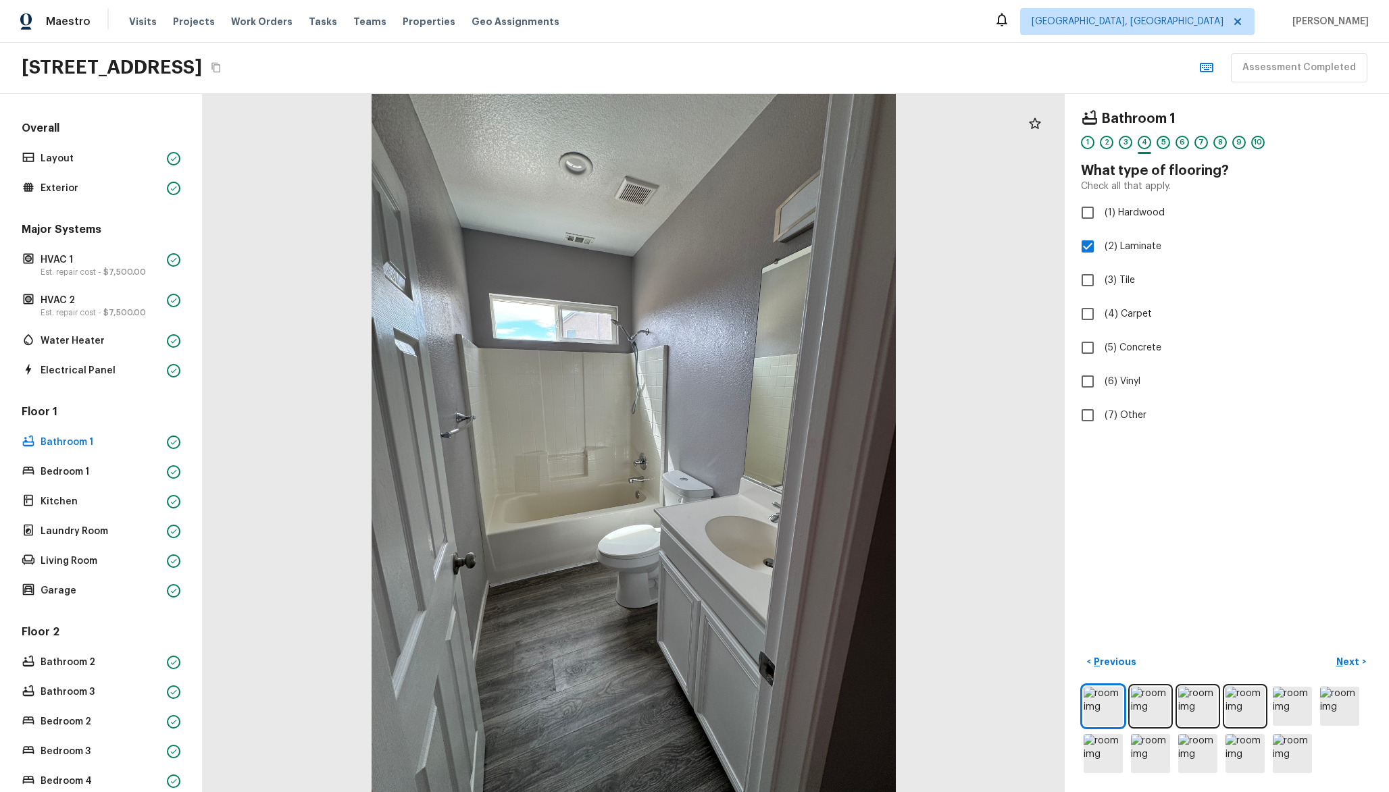
click at [1165, 145] on div "5" at bounding box center [1163, 143] width 14 height 14
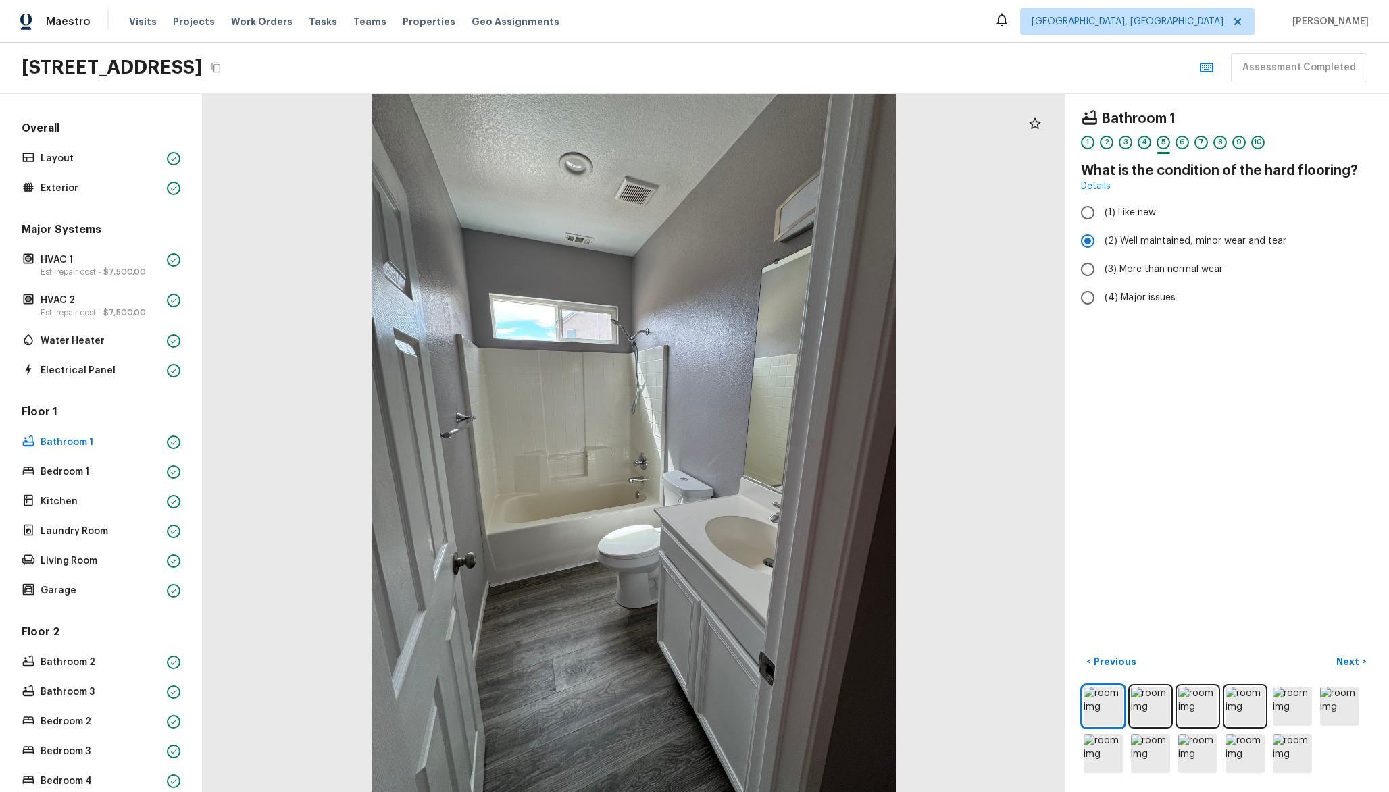
click at [1140, 145] on div "4" at bounding box center [1145, 143] width 14 height 14
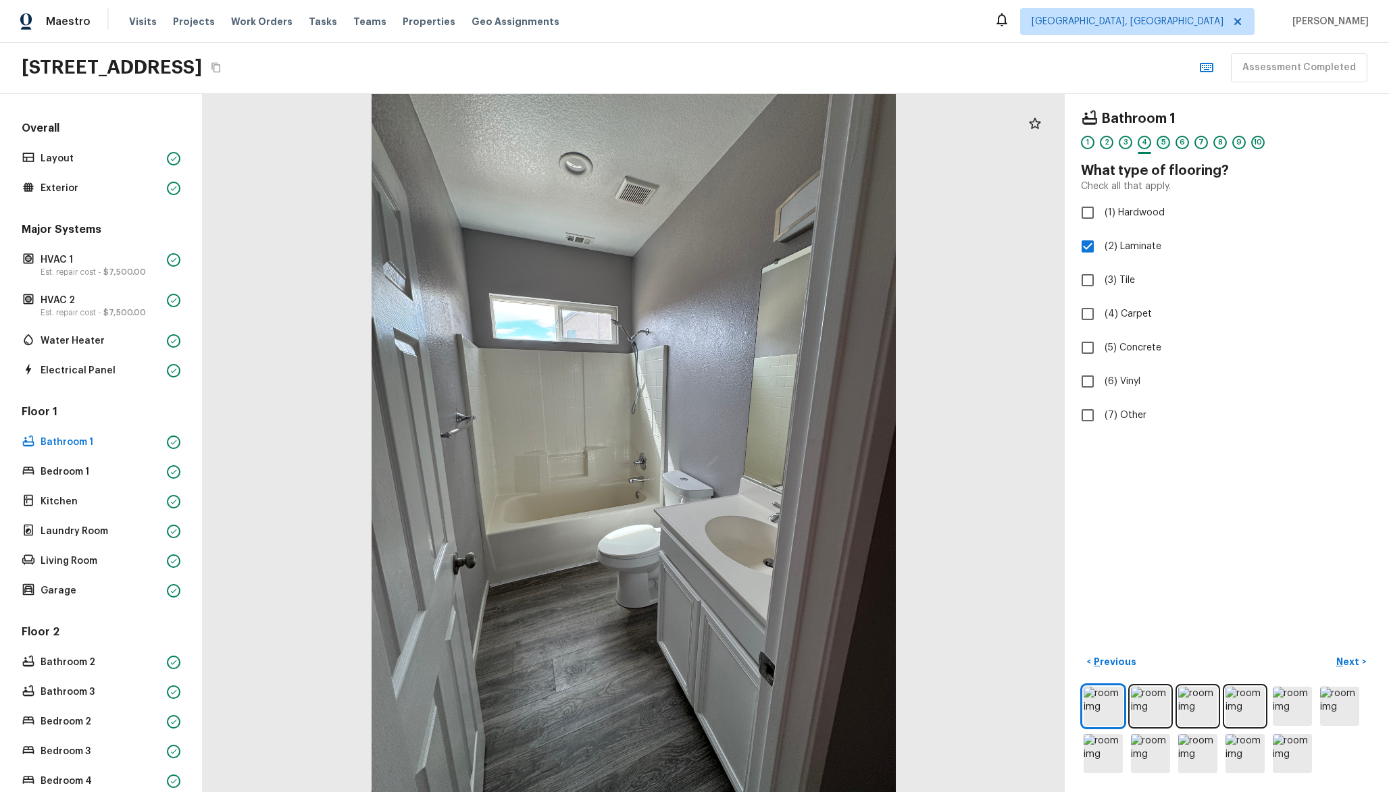
click at [1165, 146] on div "5" at bounding box center [1163, 143] width 14 height 14
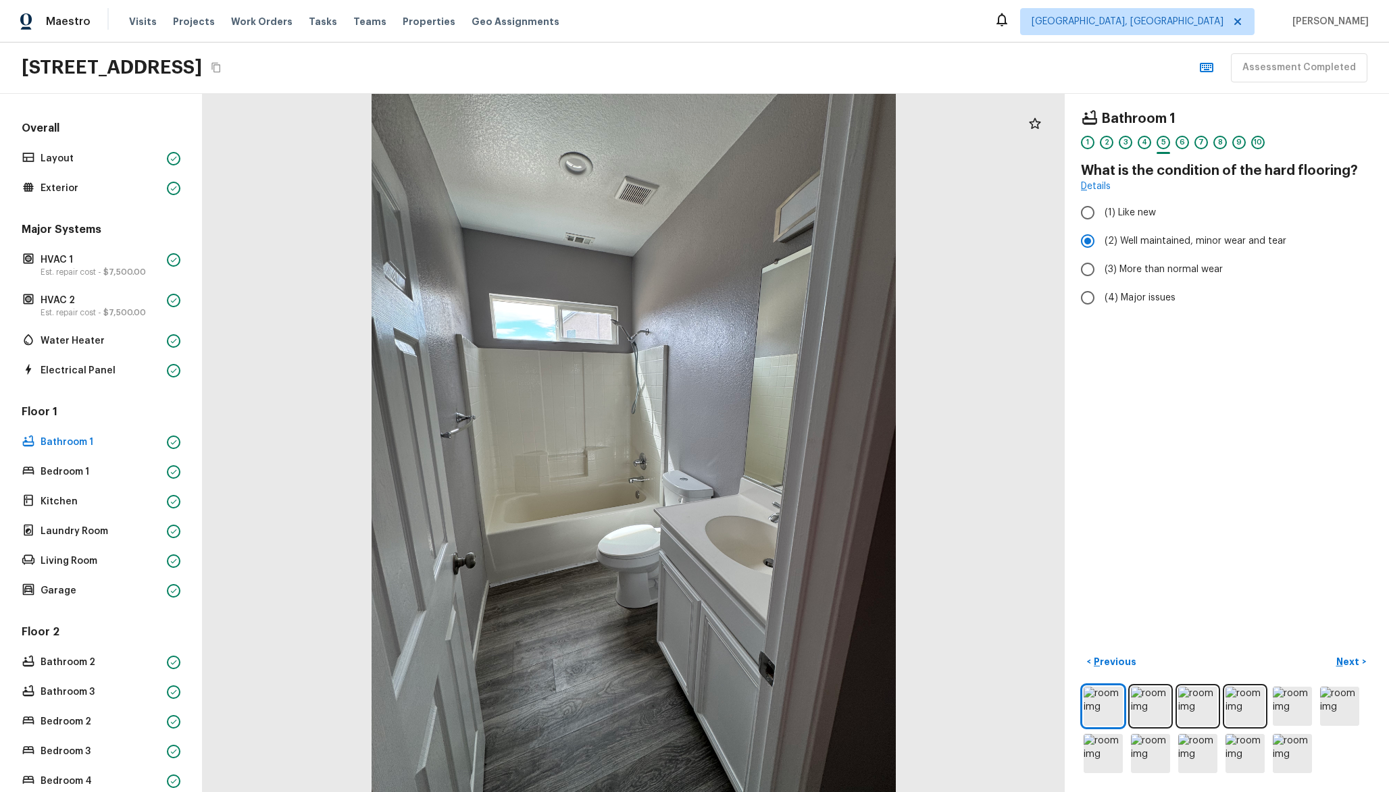
click at [1193, 140] on div "1 2 3 4 5 6 7 8 9 10" at bounding box center [1227, 146] width 292 height 21
click at [1200, 141] on div "7" at bounding box center [1201, 143] width 14 height 14
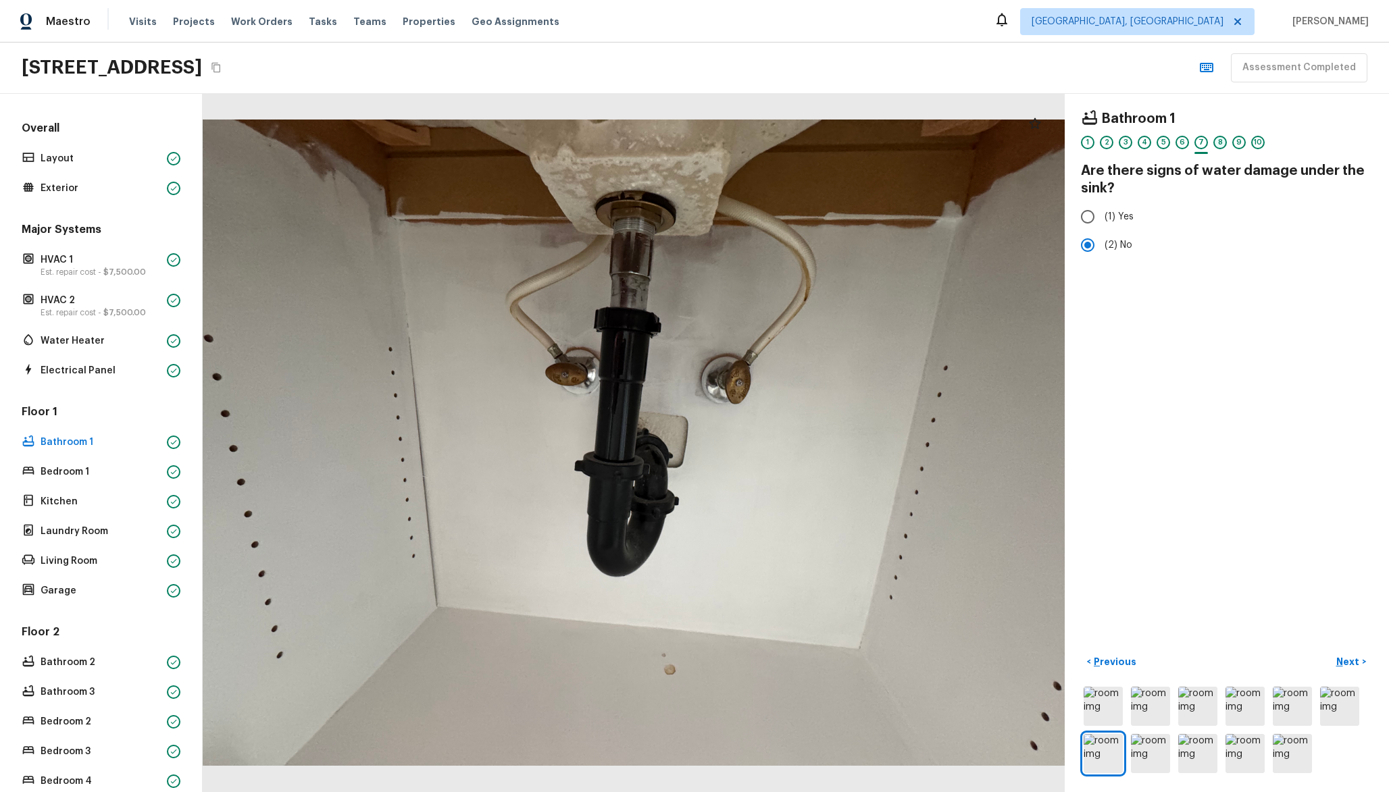
click at [1218, 145] on div "8" at bounding box center [1220, 143] width 14 height 14
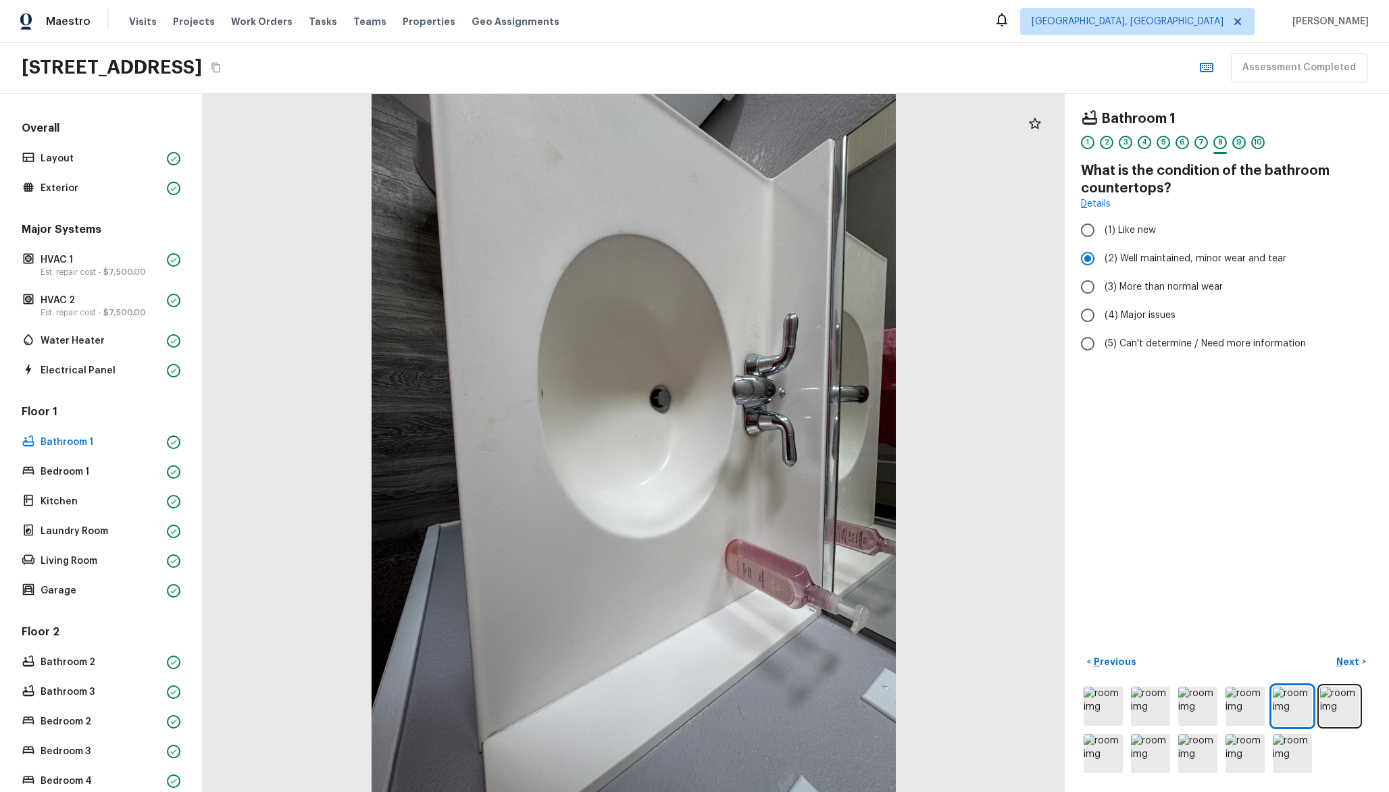
click at [1236, 144] on div "9" at bounding box center [1239, 143] width 14 height 14
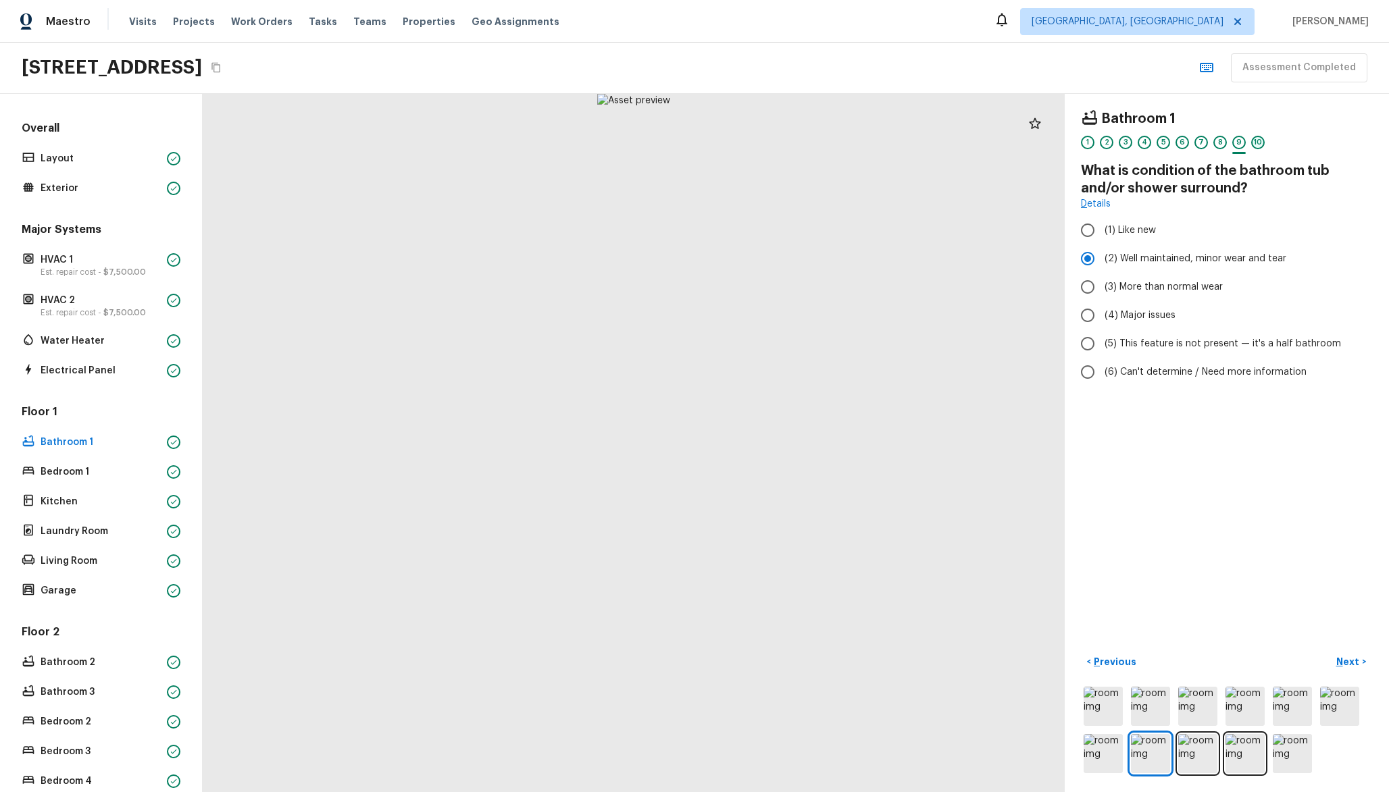
click at [1252, 145] on div "10" at bounding box center [1258, 143] width 14 height 14
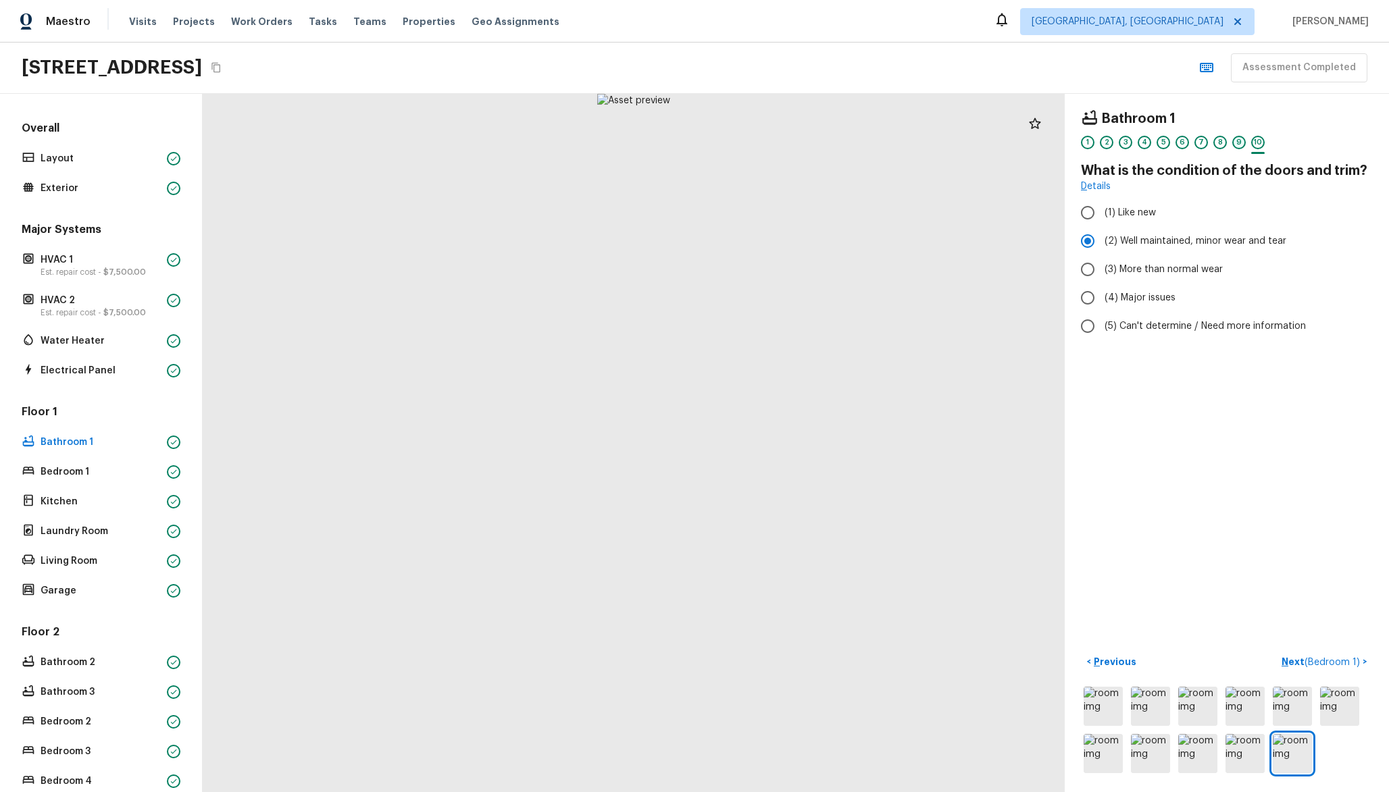
click at [1242, 145] on div "9" at bounding box center [1239, 143] width 14 height 14
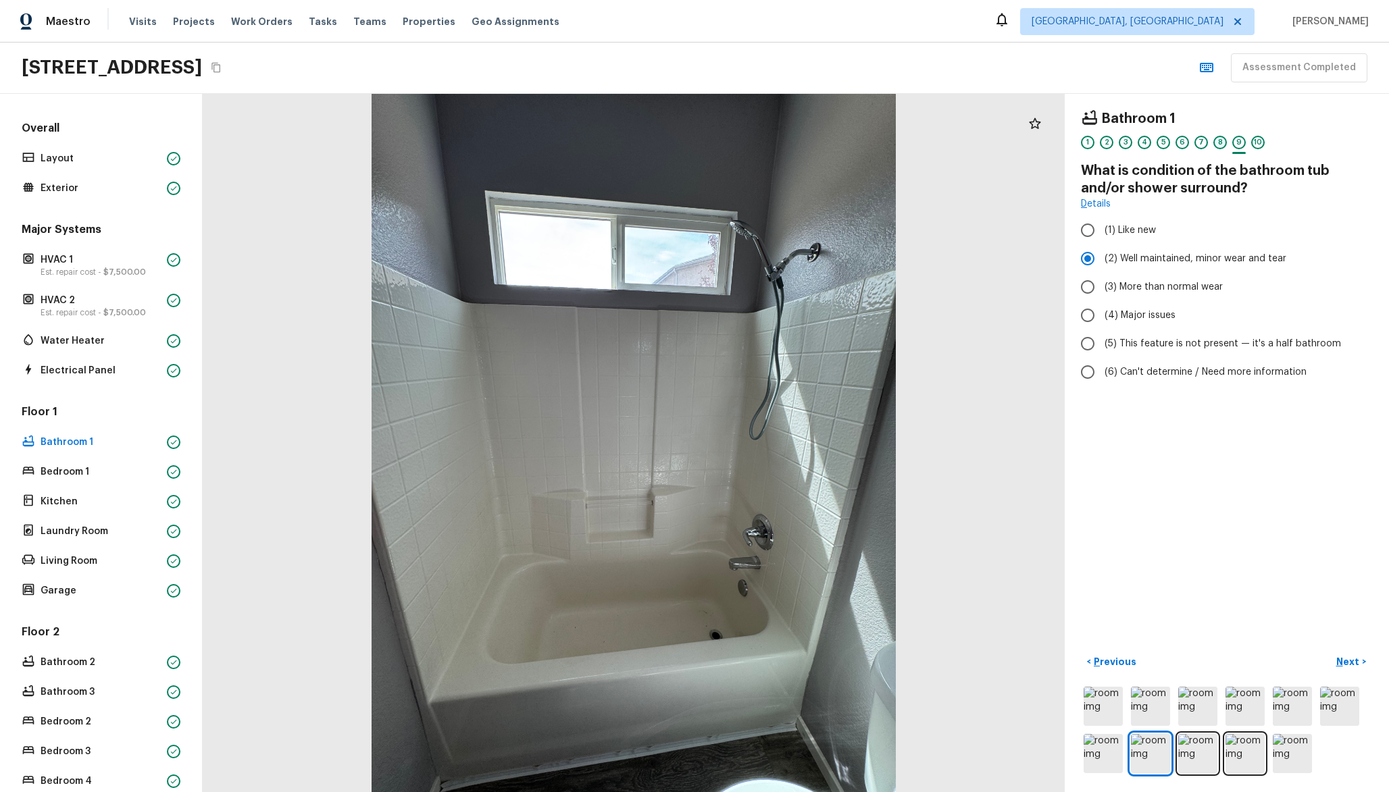
click at [1225, 145] on div "8" at bounding box center [1220, 143] width 14 height 14
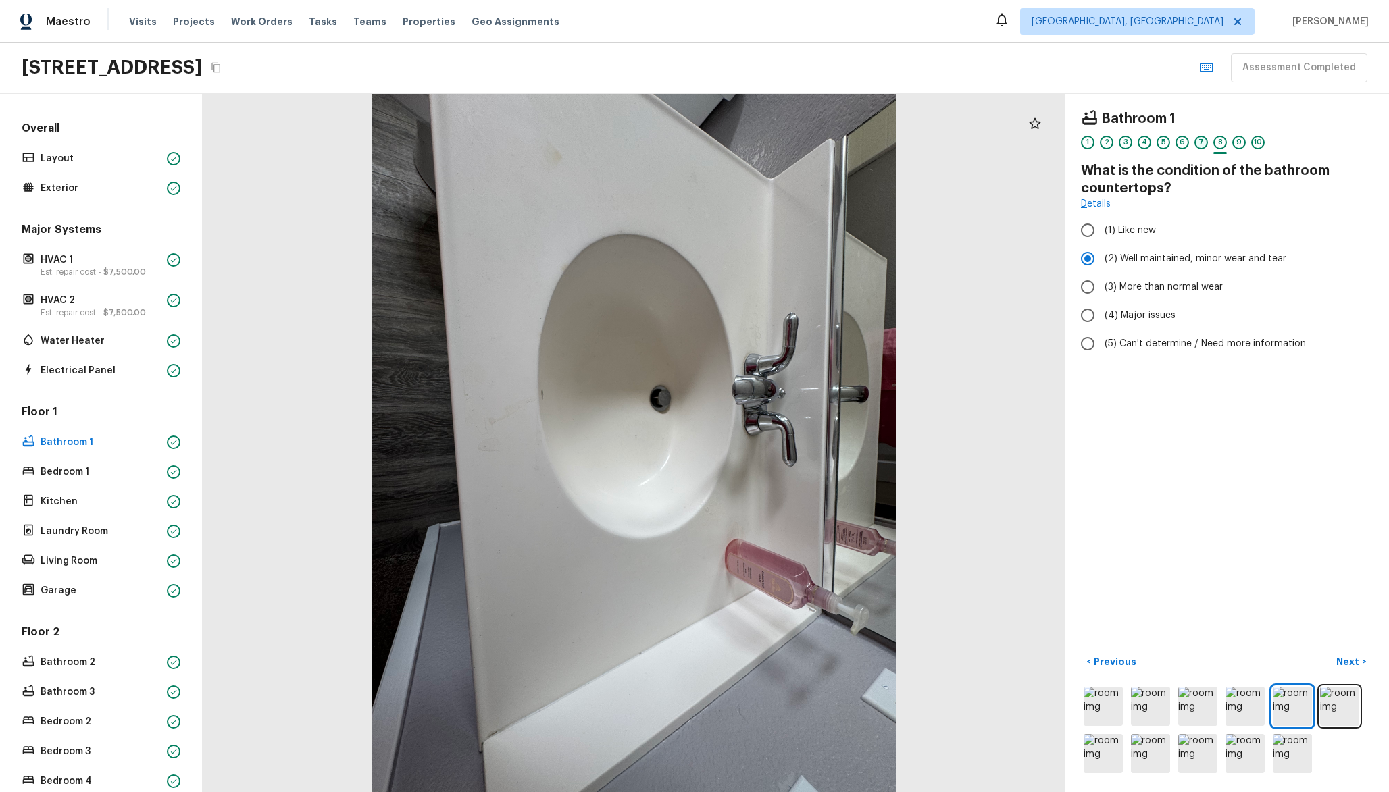
click at [1194, 143] on div "7" at bounding box center [1201, 143] width 14 height 14
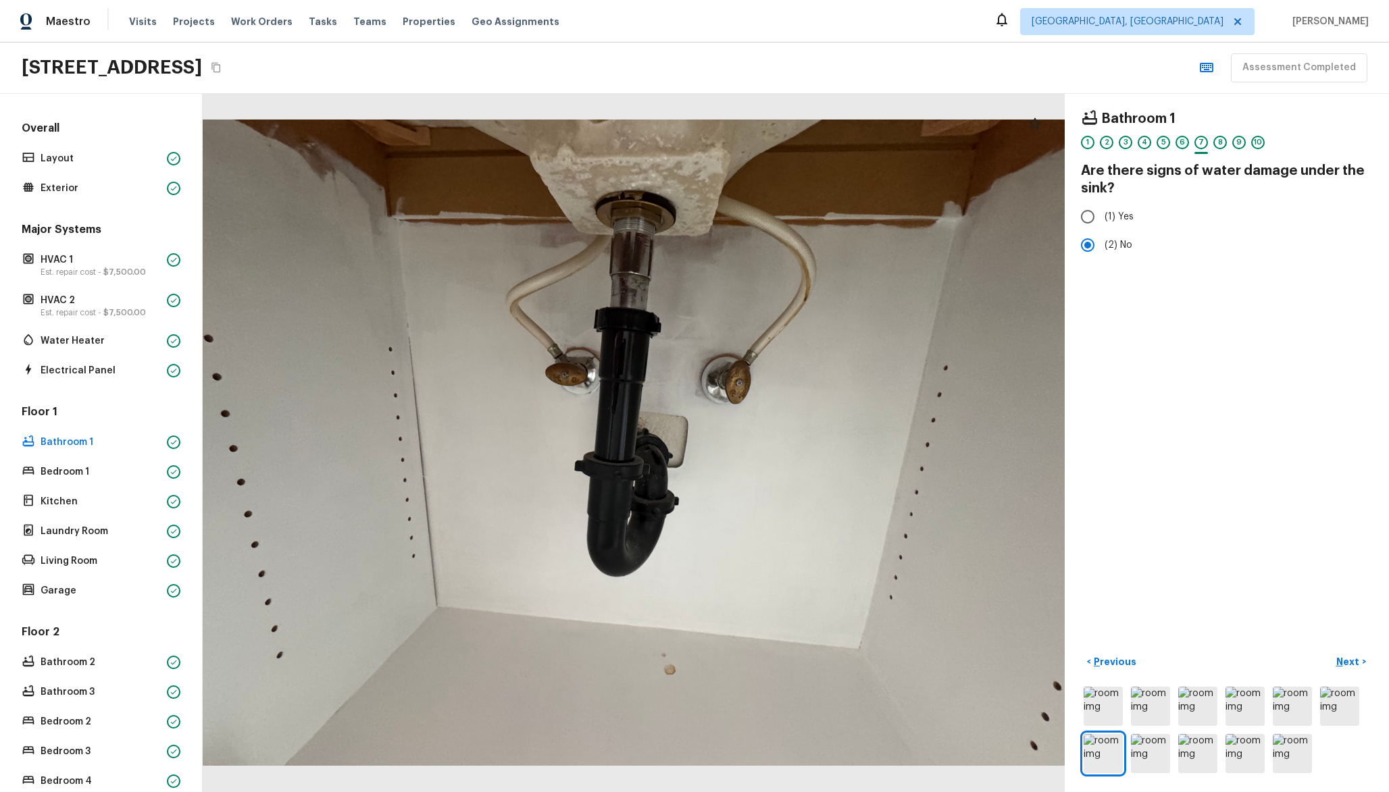
click at [1181, 143] on div "6" at bounding box center [1182, 143] width 14 height 14
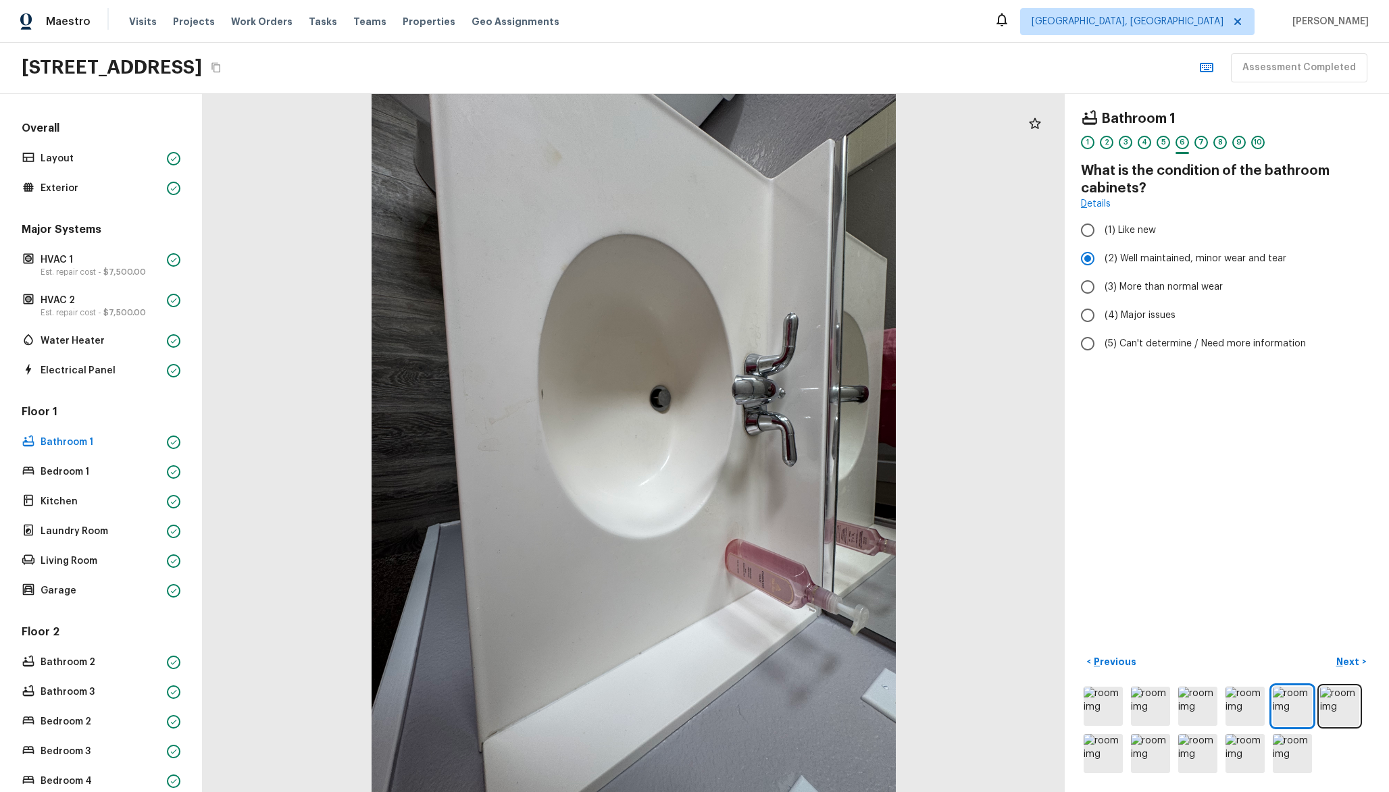
click at [1156, 141] on div "1 2 3 4 5 6 7 8 9 10" at bounding box center [1227, 146] width 292 height 21
click at [1136, 141] on div "1 2 3 4 5 6 7 8 9 10" at bounding box center [1227, 146] width 292 height 21
click at [1140, 142] on div "4" at bounding box center [1145, 143] width 14 height 14
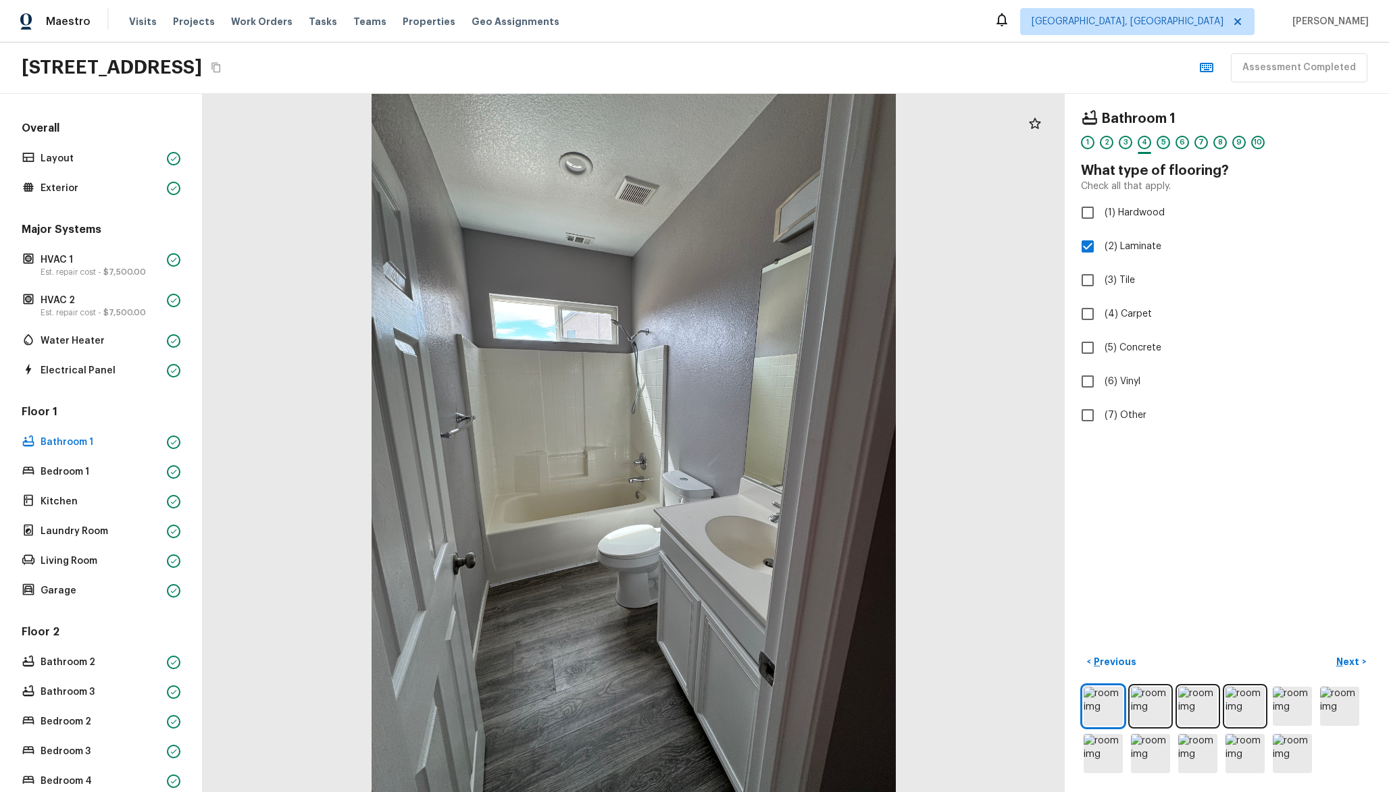
click at [1167, 145] on div "5" at bounding box center [1163, 143] width 14 height 14
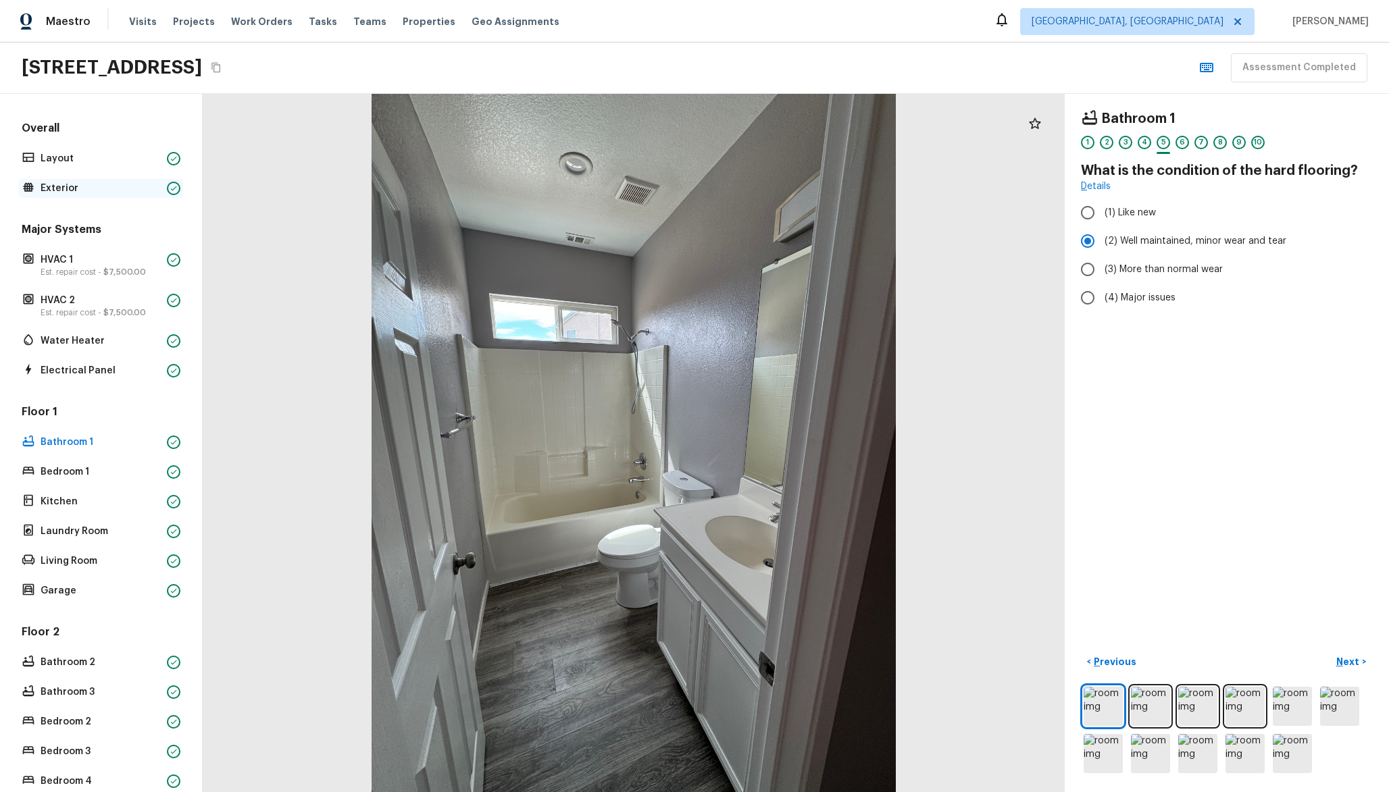
click at [95, 187] on p "Exterior" at bounding box center [101, 189] width 121 height 14
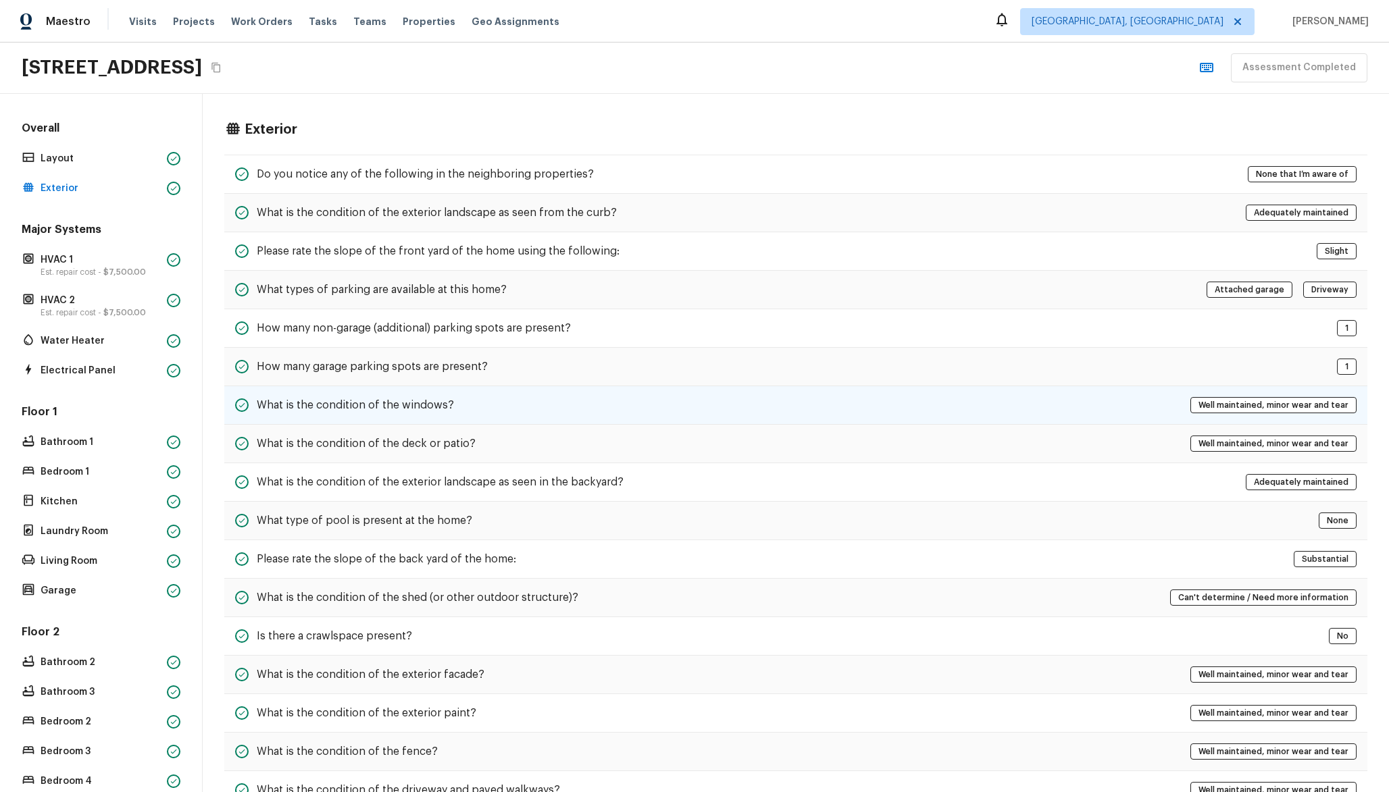
click at [452, 394] on div "What is the condition of the windows? Well maintained, minor wear and tear" at bounding box center [795, 405] width 1143 height 39
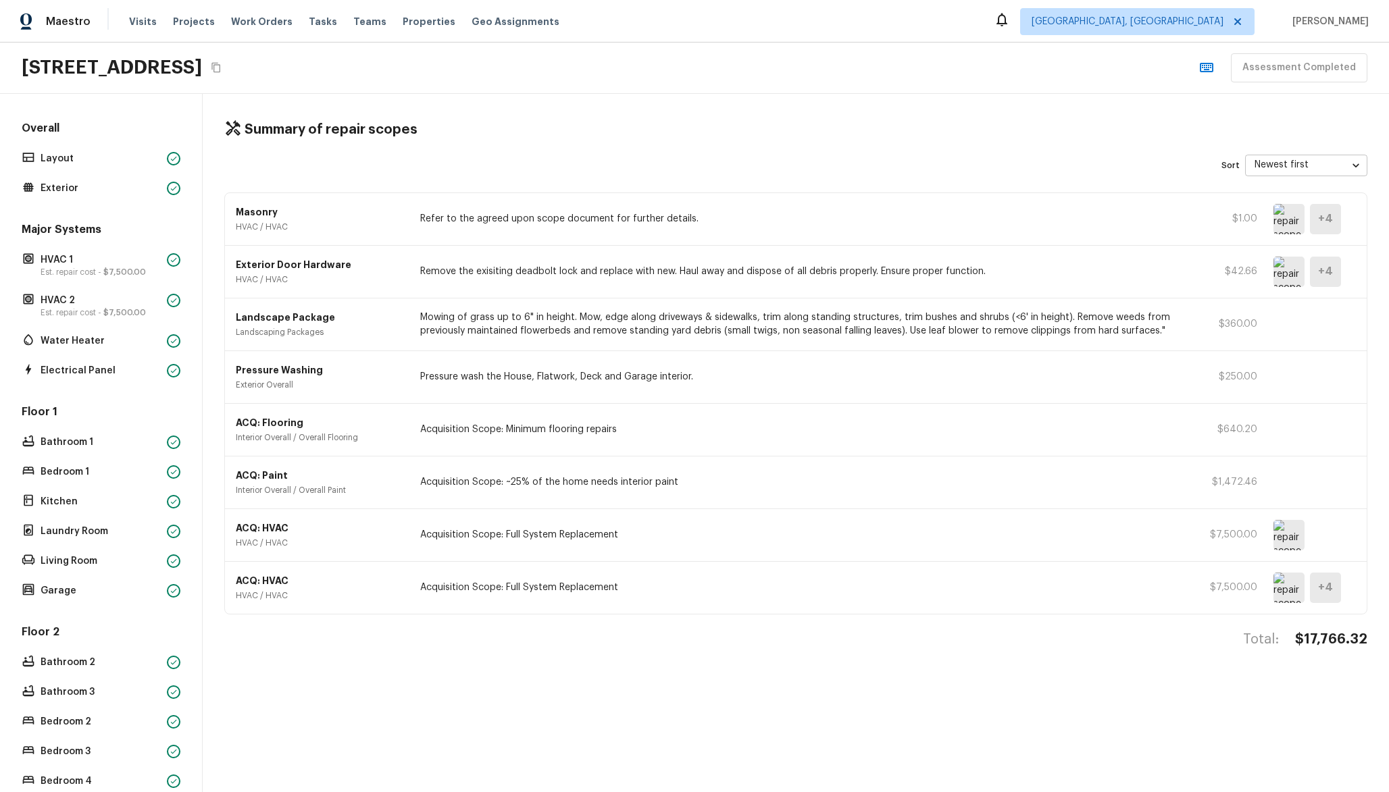
click at [1335, 270] on div "+ 4" at bounding box center [1325, 272] width 31 height 30
click at [1285, 265] on img at bounding box center [1288, 272] width 31 height 30
click at [326, 263] on p "Exterior Door Hardware" at bounding box center [320, 265] width 168 height 14
